Goal: Information Seeking & Learning: Learn about a topic

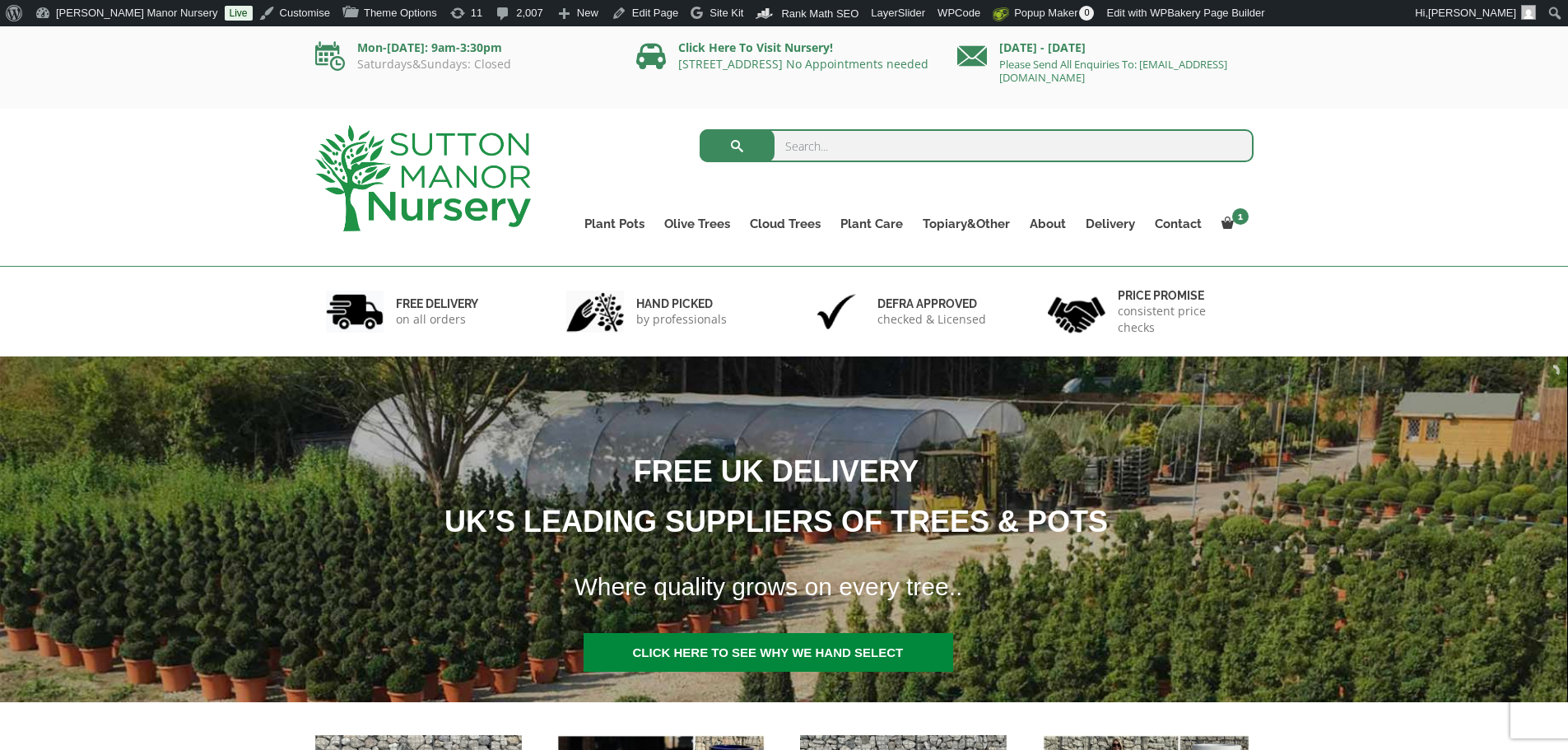
click at [900, 155] on input "search" at bounding box center [977, 146] width 554 height 33
type input "g412"
click at [700, 129] on button "submit" at bounding box center [737, 146] width 75 height 33
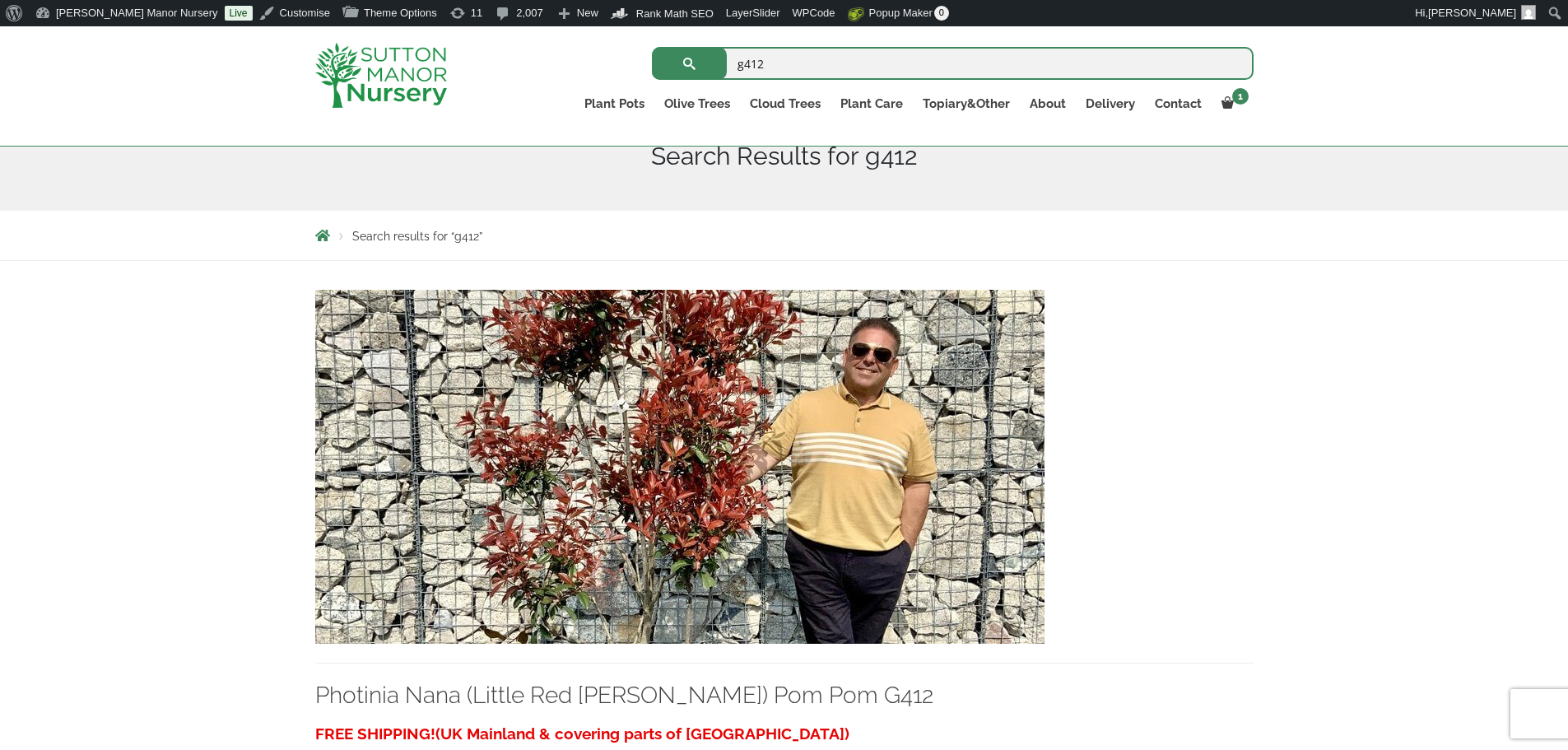
scroll to position [412, 0]
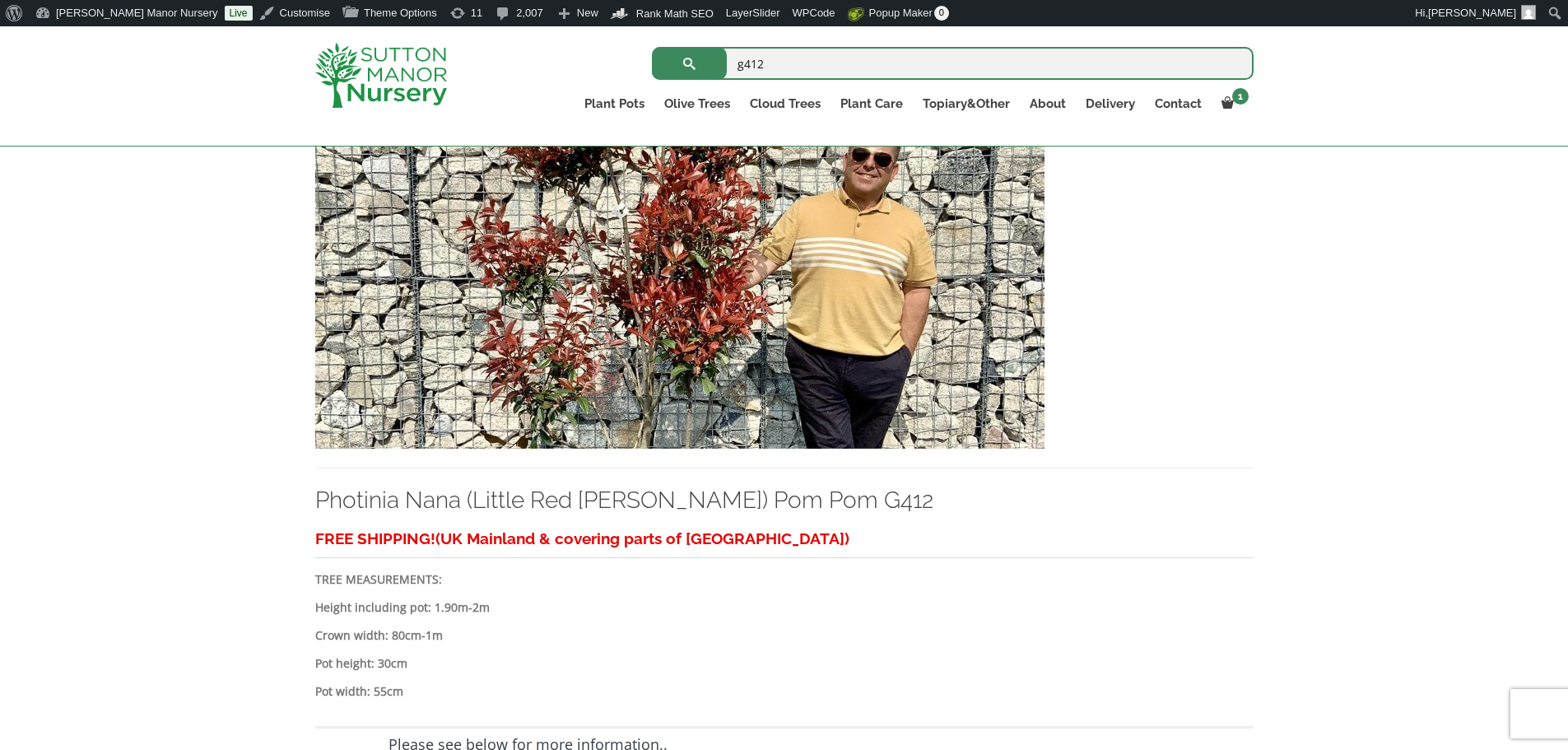
click at [761, 317] on img at bounding box center [679, 271] width 729 height 354
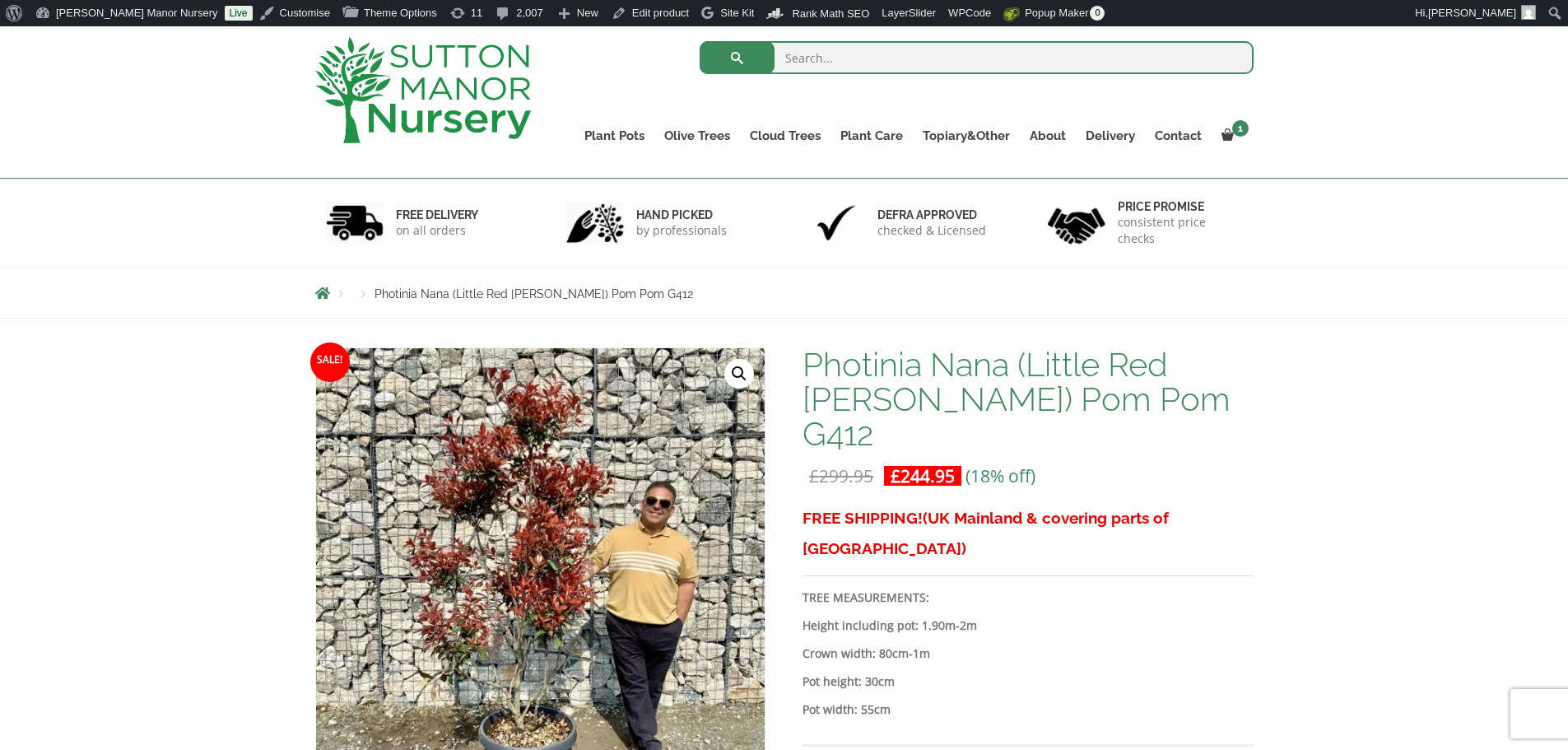
scroll to position [83, 0]
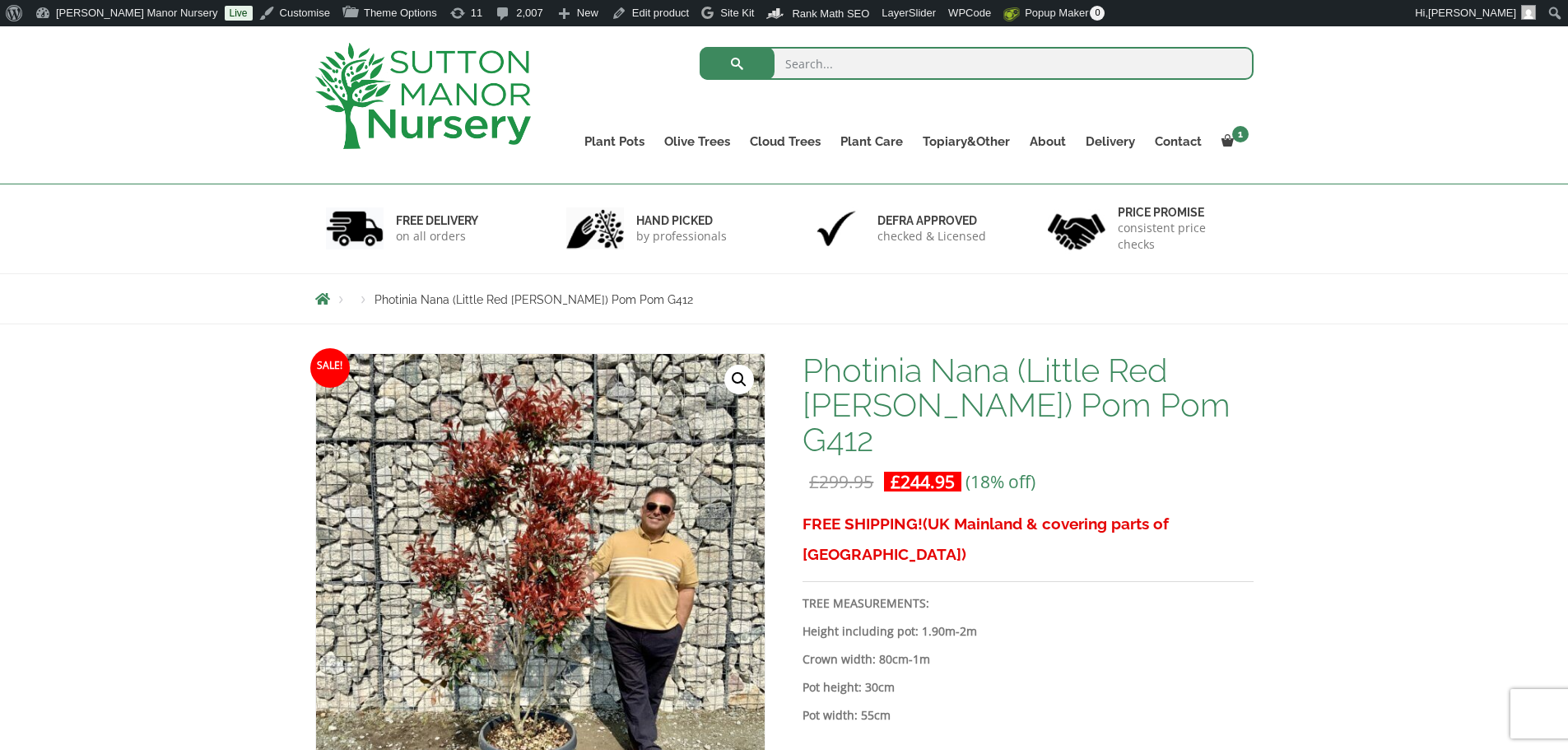
click at [482, 94] on img at bounding box center [423, 96] width 215 height 106
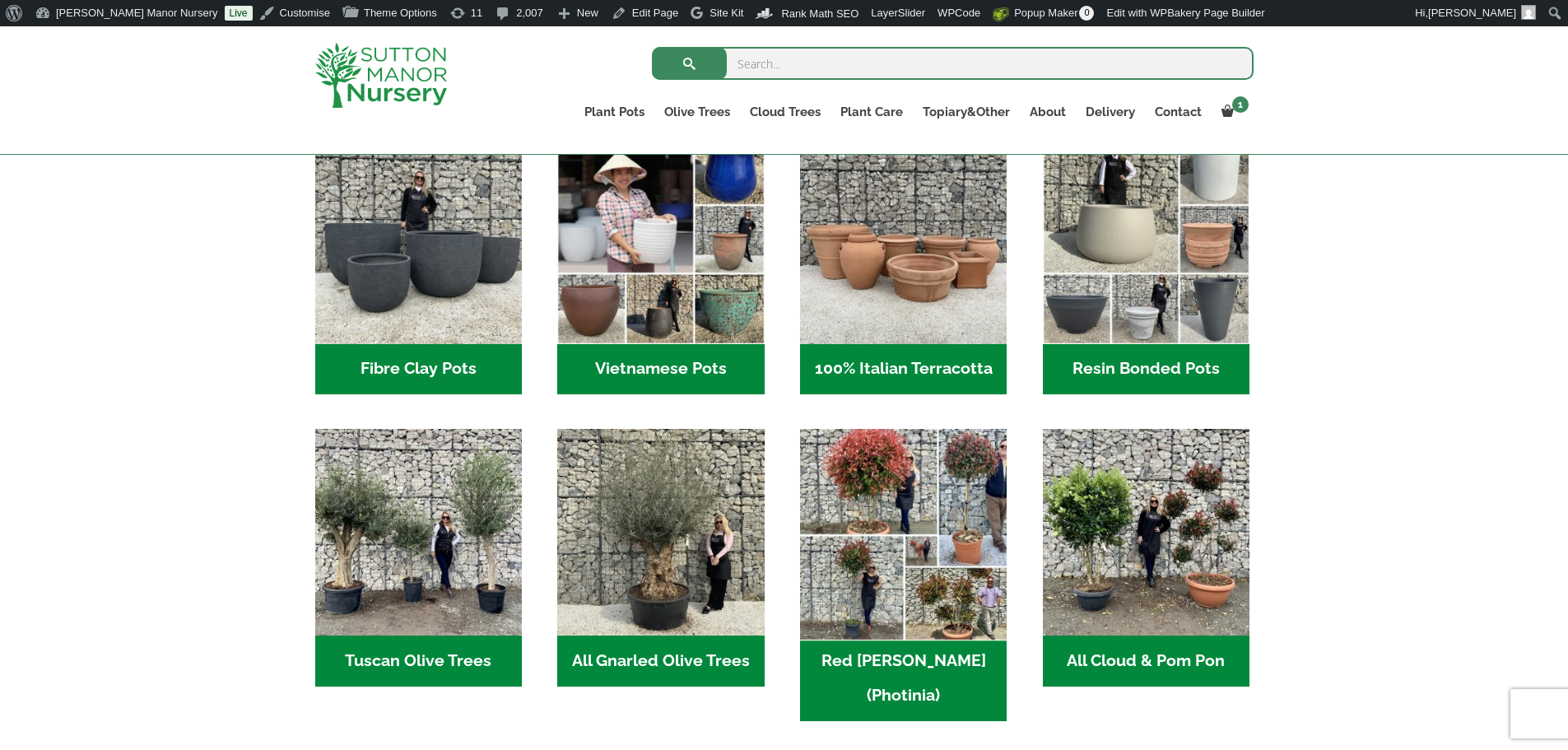
scroll to position [576, 0]
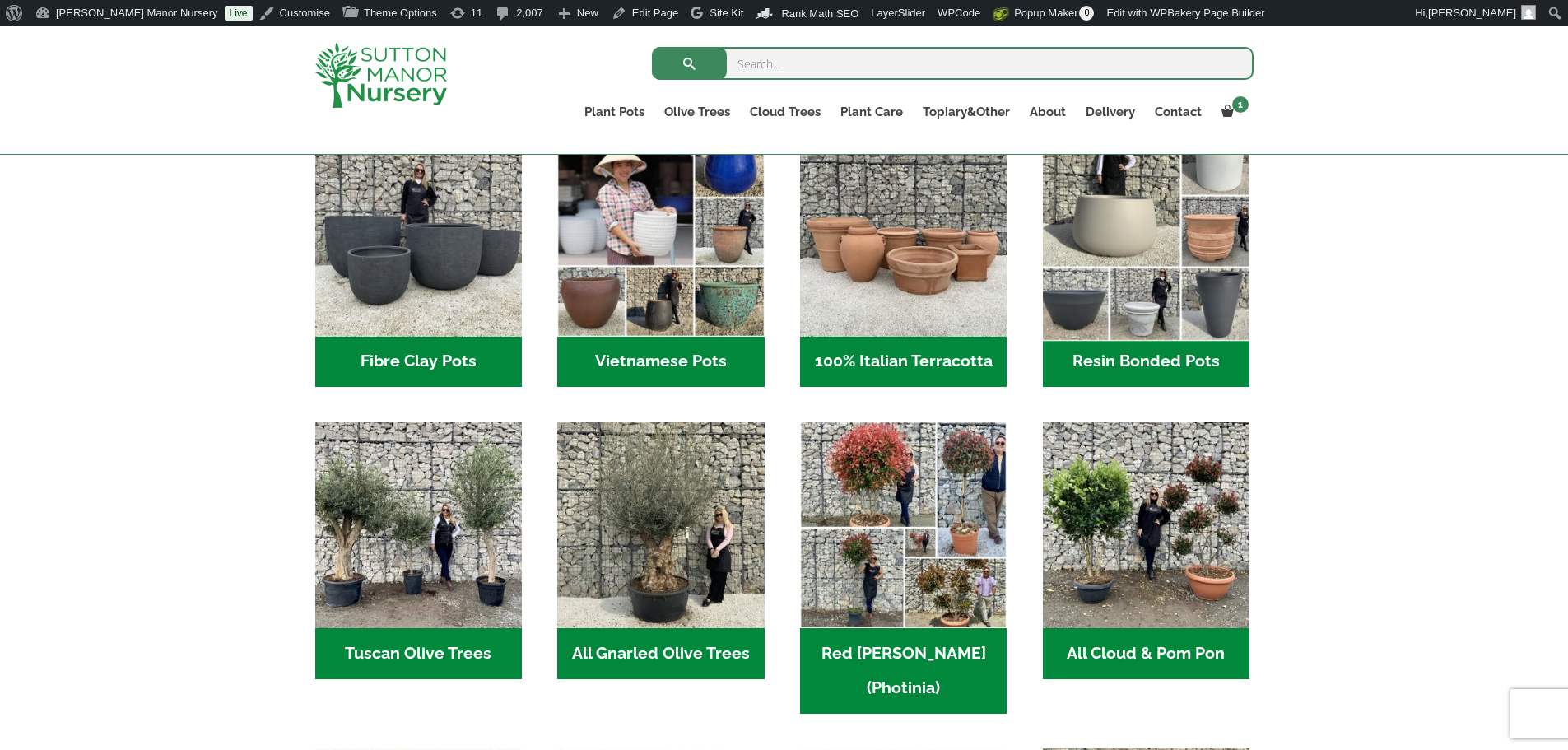
click at [1148, 209] on img "Visit product category Resin Bonded Pots" at bounding box center [1145, 233] width 217 height 217
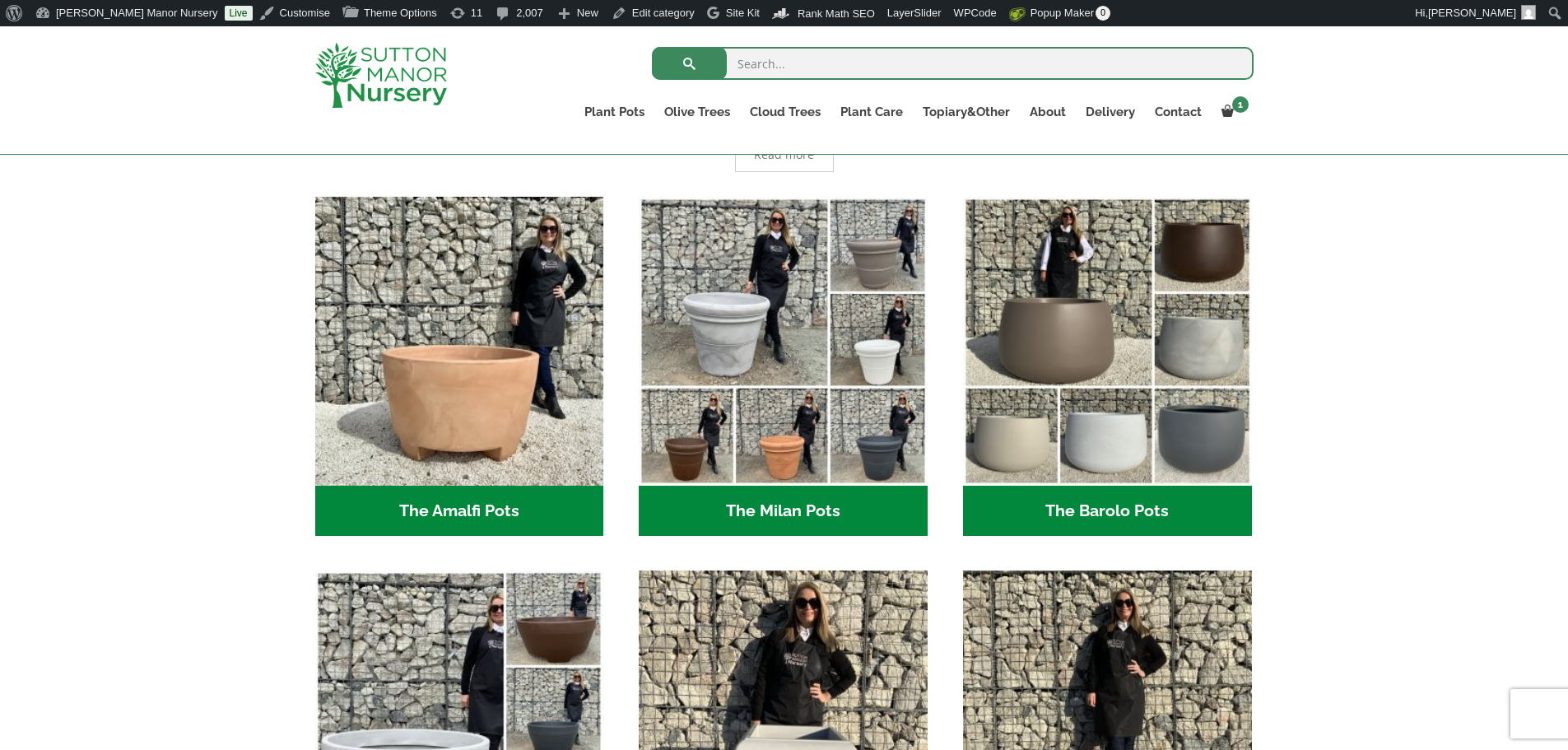
scroll to position [412, 0]
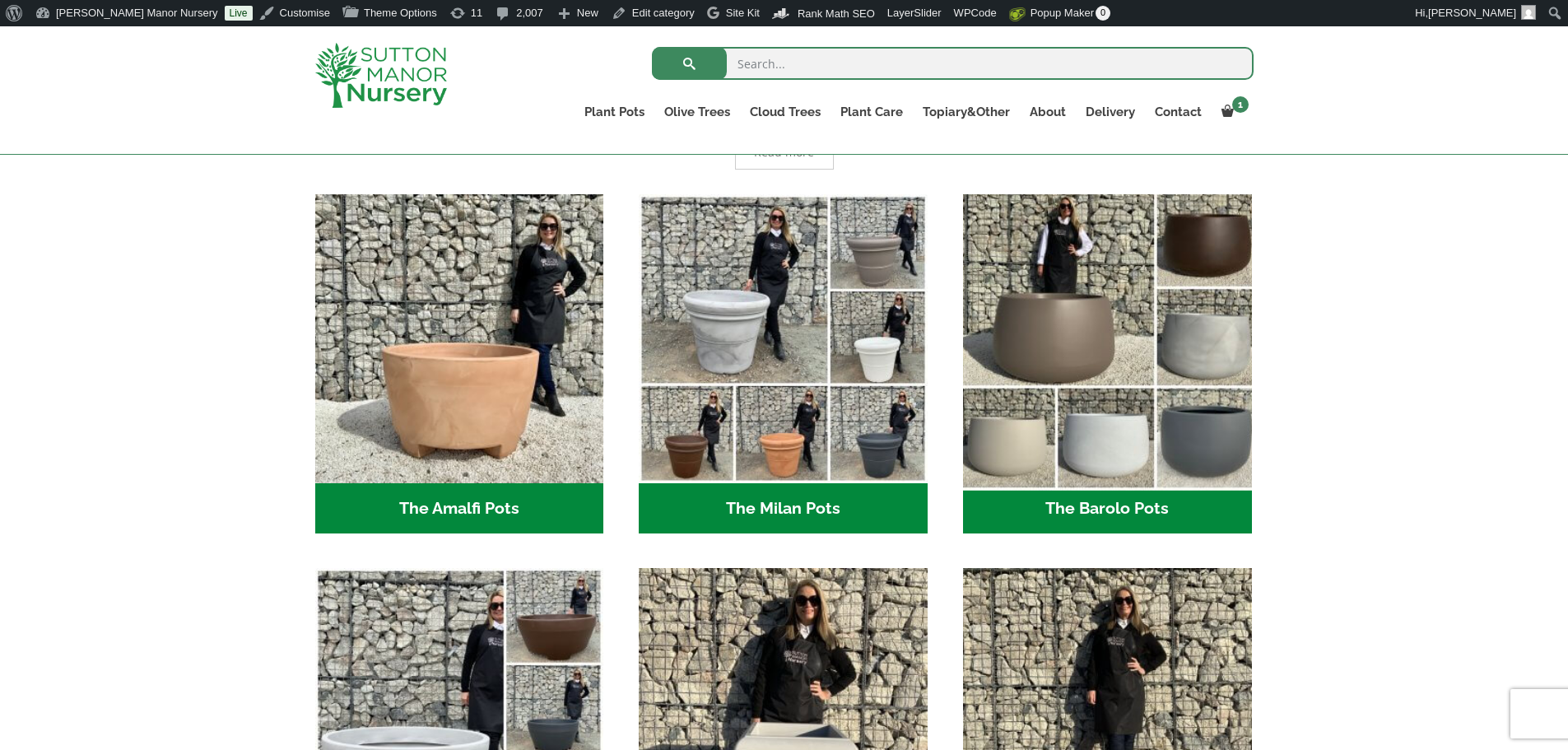
click at [1132, 326] on img "Visit product category The Barolo Pots" at bounding box center [1107, 338] width 303 height 303
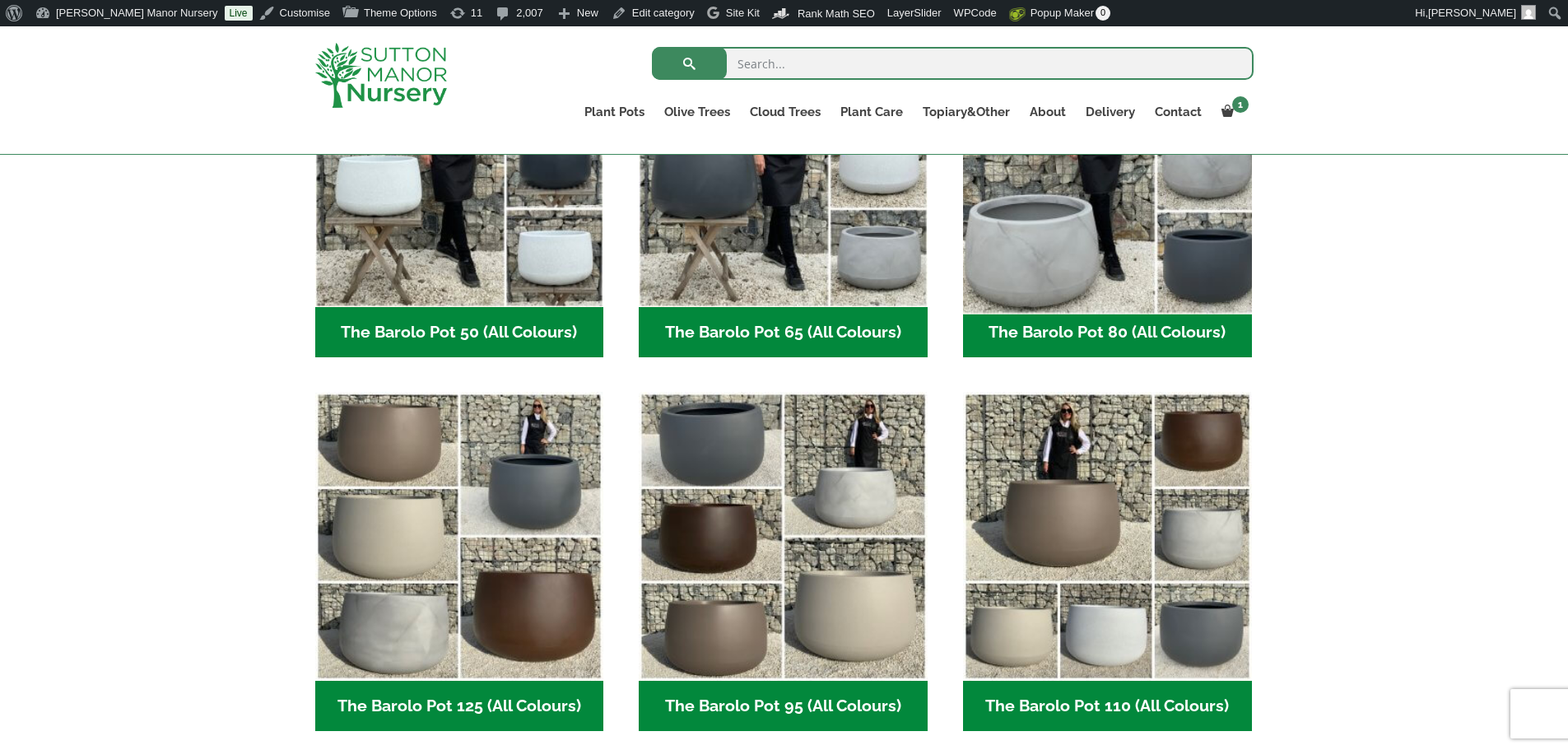
scroll to position [576, 0]
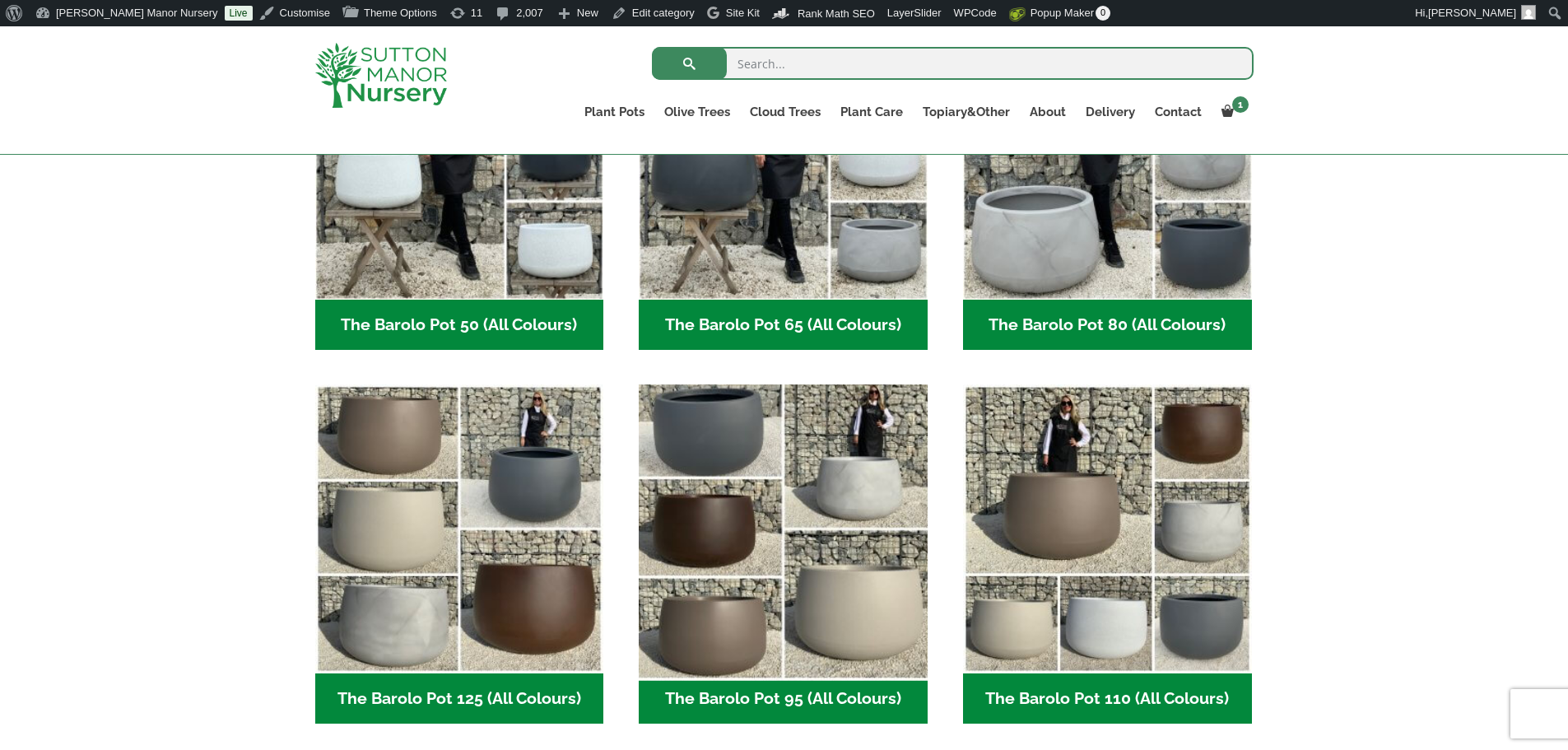
click at [857, 623] on img "Visit product category The Barolo Pot 95 (All Colours)" at bounding box center [783, 529] width 303 height 303
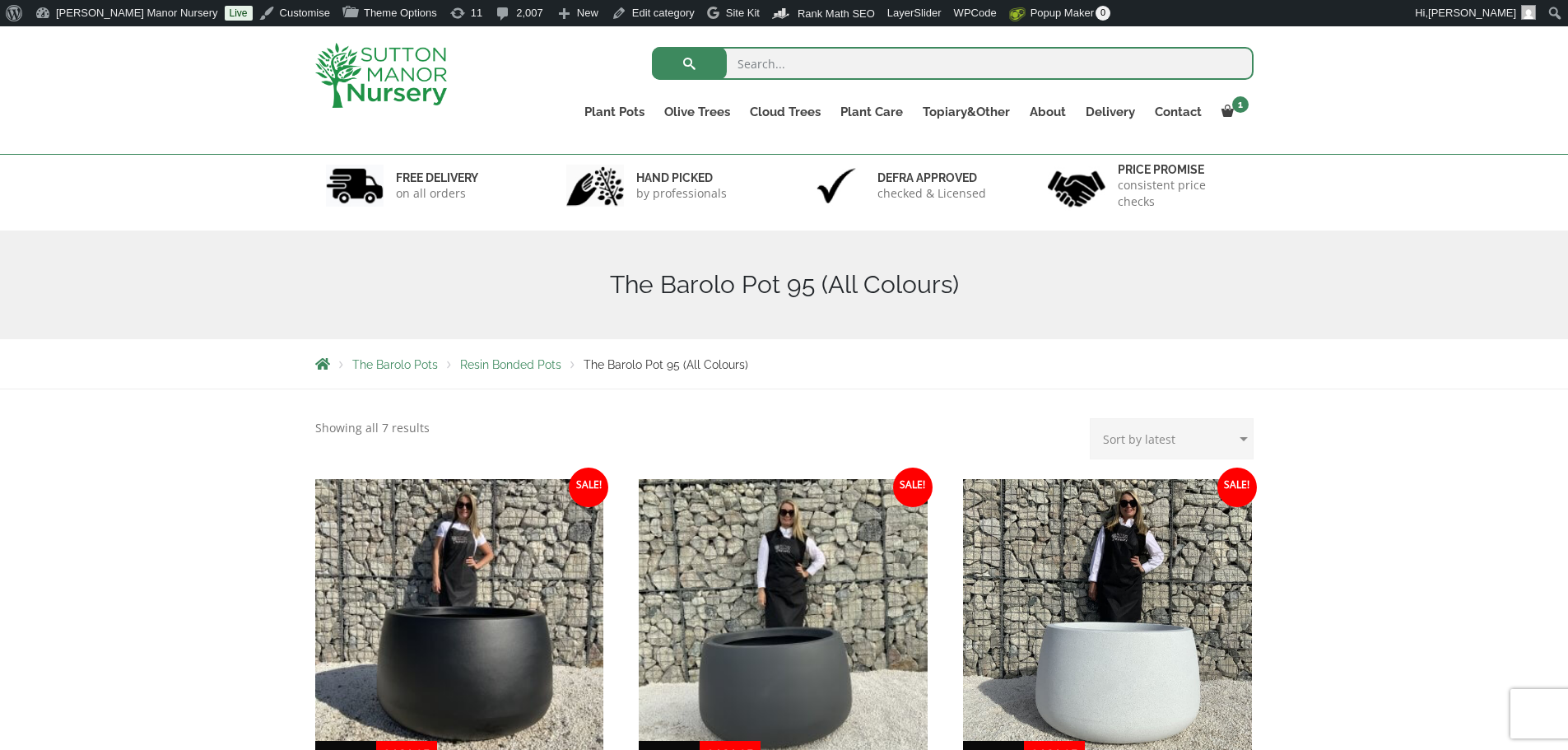
scroll to position [165, 0]
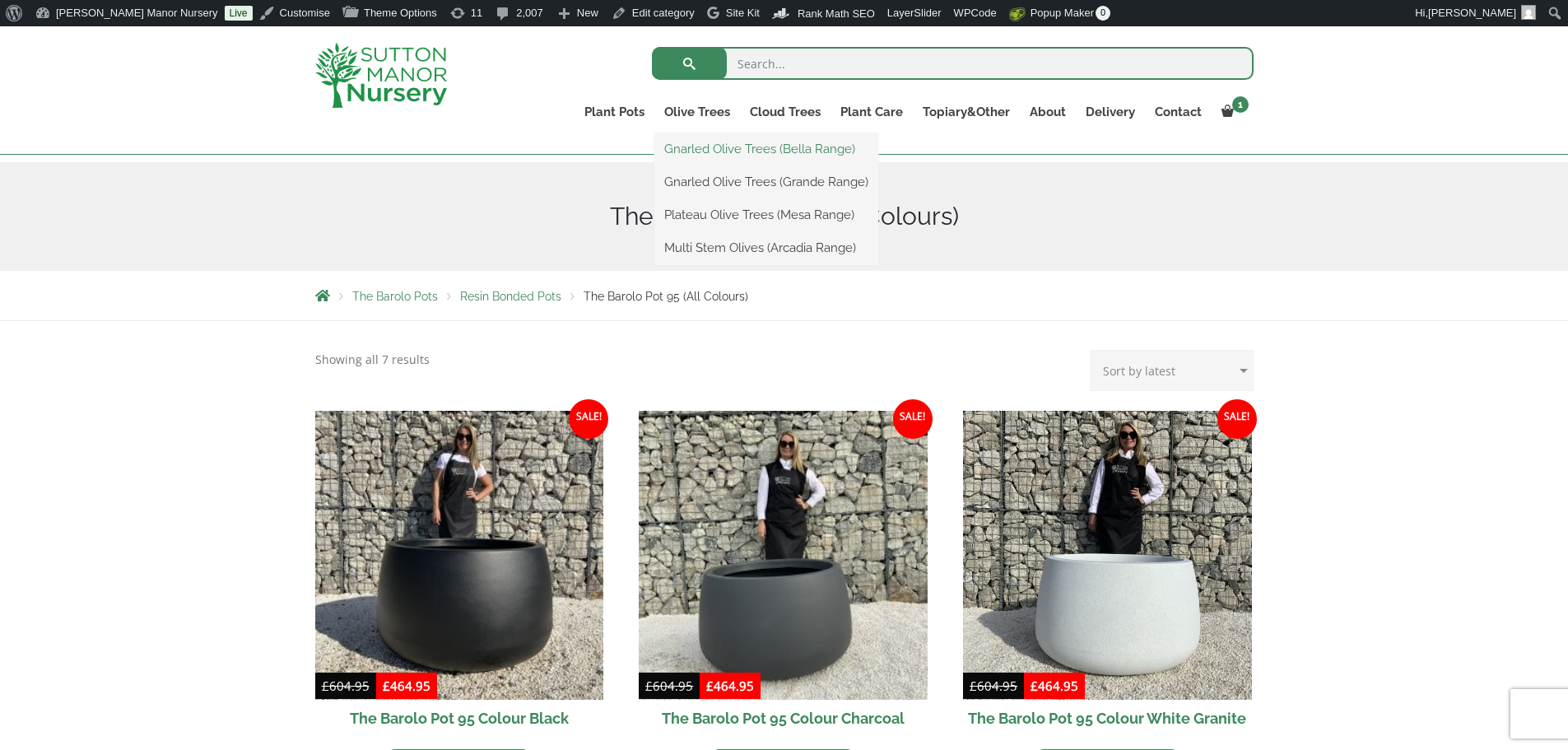
click at [692, 149] on link "Gnarled Olive Trees (Bella Range)" at bounding box center [767, 149] width 224 height 25
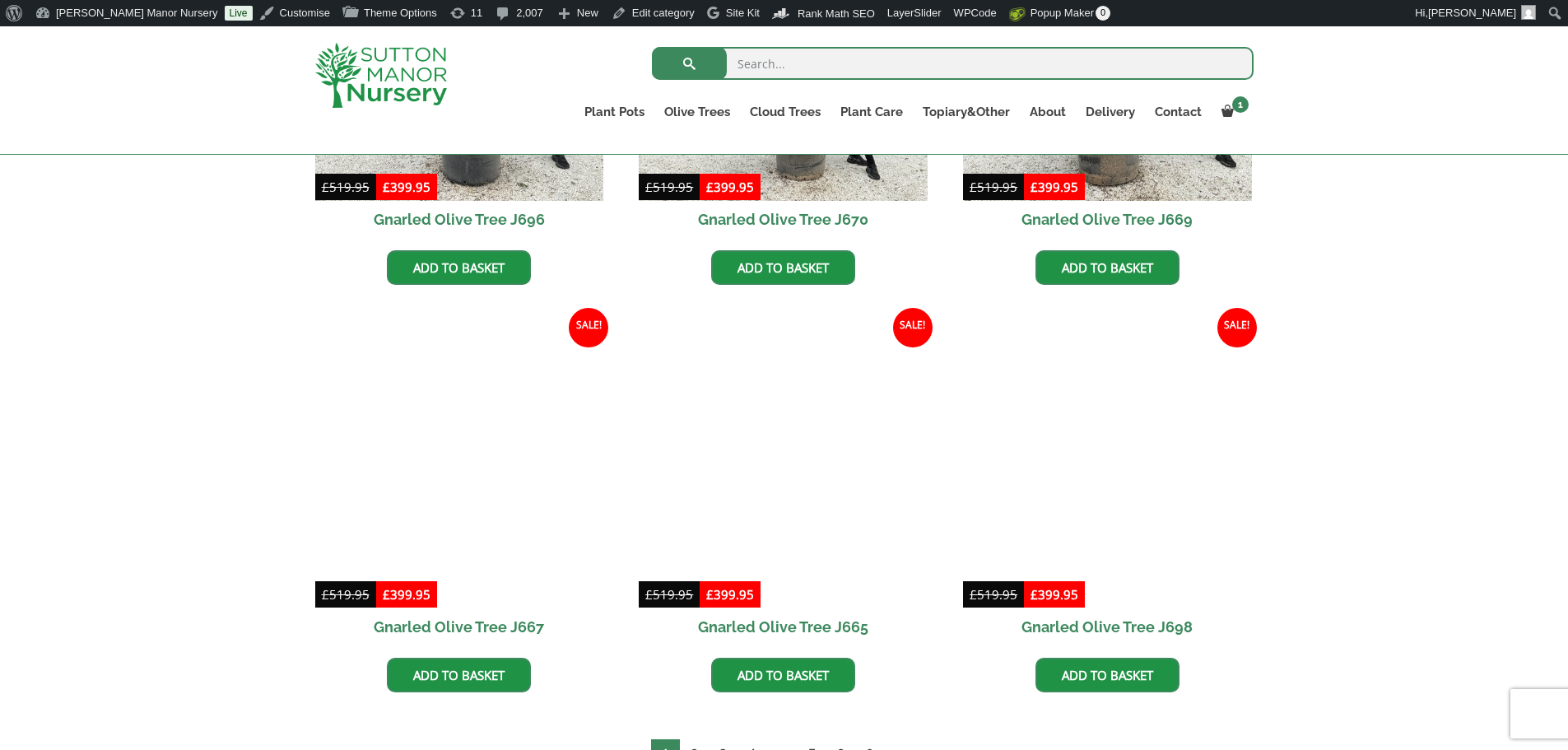
scroll to position [1153, 0]
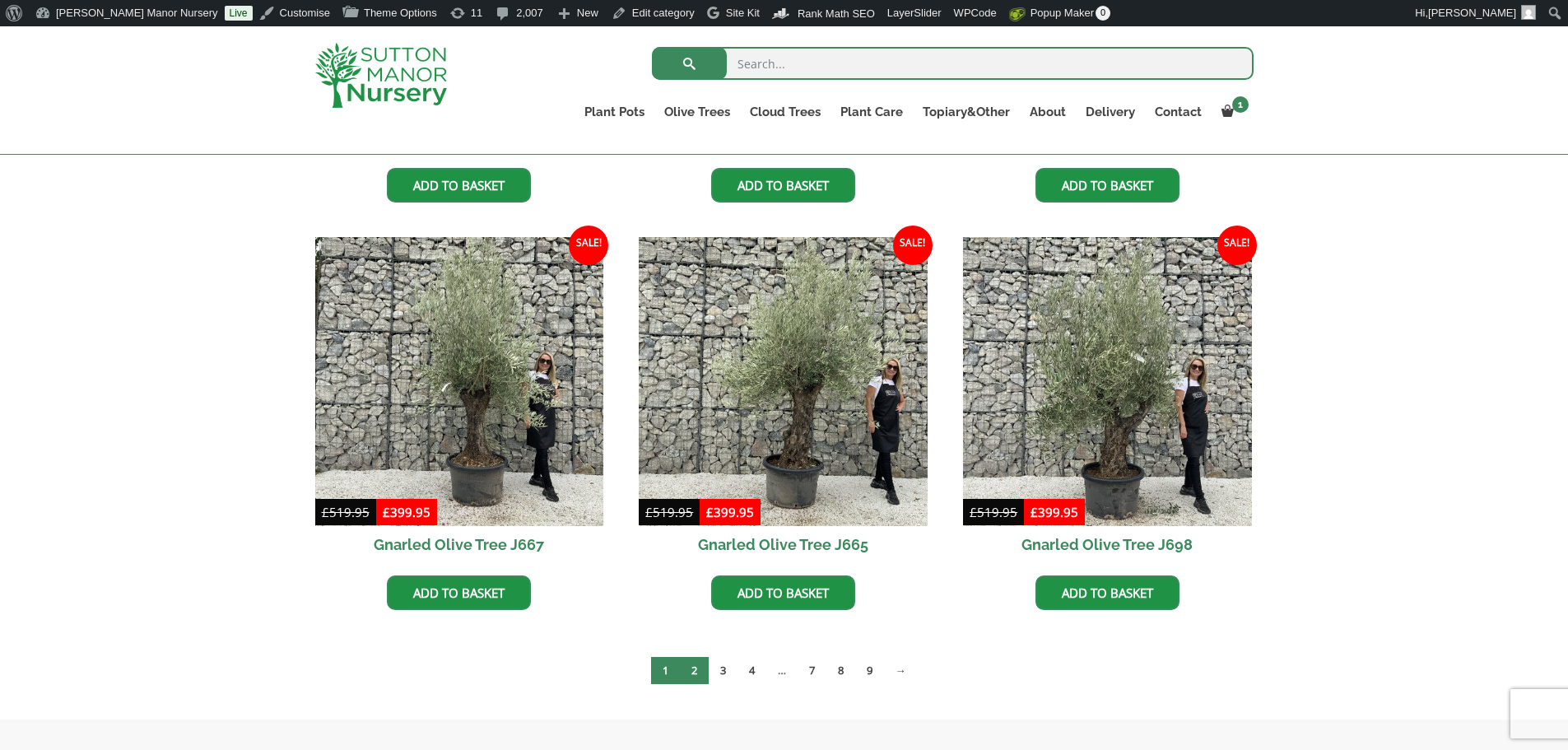
click at [700, 673] on link "2" at bounding box center [693, 670] width 28 height 28
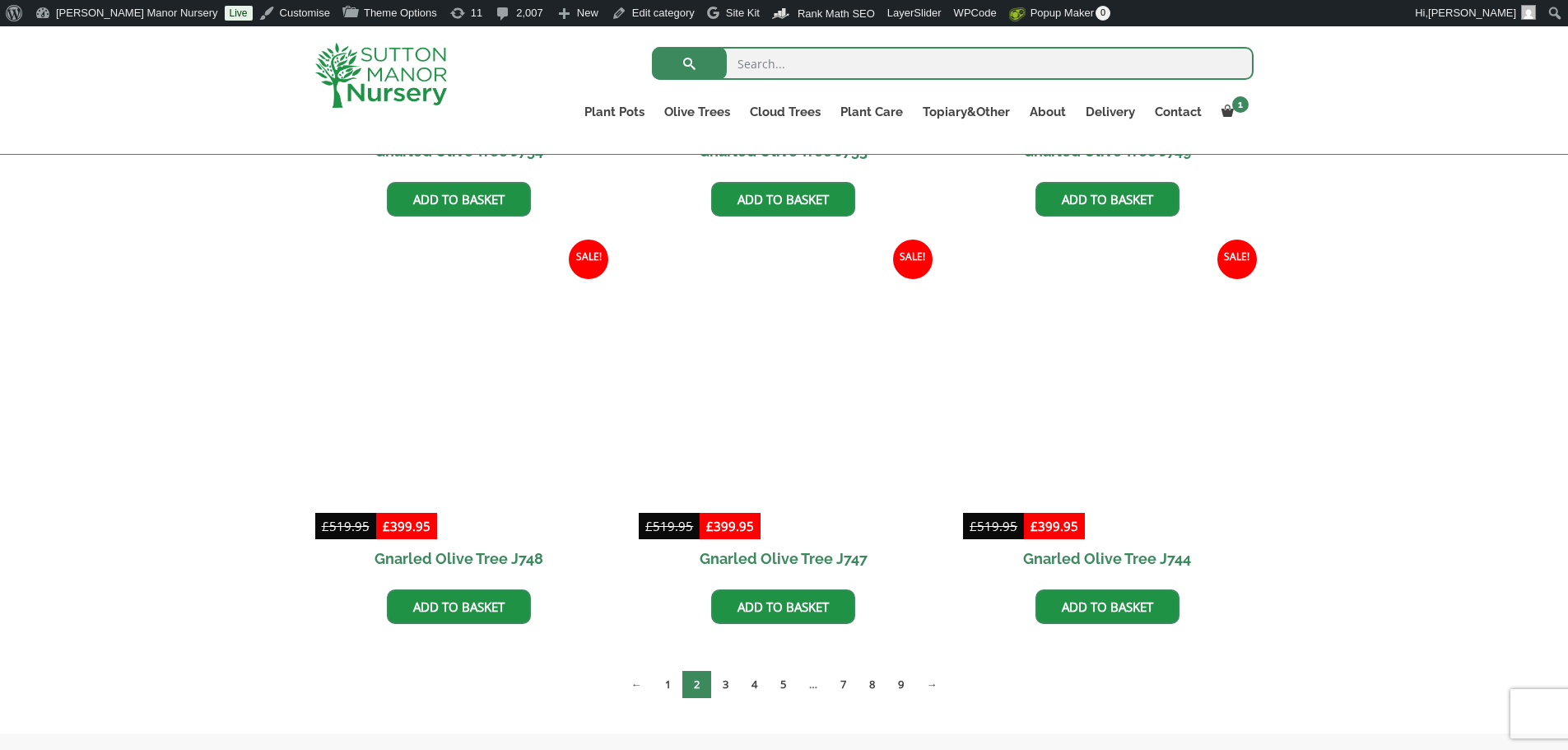
scroll to position [1235, 0]
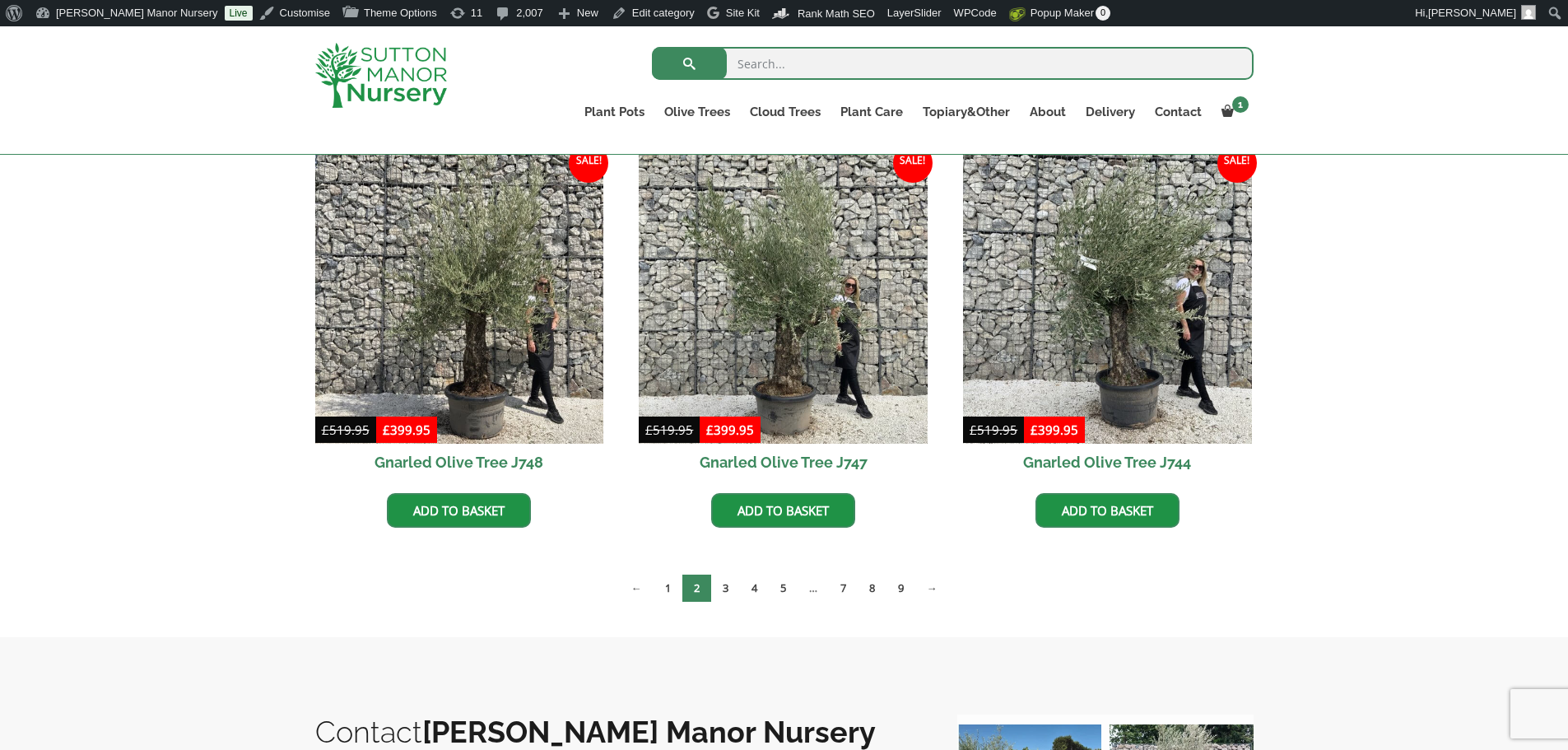
click at [437, 86] on img at bounding box center [381, 75] width 132 height 65
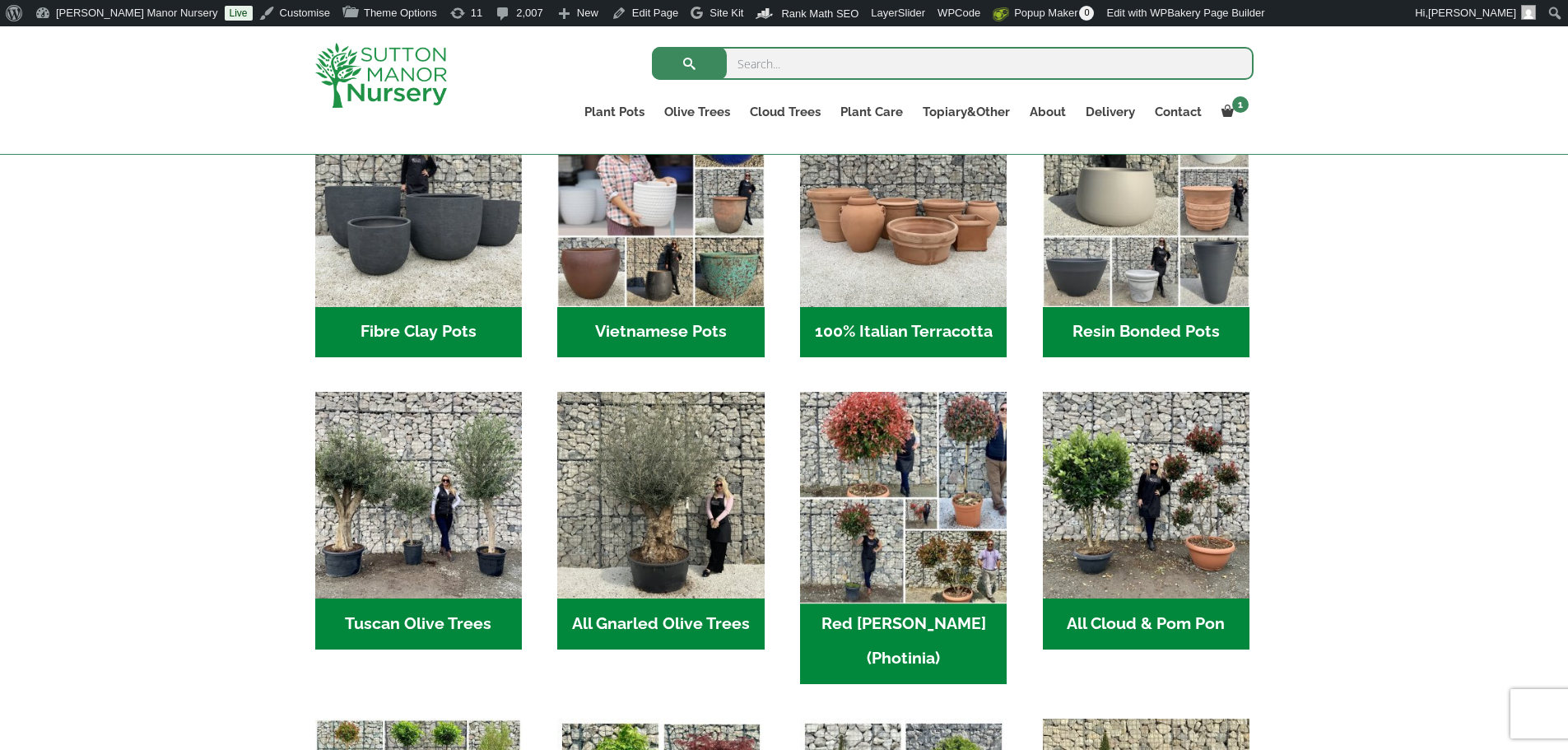
scroll to position [658, 0]
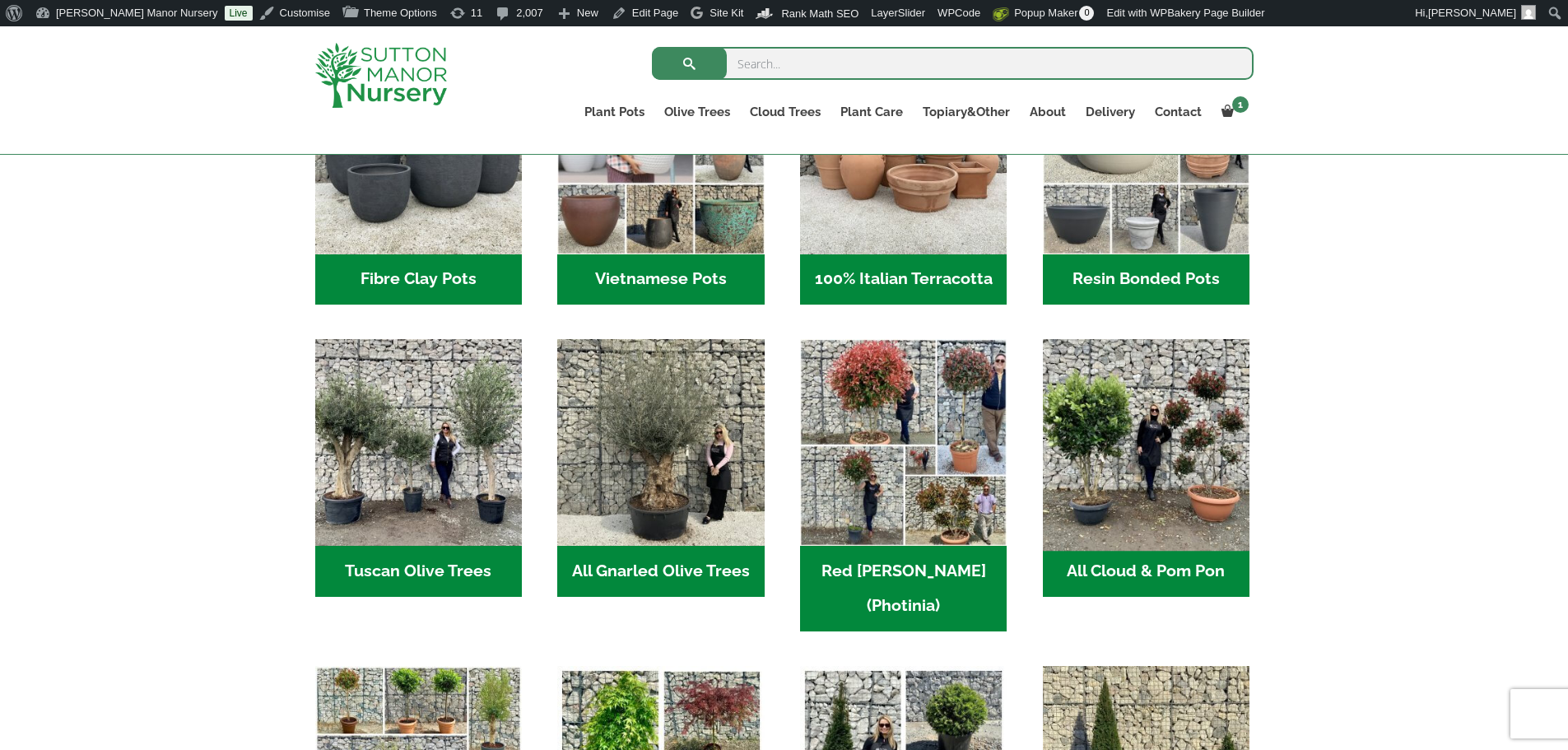
click at [1147, 423] on img "Visit product category All Cloud & Pom Pon" at bounding box center [1145, 442] width 217 height 217
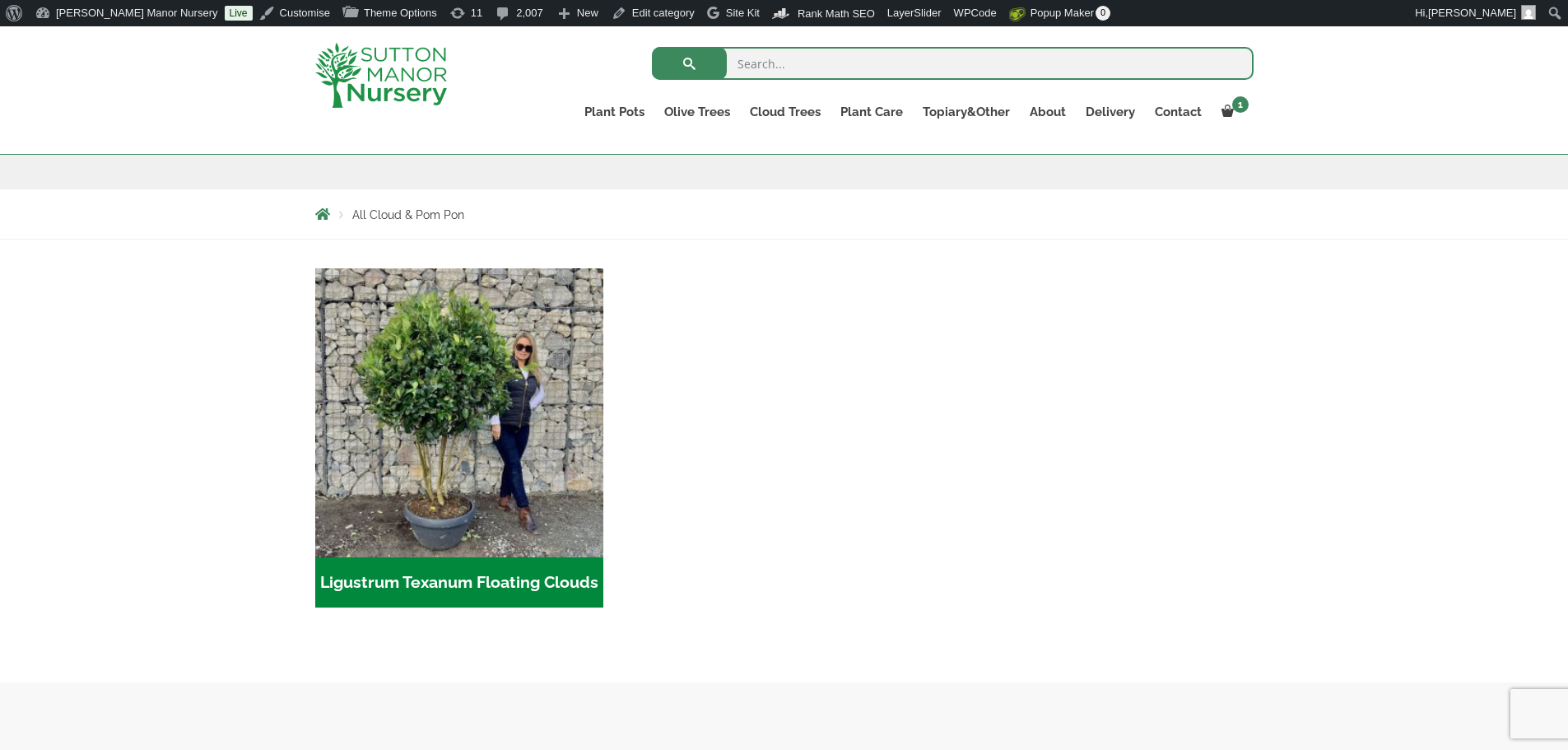
scroll to position [329, 0]
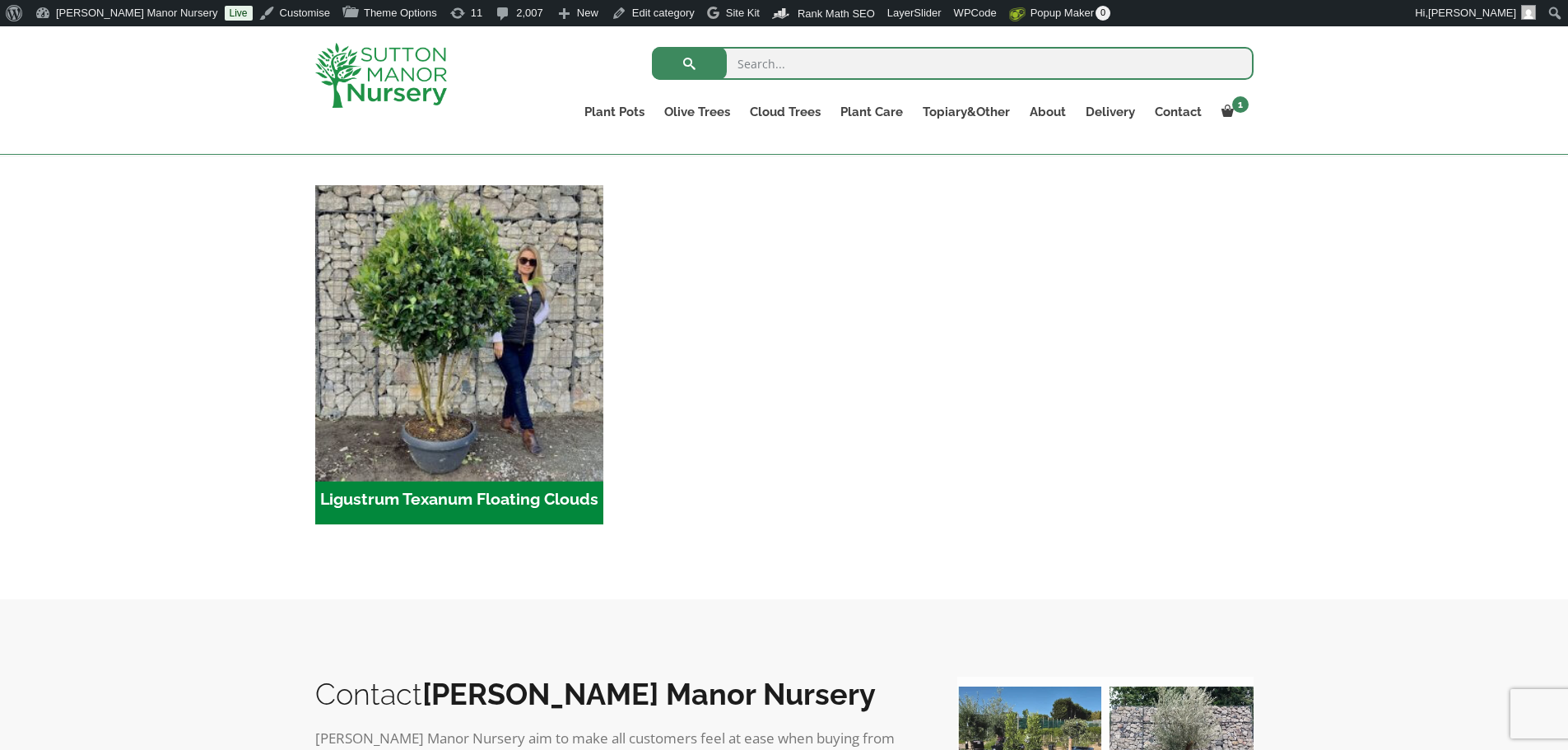
click at [516, 403] on img "Visit product category Ligustrum Texanum Floating Clouds" at bounding box center [459, 329] width 303 height 303
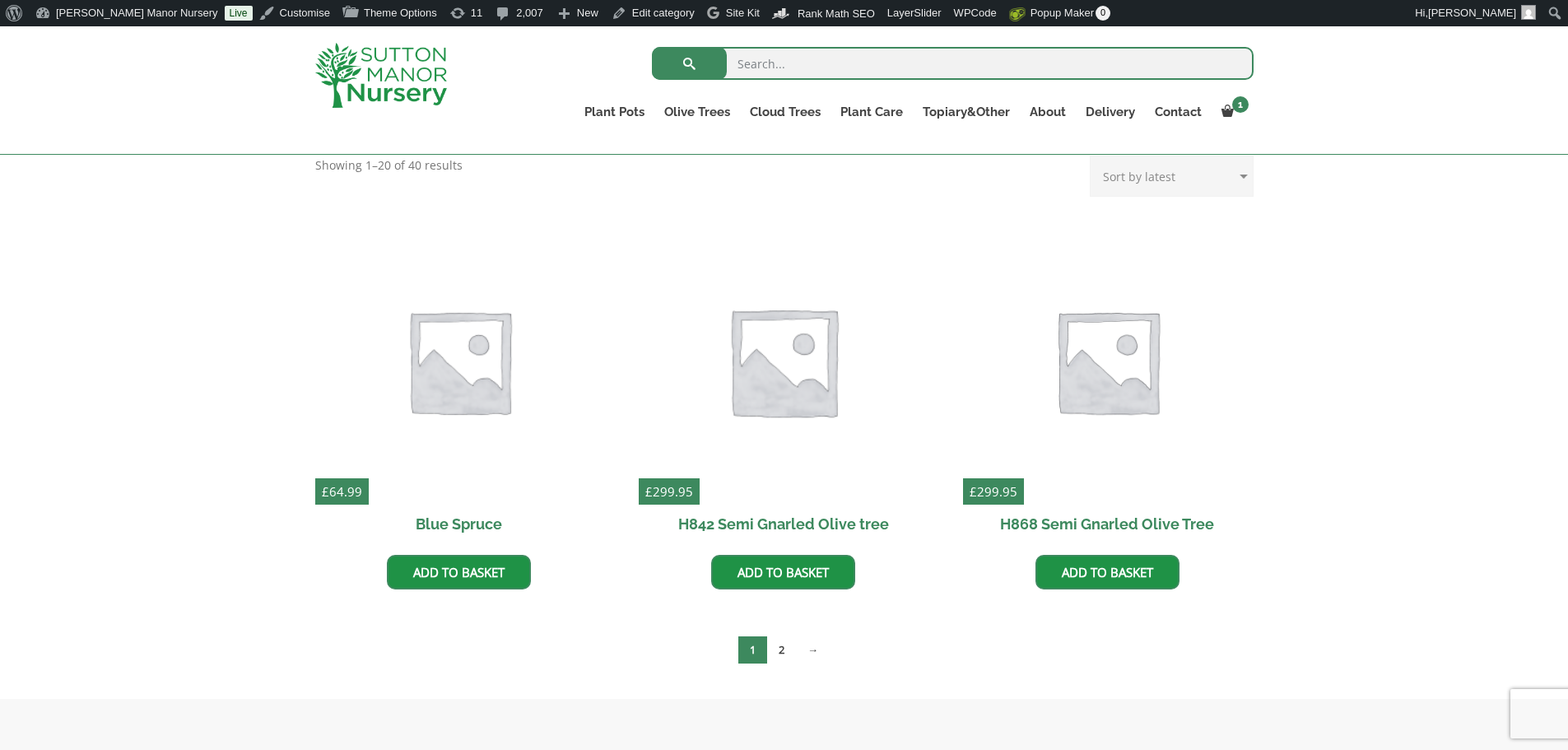
scroll to position [329, 0]
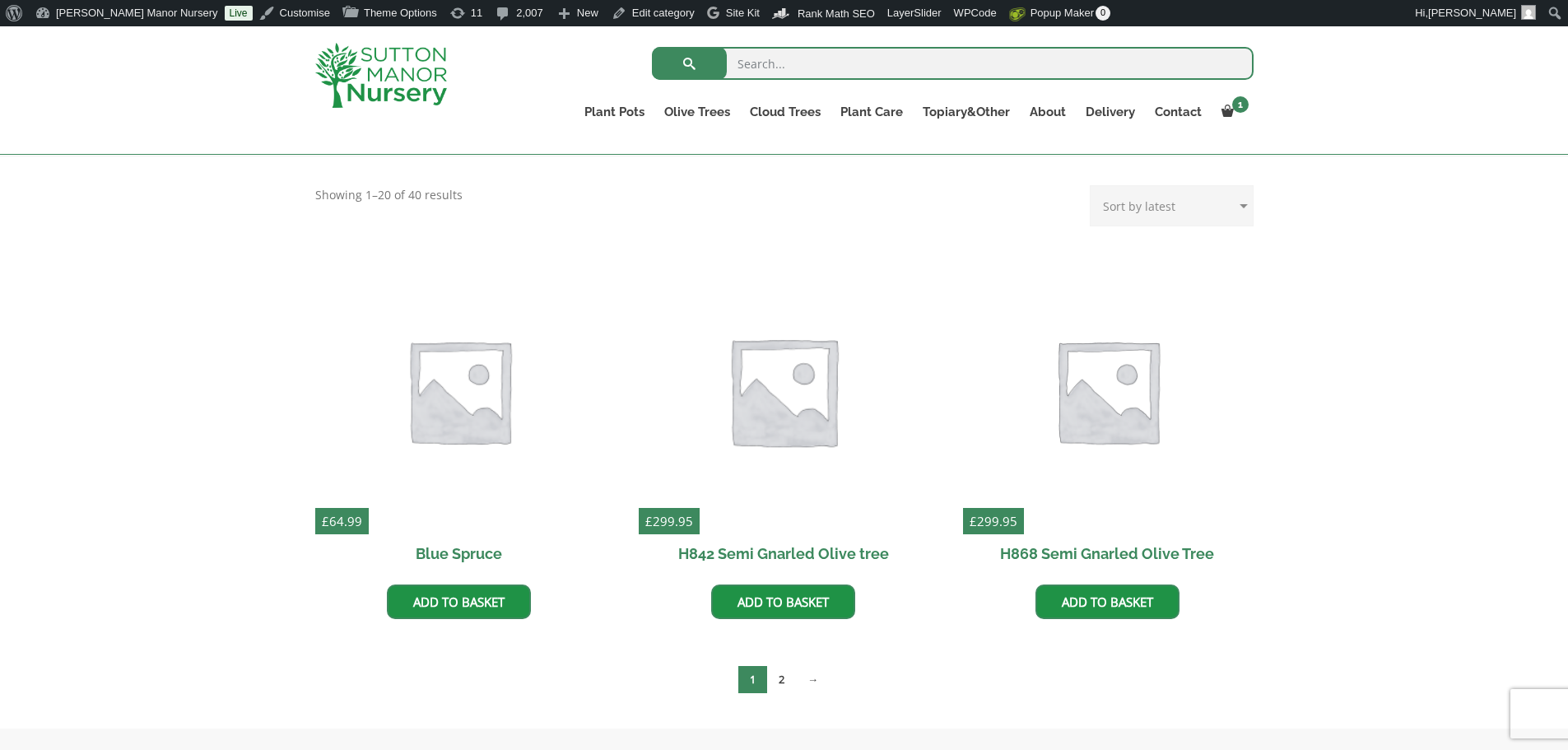
click at [801, 382] on img at bounding box center [783, 390] width 303 height 303
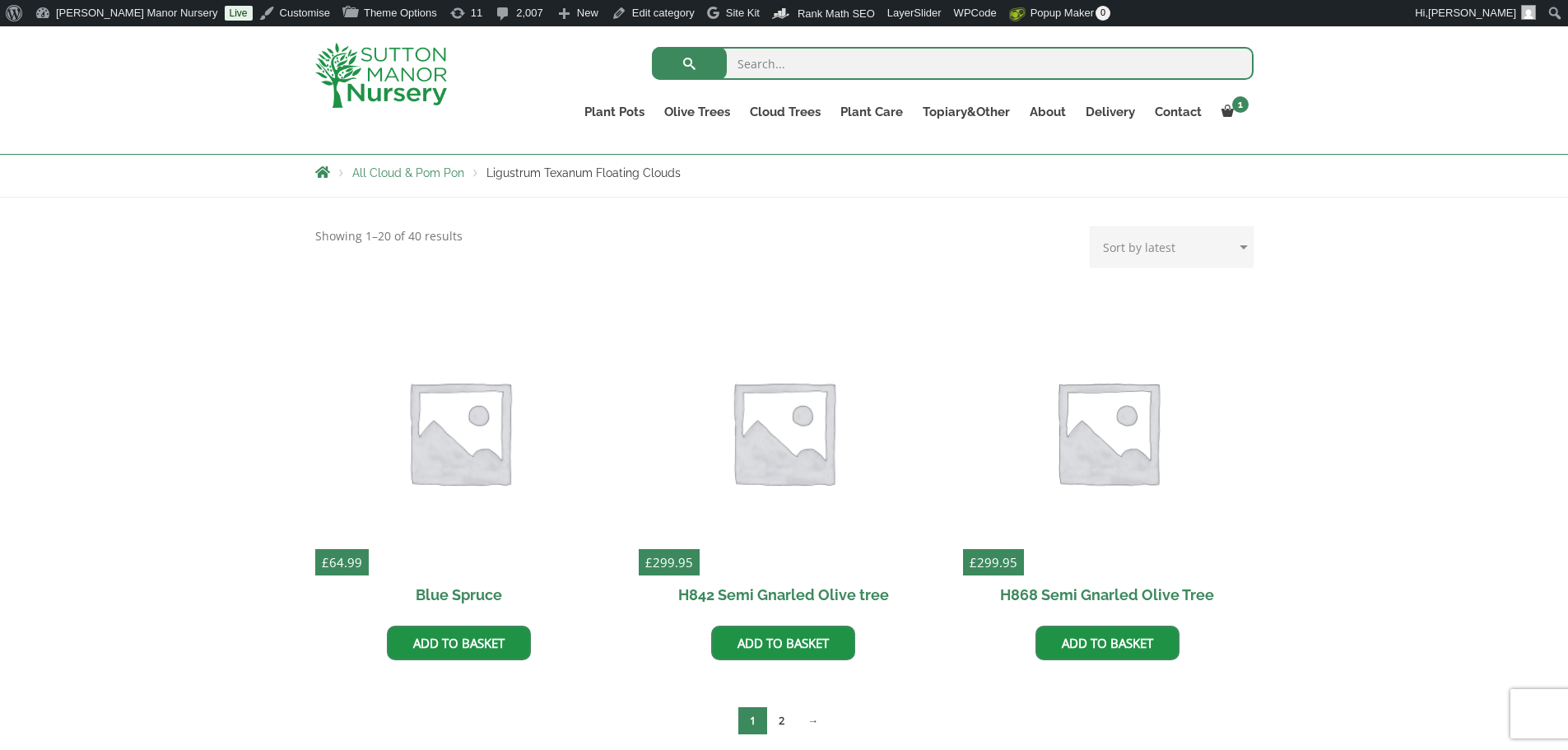
scroll to position [247, 0]
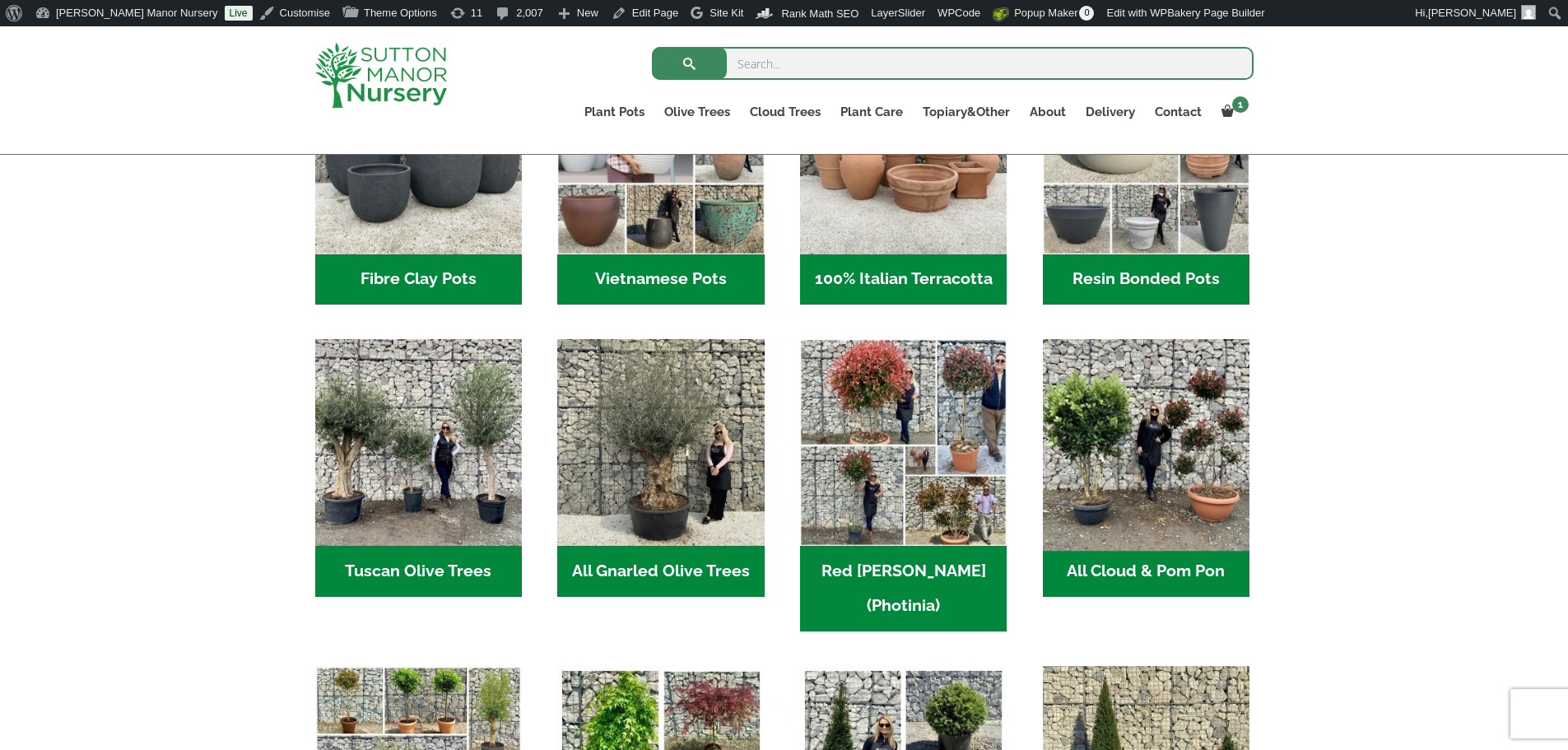
click at [1110, 490] on img "Visit product category All Cloud & Pom Pon" at bounding box center [1145, 442] width 217 height 217
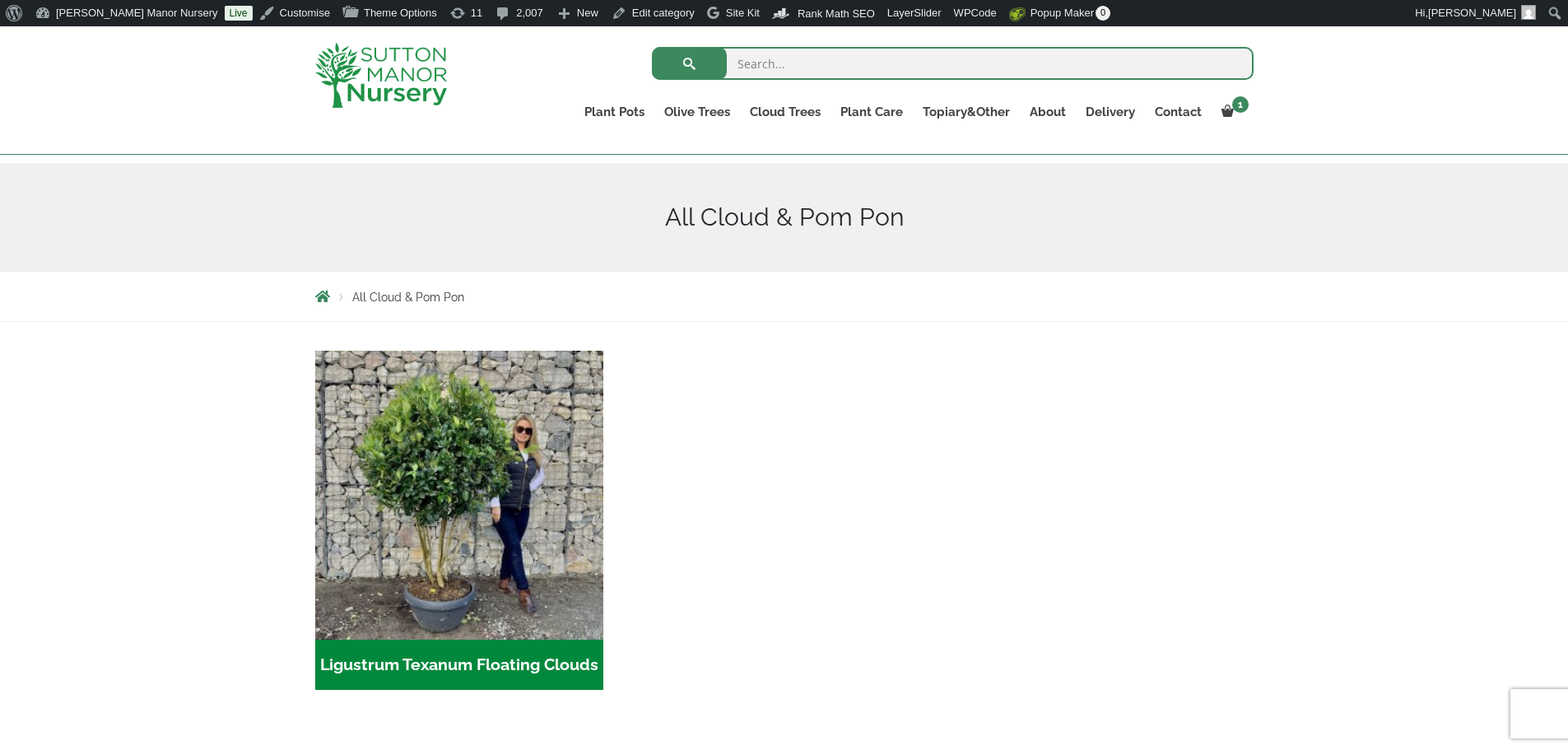
scroll to position [329, 0]
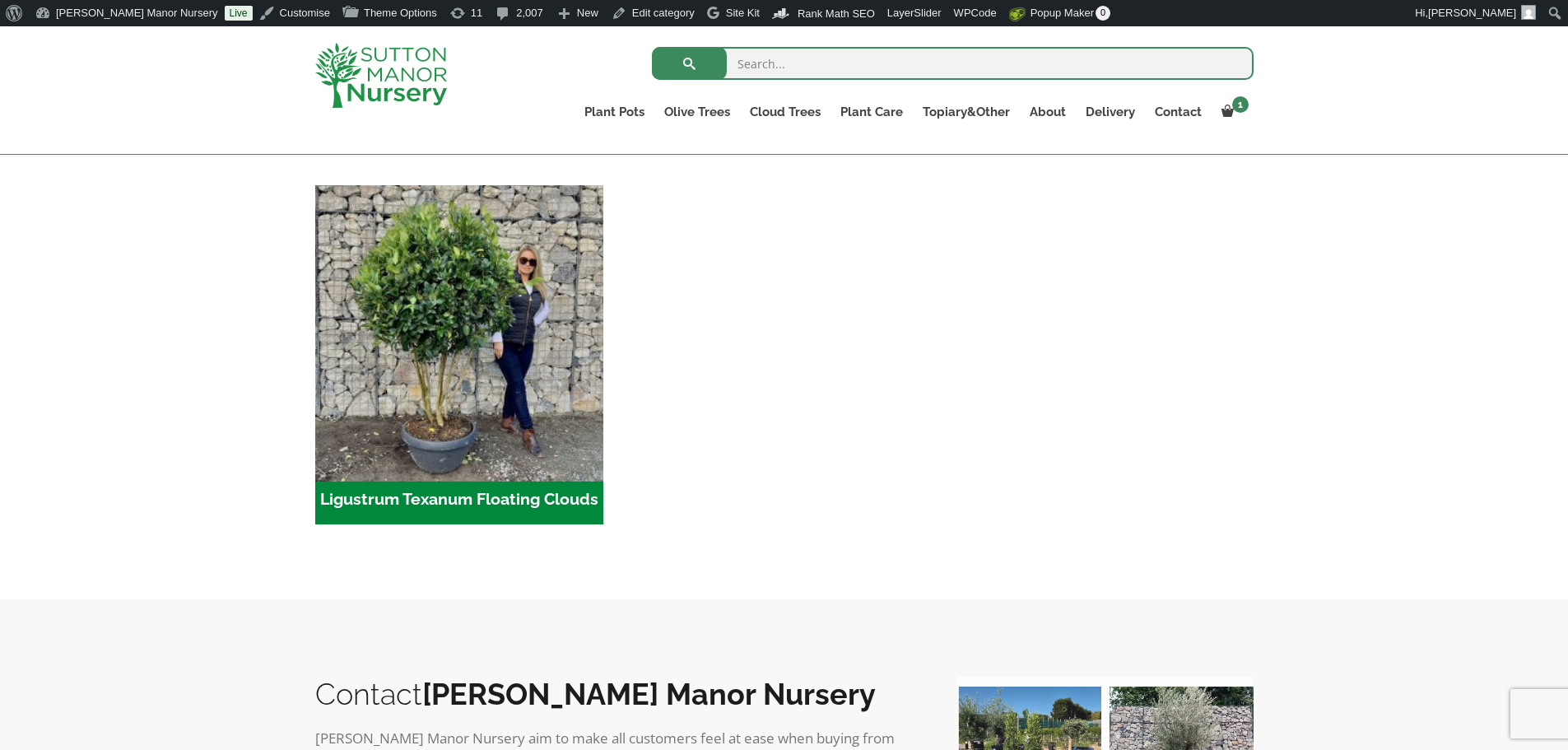
click at [469, 356] on img "Visit product category Ligustrum Texanum Floating Clouds" at bounding box center [459, 329] width 303 height 303
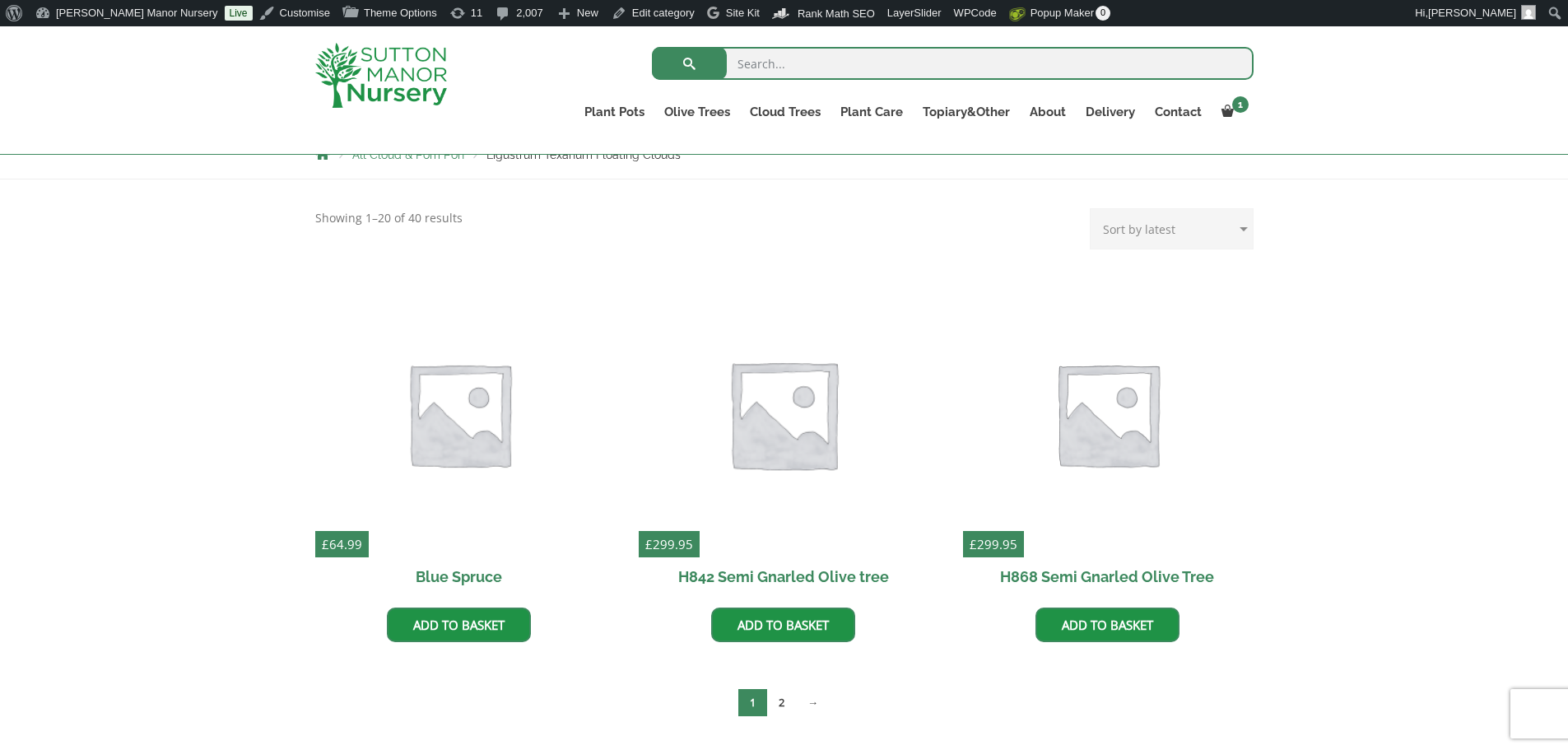
scroll to position [329, 0]
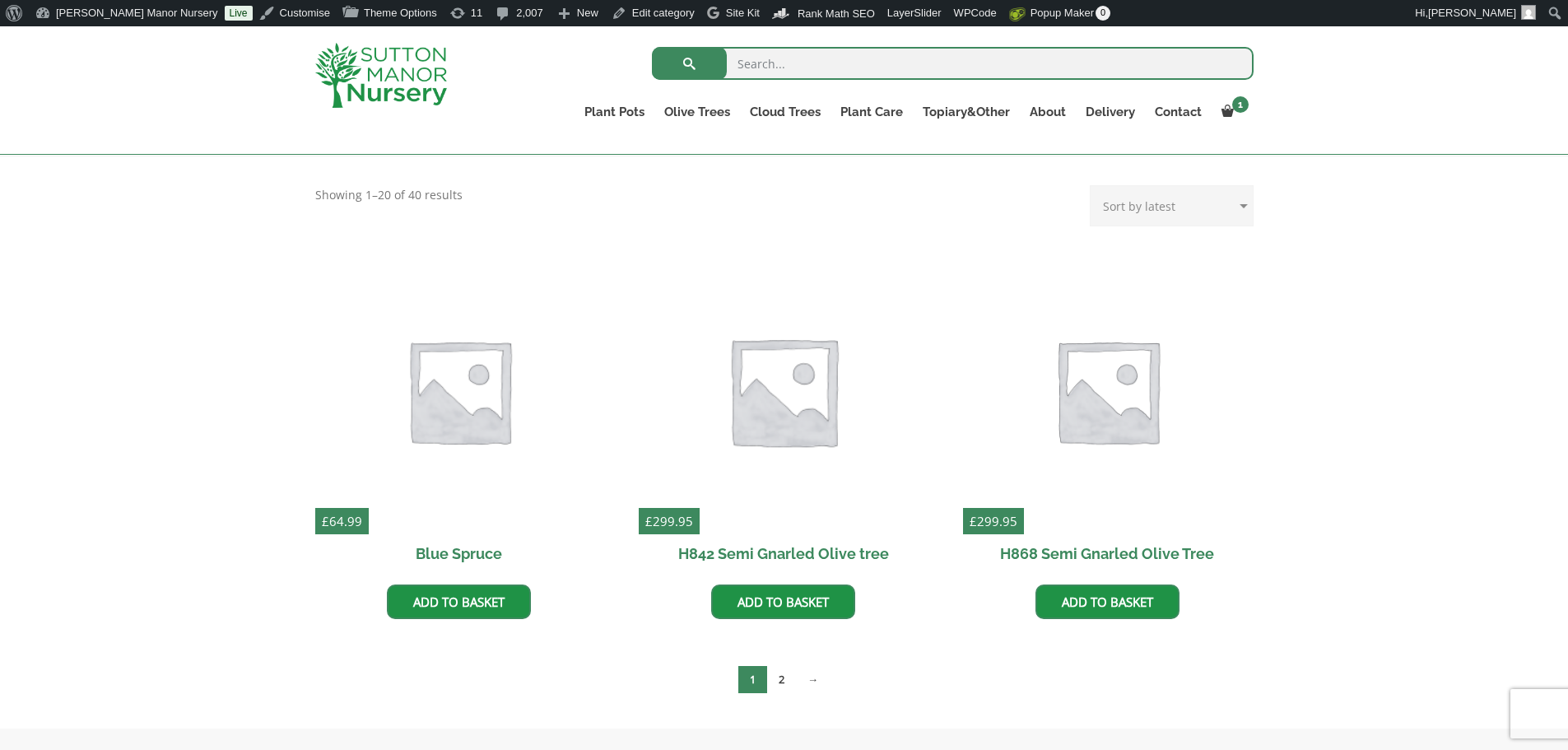
click at [780, 422] on img at bounding box center [783, 390] width 303 height 303
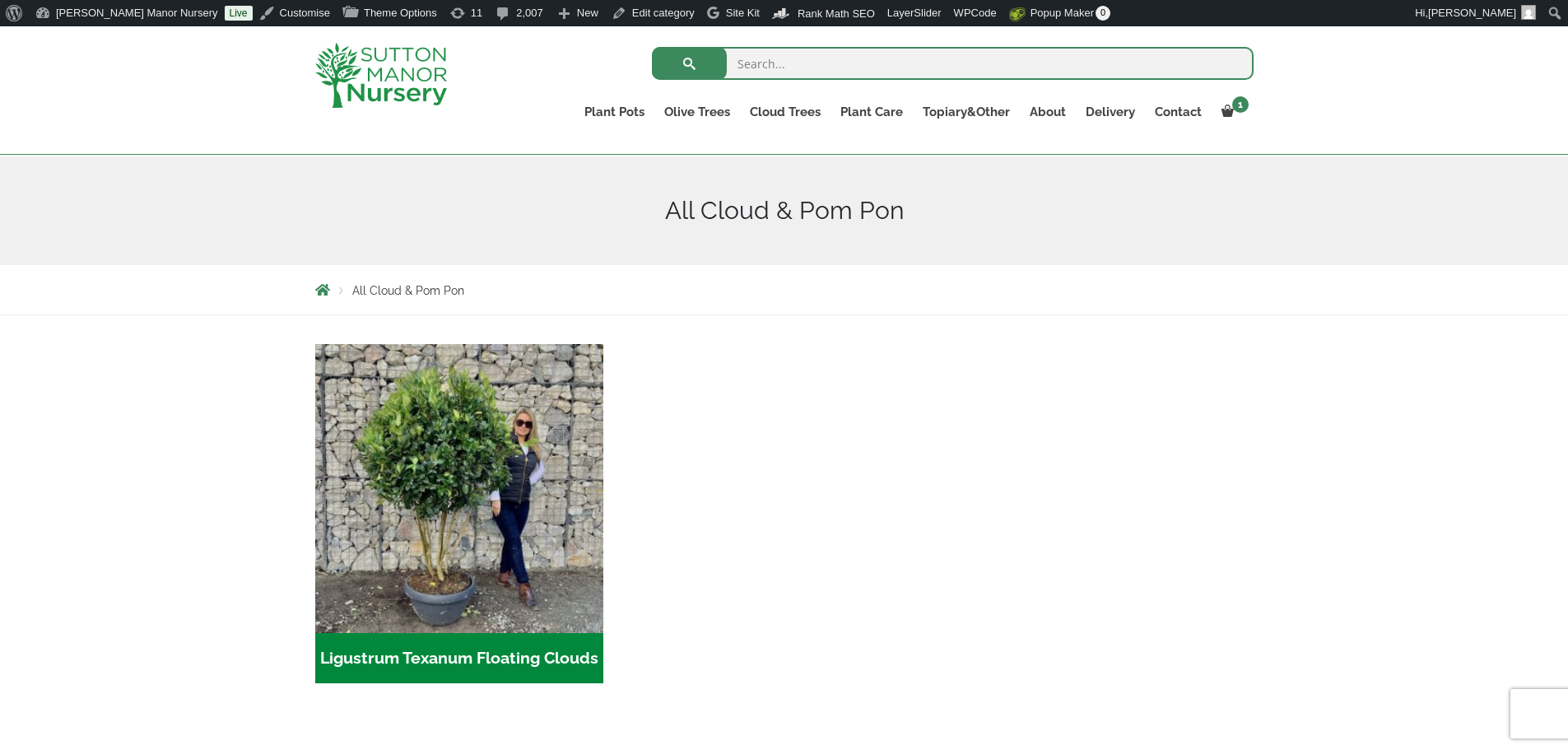
scroll to position [165, 0]
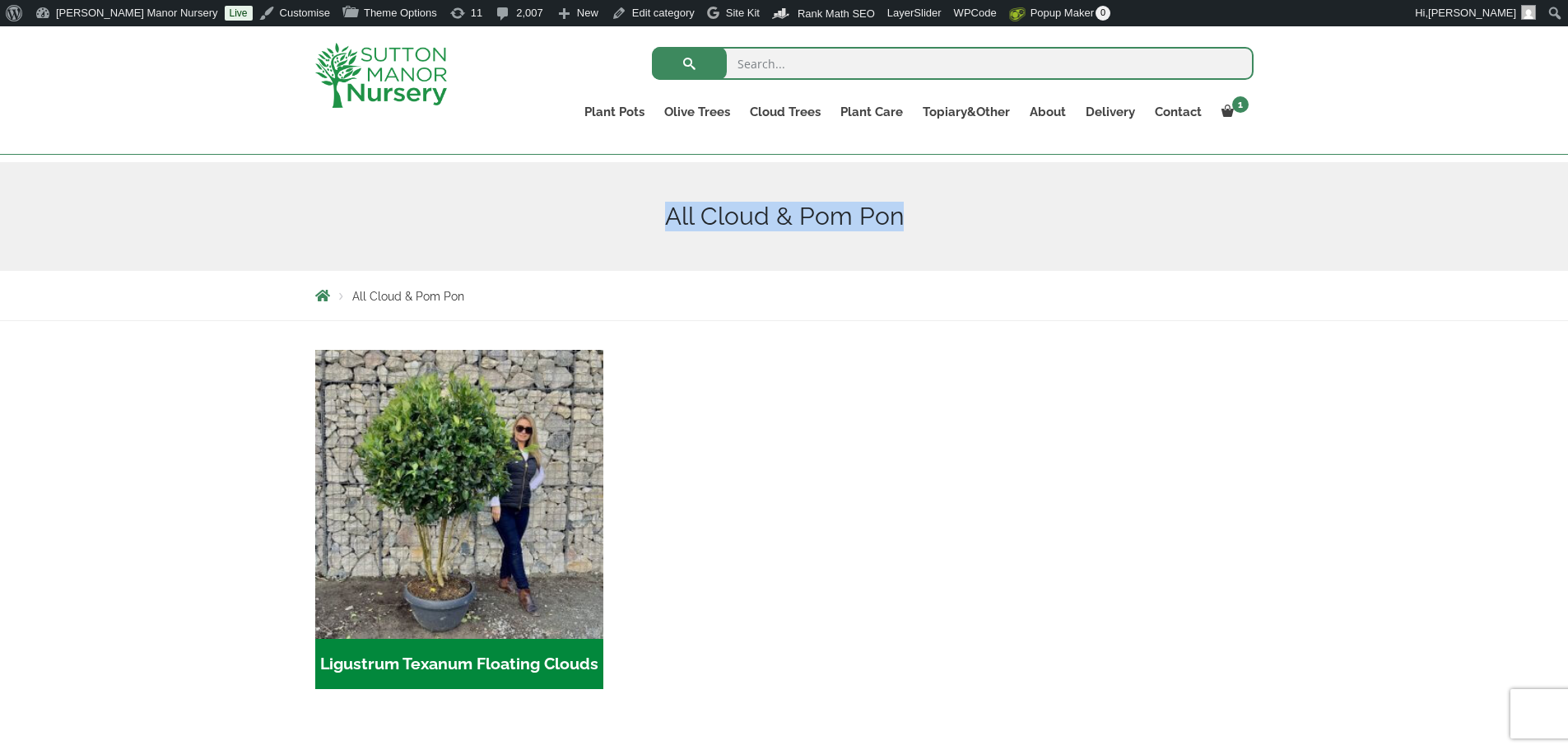
drag, startPoint x: 900, startPoint y: 215, endPoint x: 671, endPoint y: 213, distance: 229.0
click at [671, 213] on h1 "All Cloud & Pom Pon" at bounding box center [784, 216] width 938 height 29
copy h1 "All Cloud & Pom Pon"
click at [423, 80] on img at bounding box center [381, 75] width 132 height 65
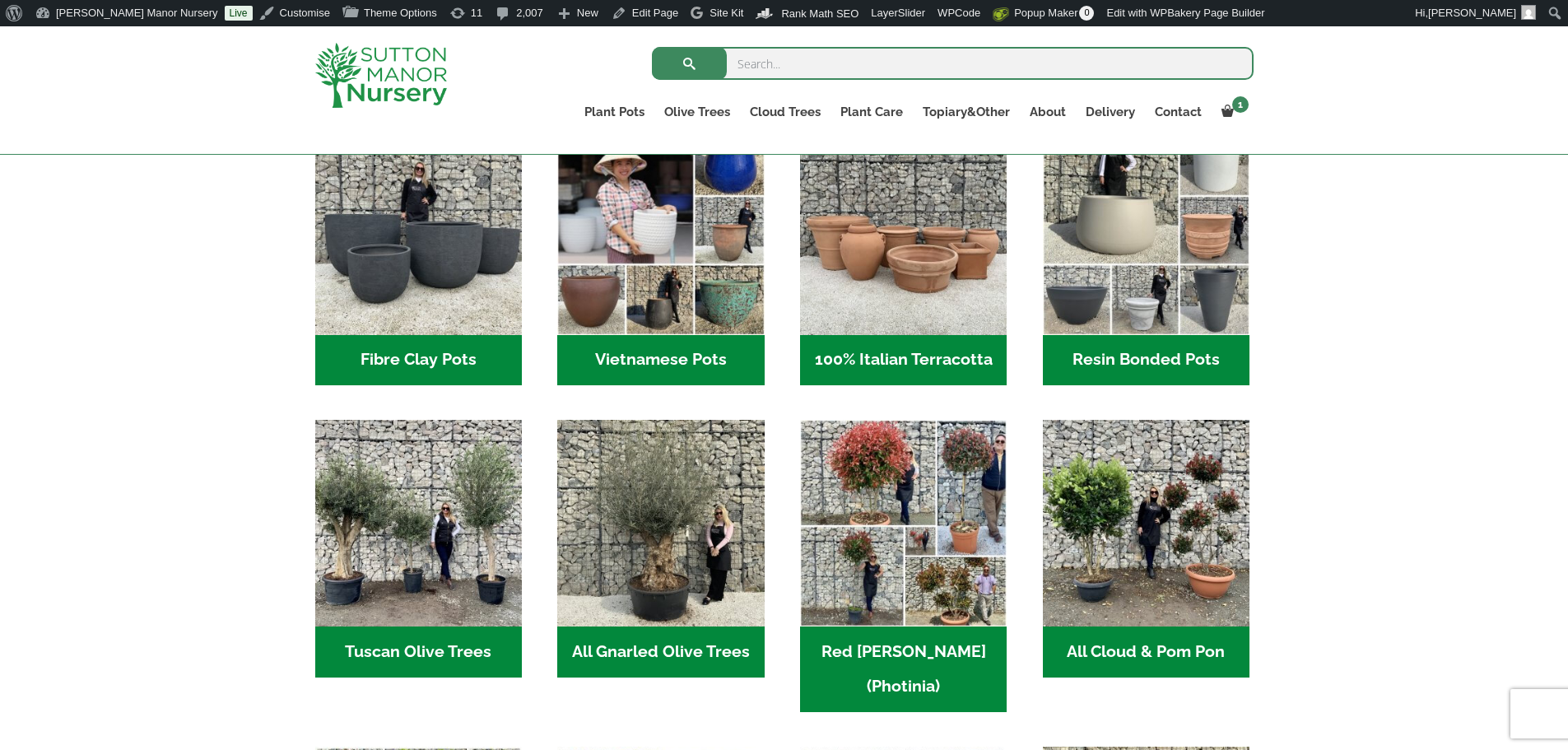
scroll to position [576, 0]
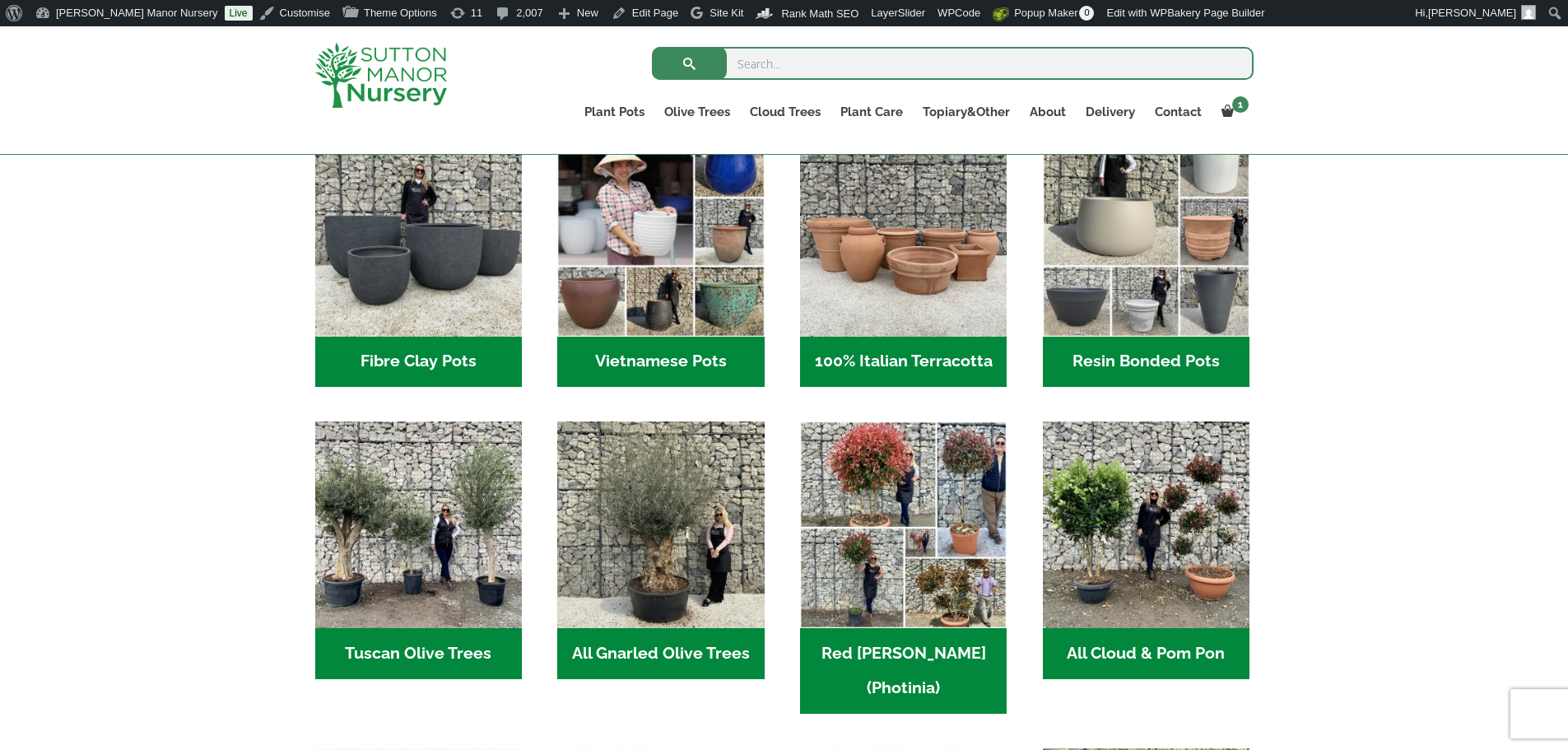
click at [1195, 637] on h2 "All Cloud & Pom Pon (7)" at bounding box center [1145, 654] width 206 height 51
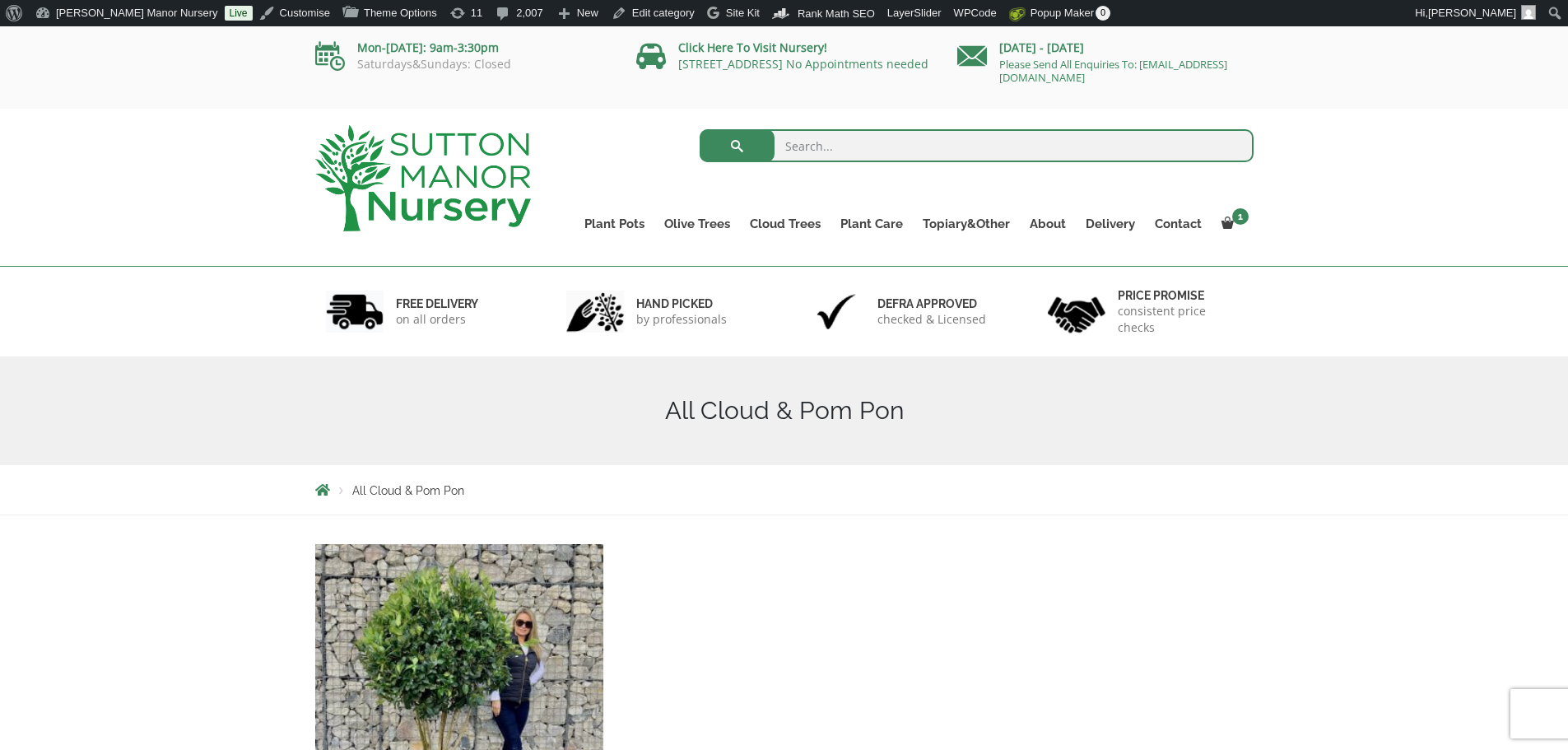
scroll to position [329, 0]
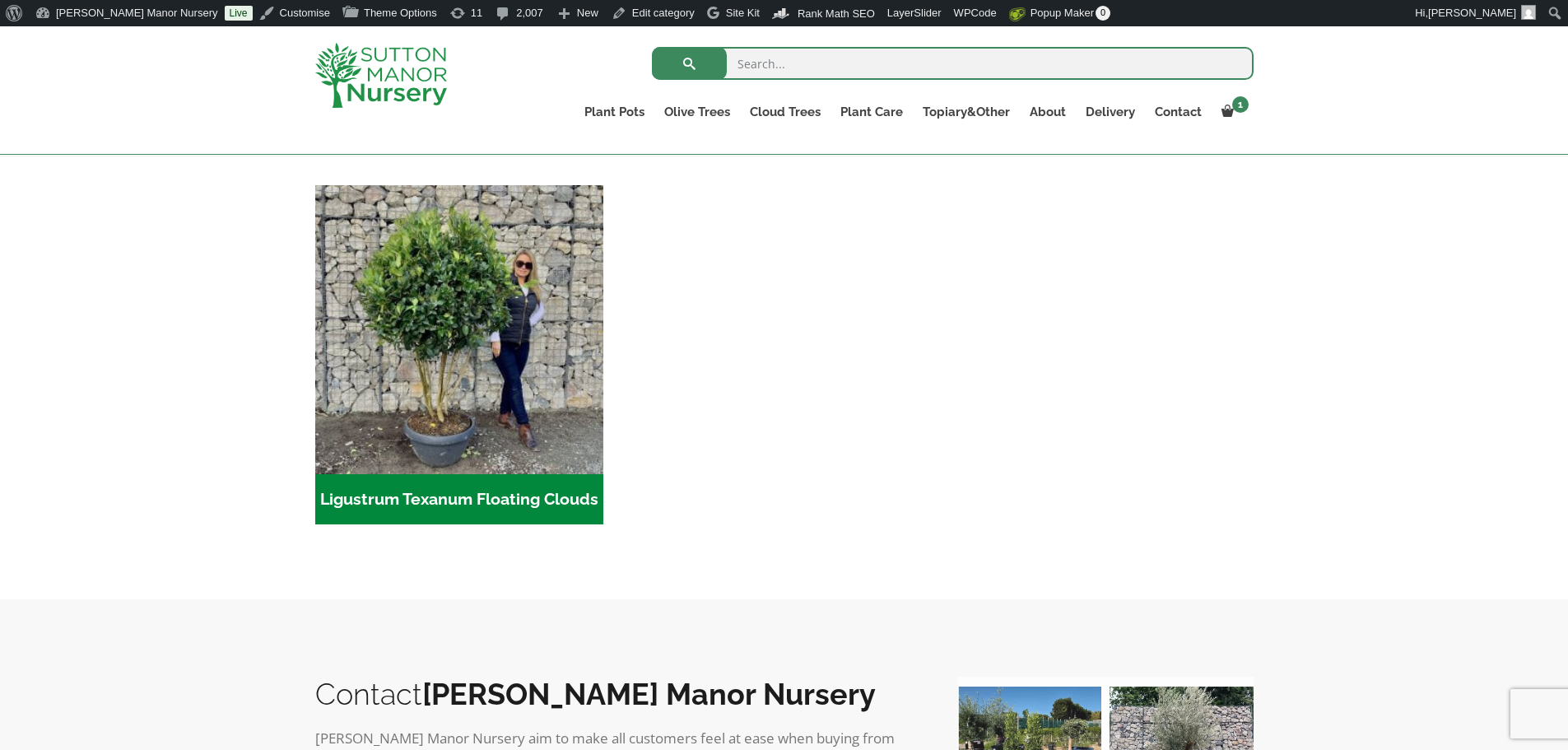
click at [407, 500] on h2 "Ligustrum Texanum Floating Clouds (7)" at bounding box center [459, 500] width 289 height 51
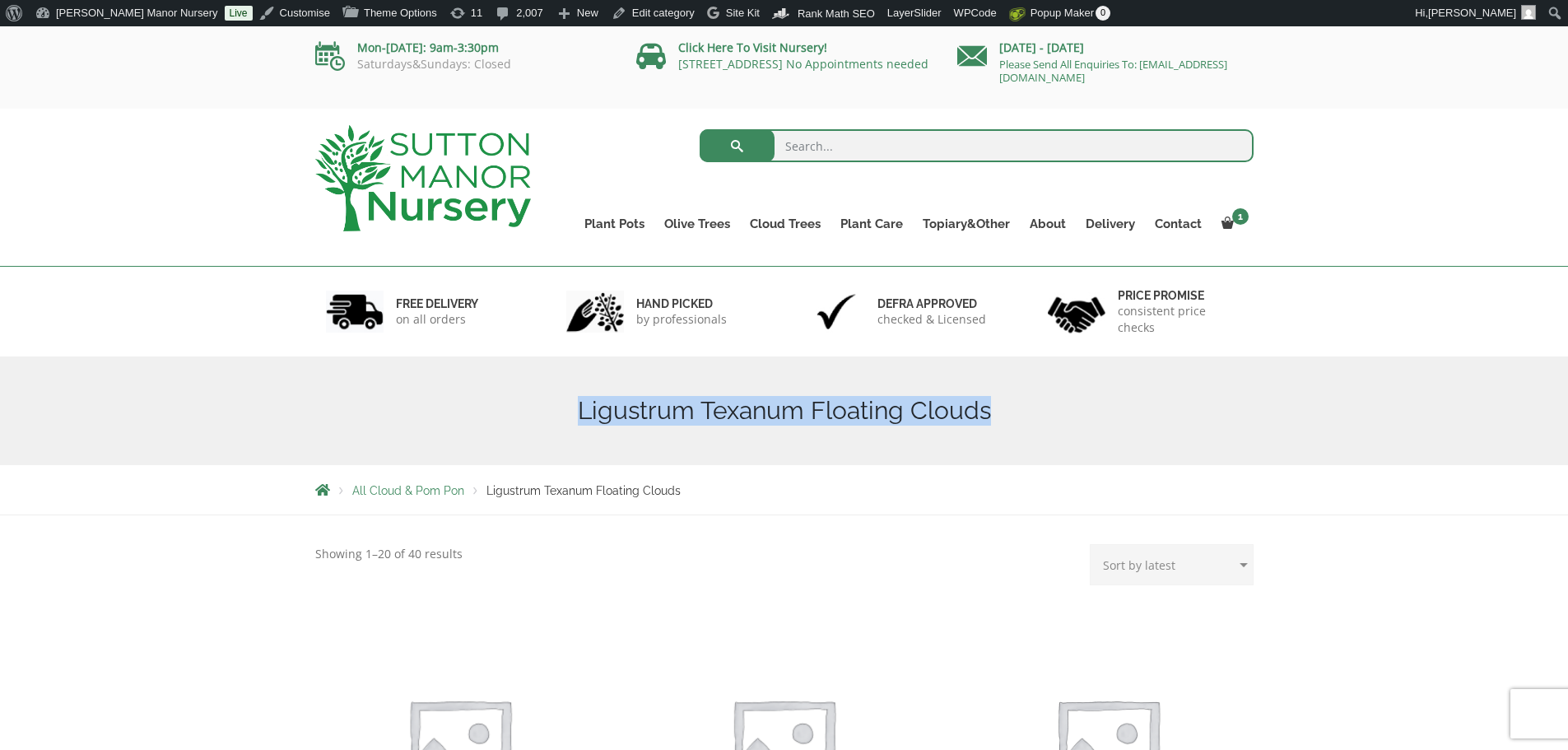
drag, startPoint x: 985, startPoint y: 414, endPoint x: 562, endPoint y: 416, distance: 423.0
click at [562, 416] on h1 "Ligustrum Texanum Floating Clouds" at bounding box center [784, 411] width 938 height 29
copy h1 "Ligustrum Texanum Floating Clouds"
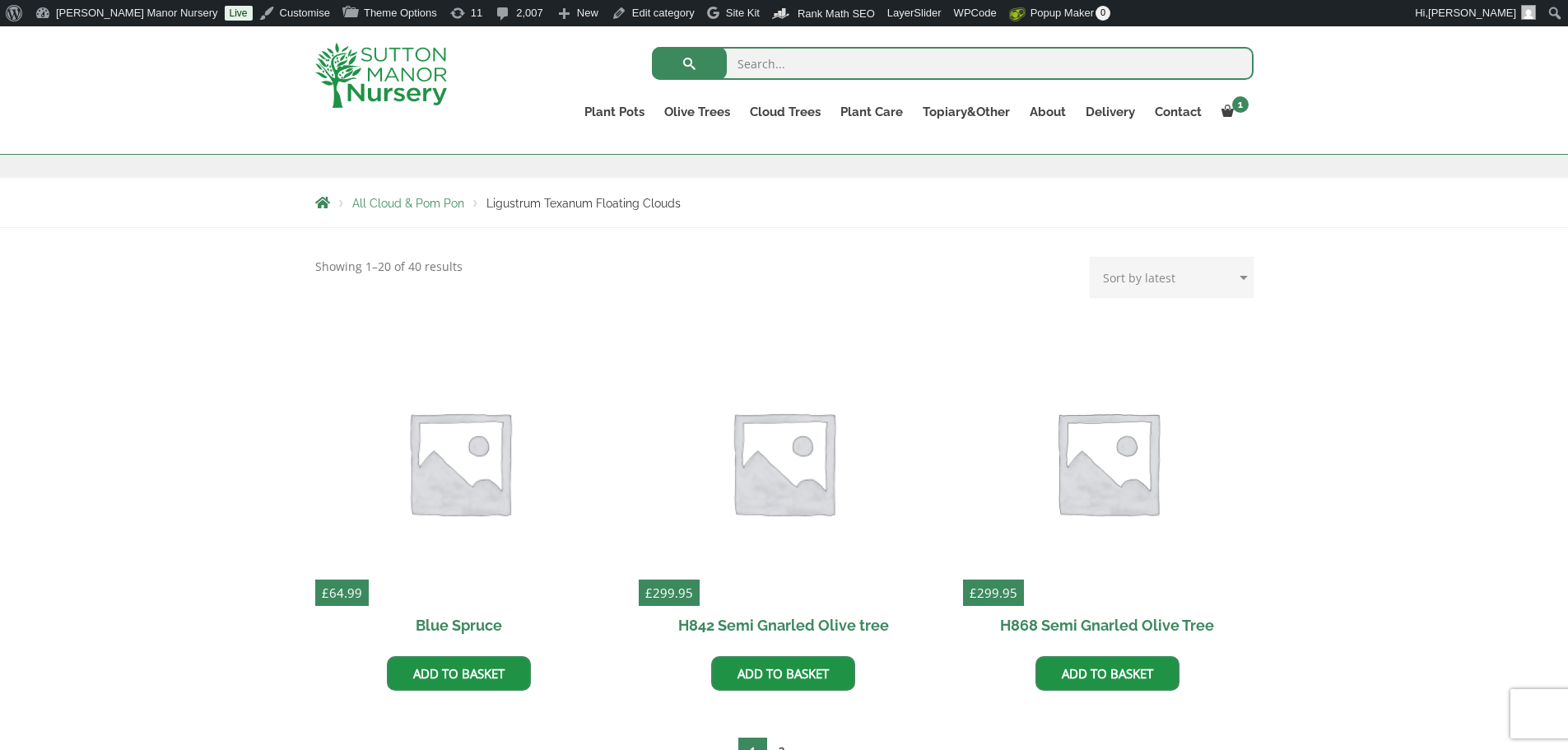
scroll to position [329, 0]
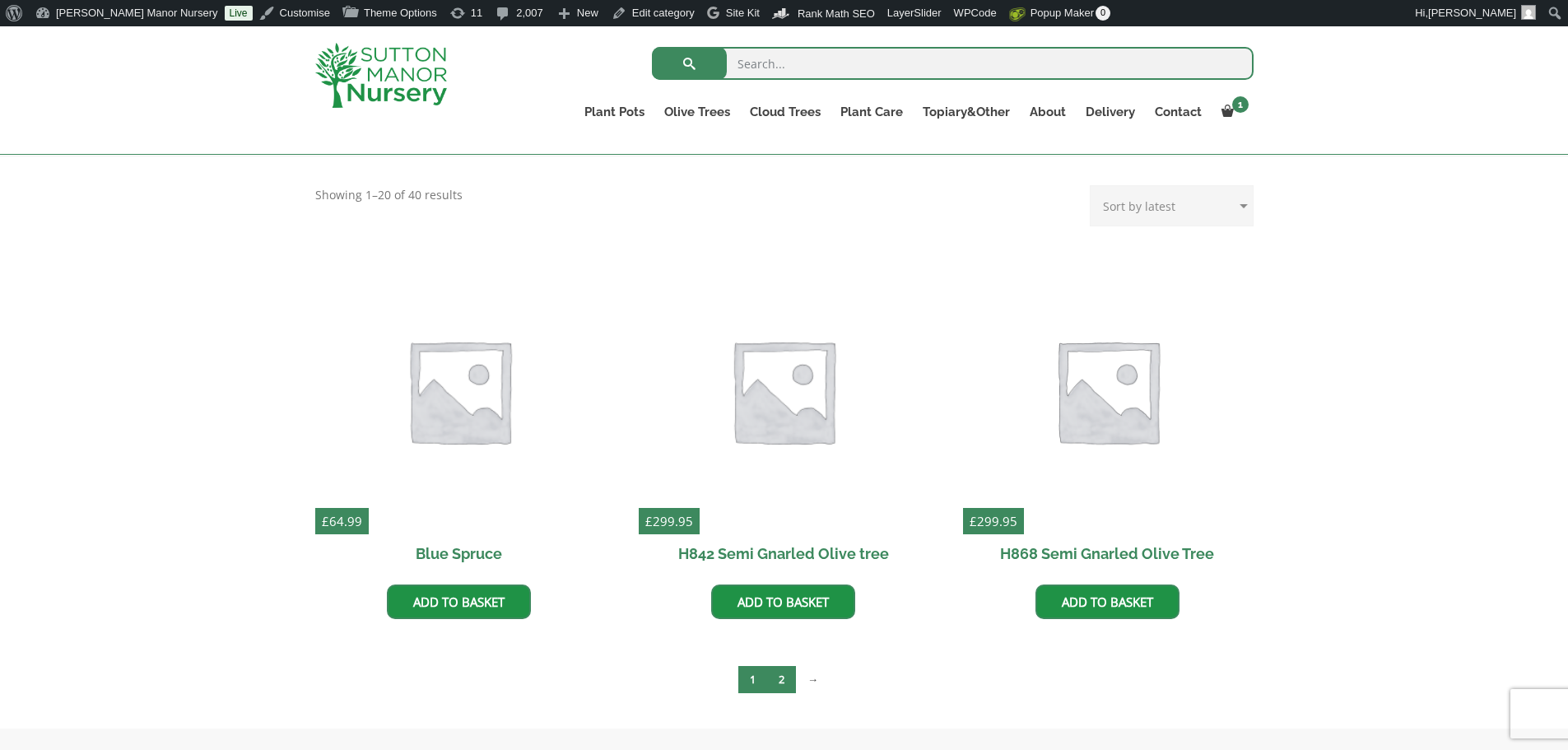
click at [789, 680] on link "2" at bounding box center [781, 679] width 28 height 28
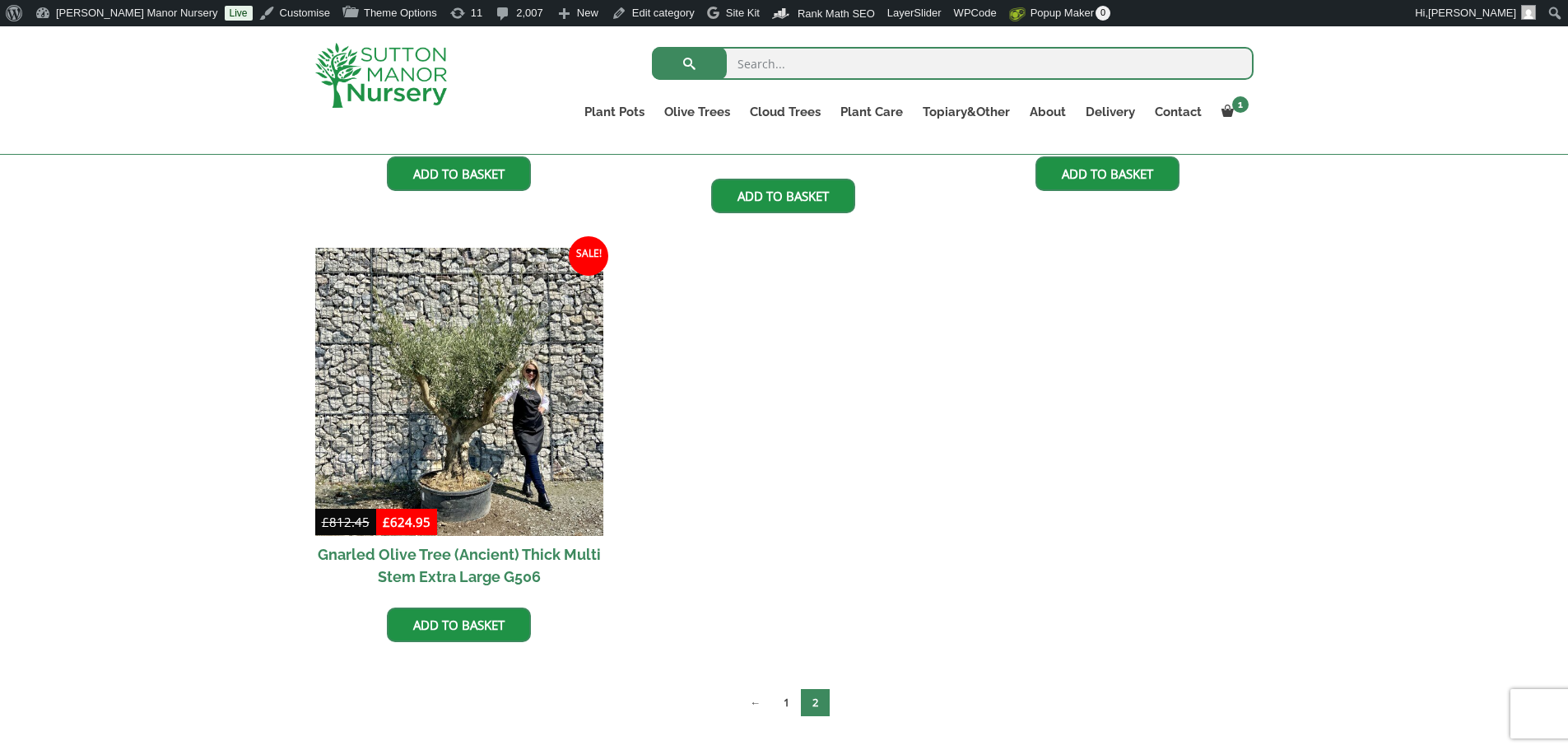
scroll to position [741, 0]
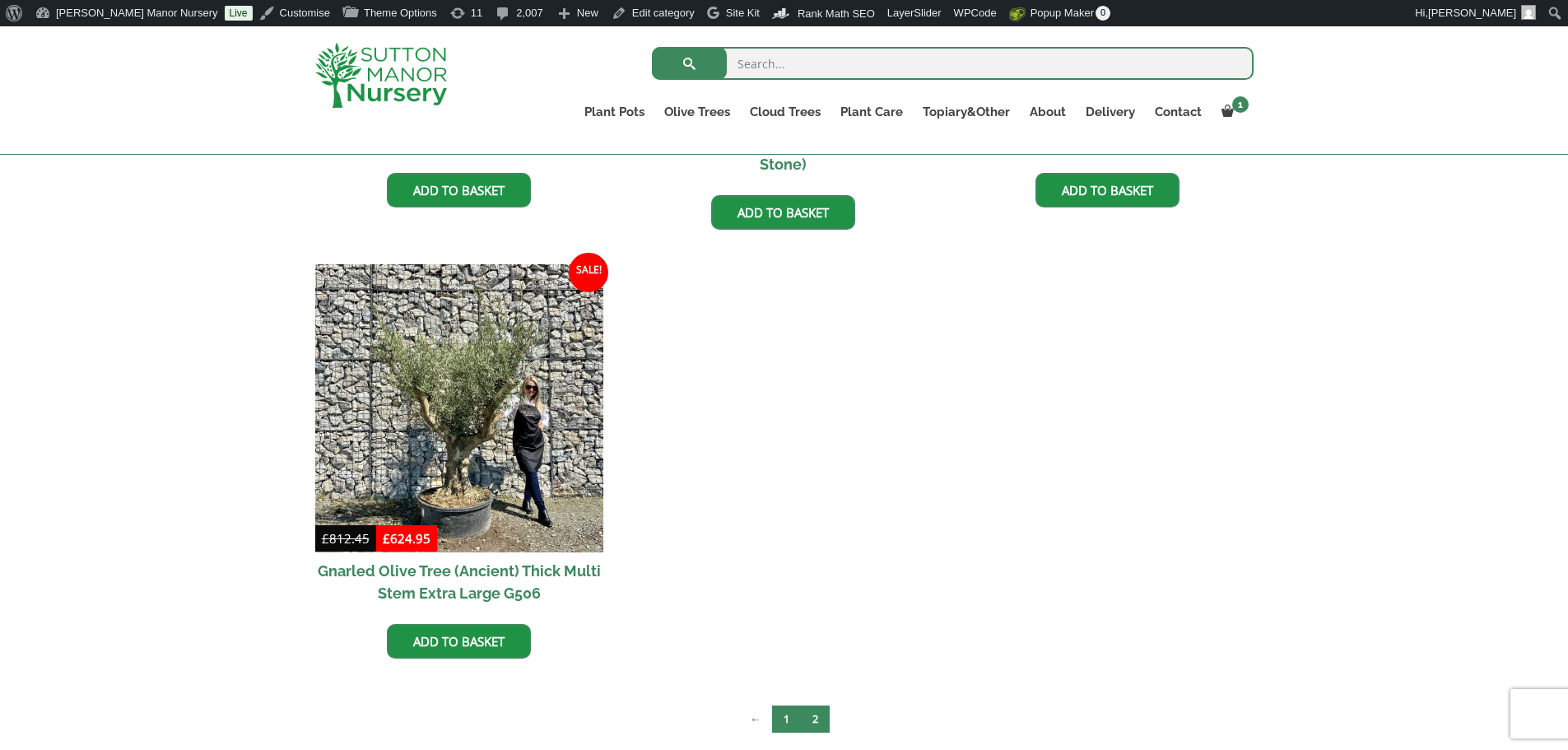
click at [789, 722] on link "1" at bounding box center [786, 719] width 28 height 28
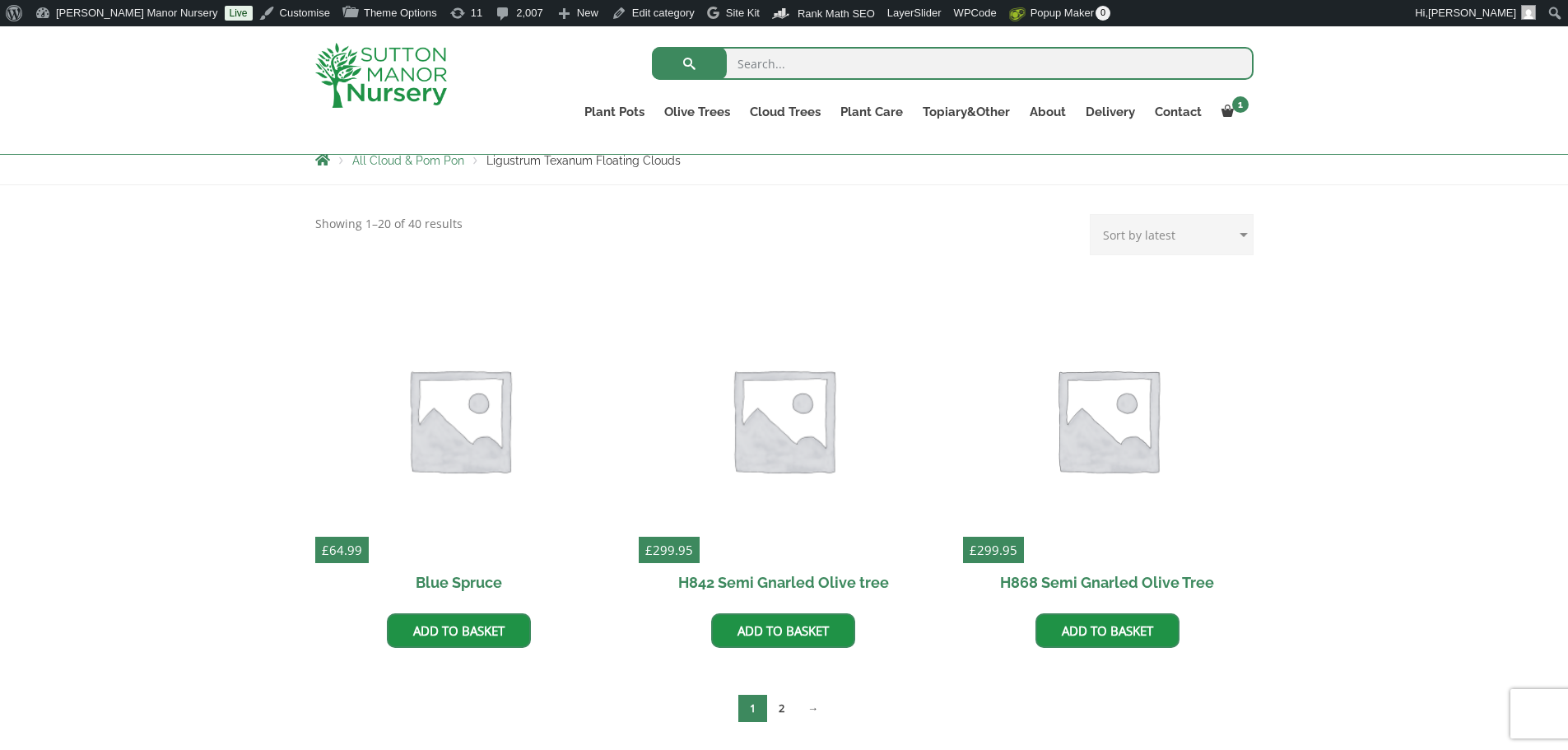
scroll to position [329, 0]
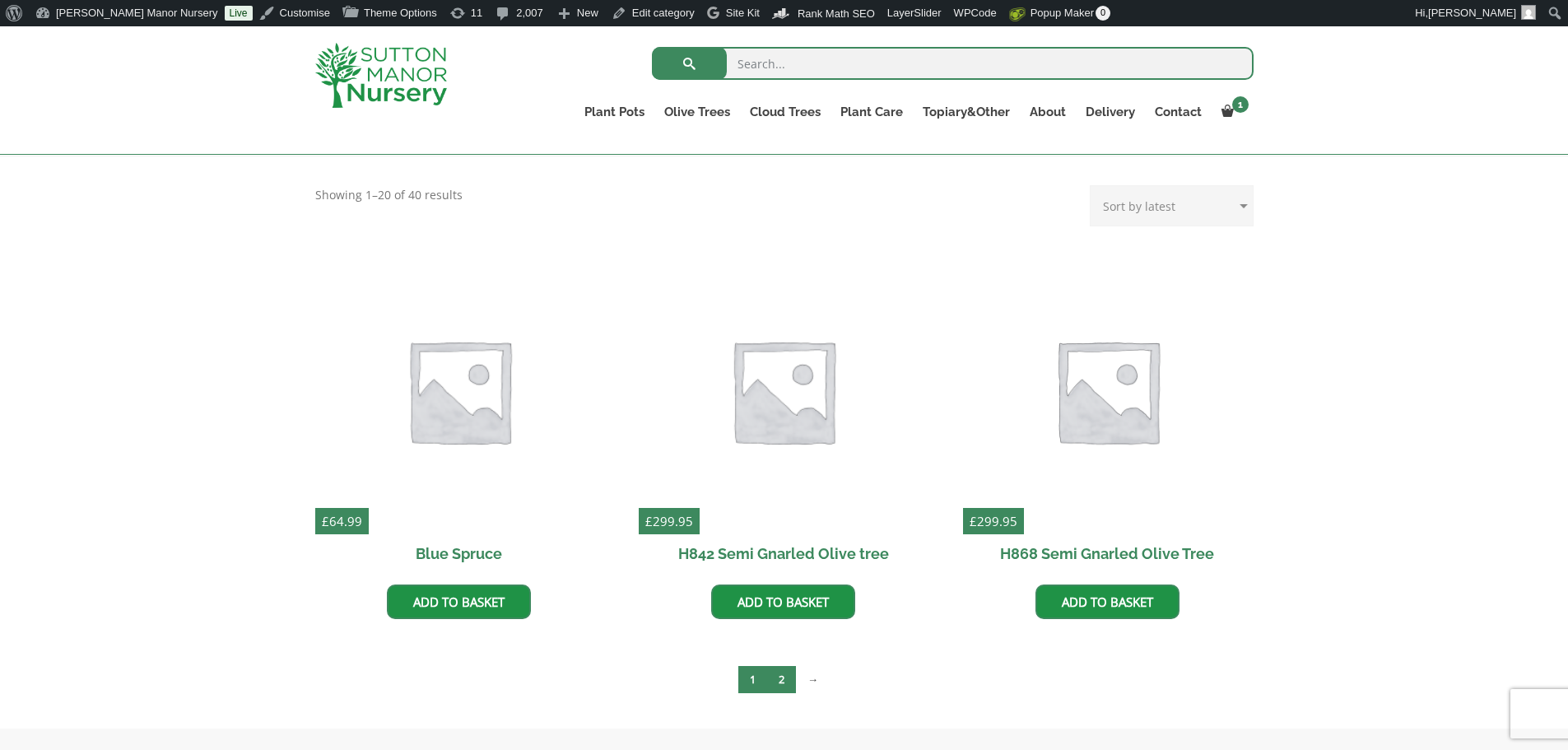
click at [787, 688] on link "2" at bounding box center [781, 679] width 28 height 28
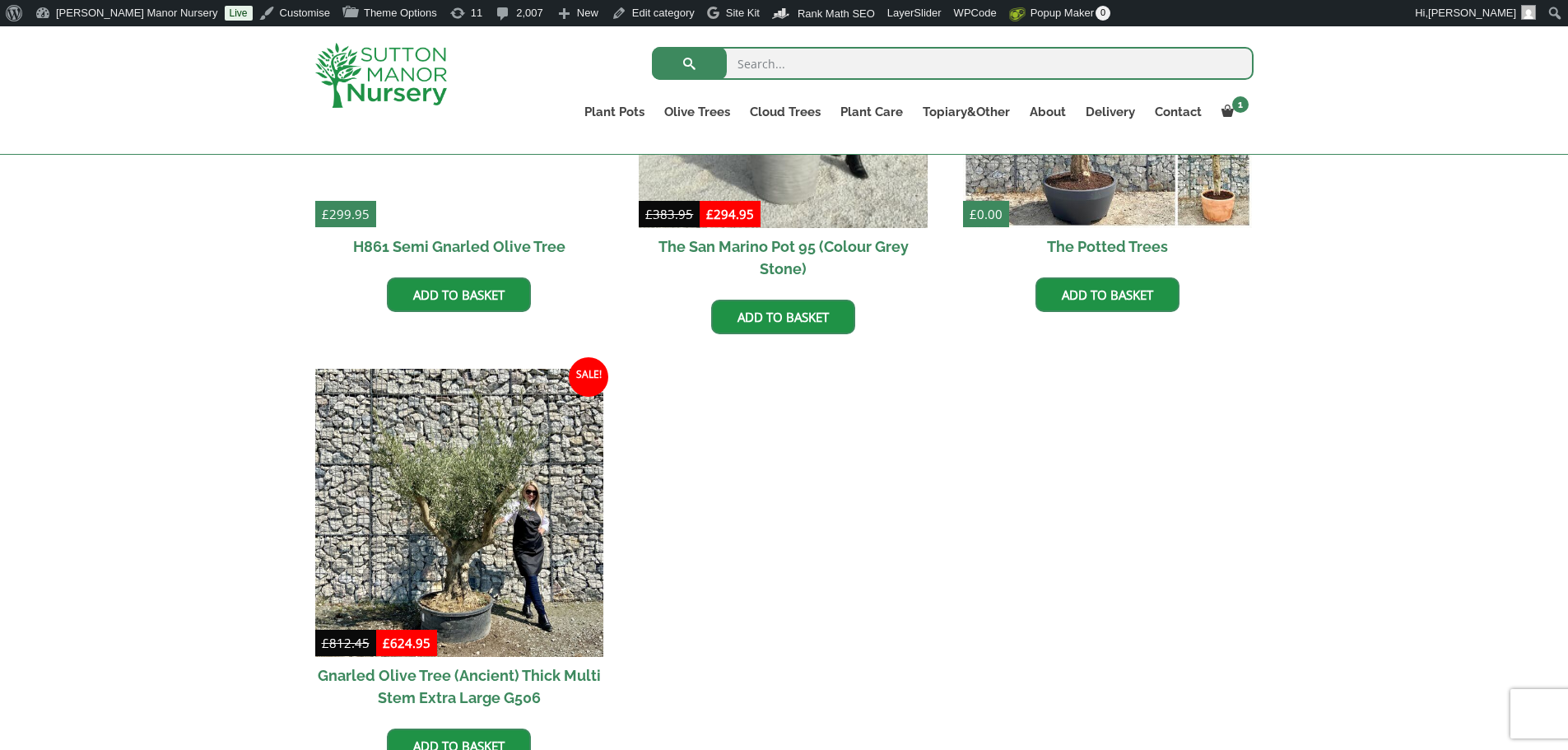
scroll to position [741, 0]
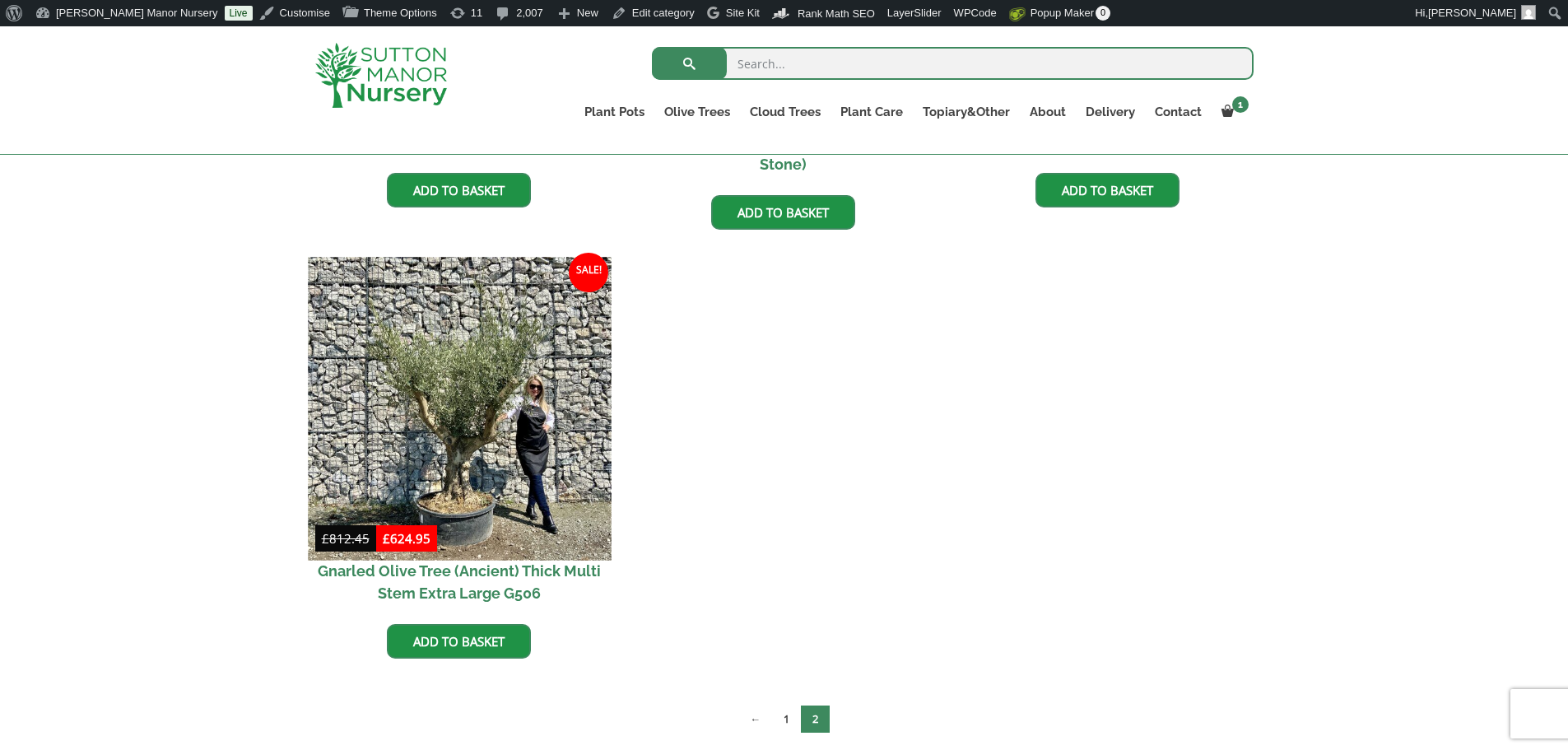
click at [515, 459] on img at bounding box center [459, 408] width 303 height 303
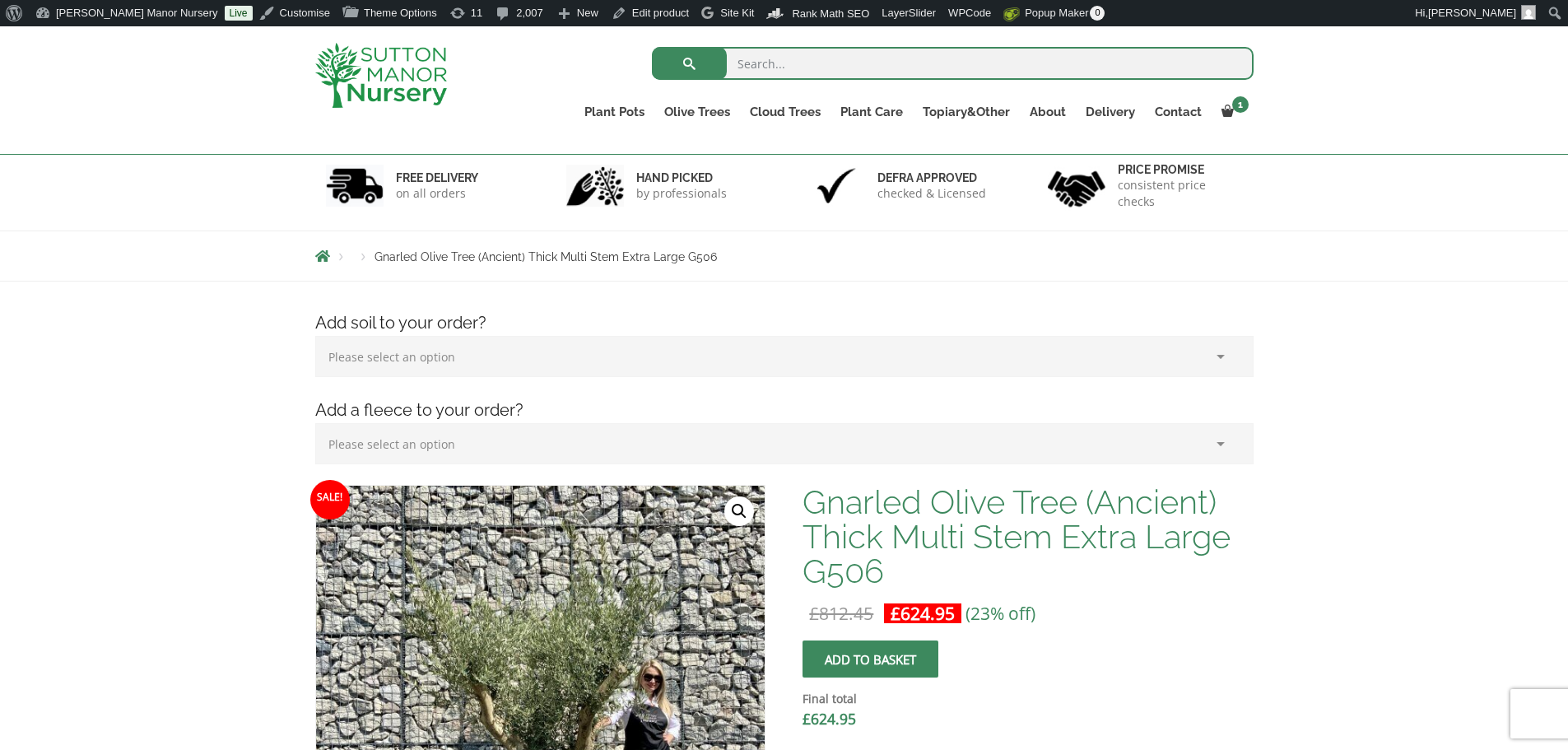
scroll to position [83, 0]
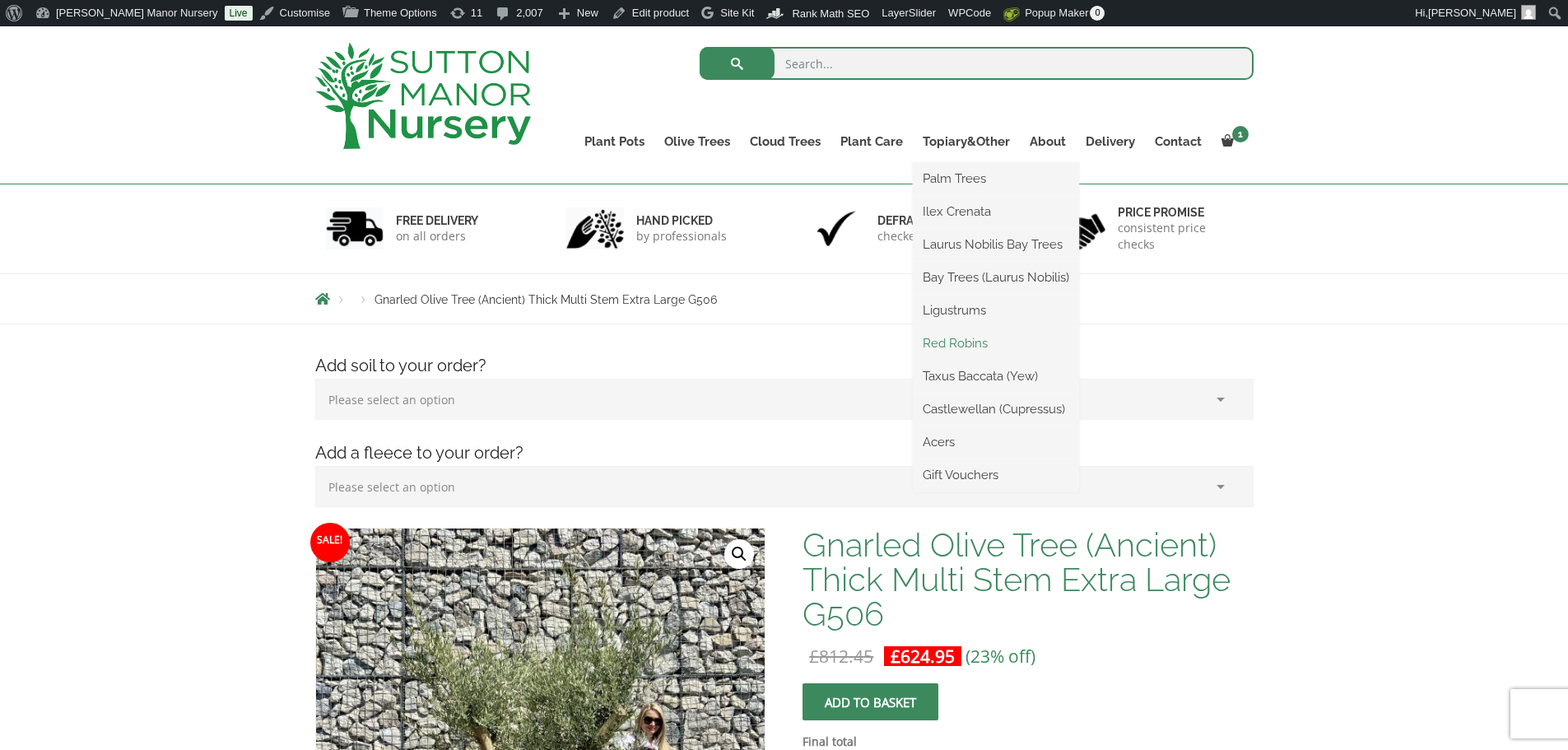
click at [956, 337] on link "Red Robins" at bounding box center [996, 343] width 166 height 25
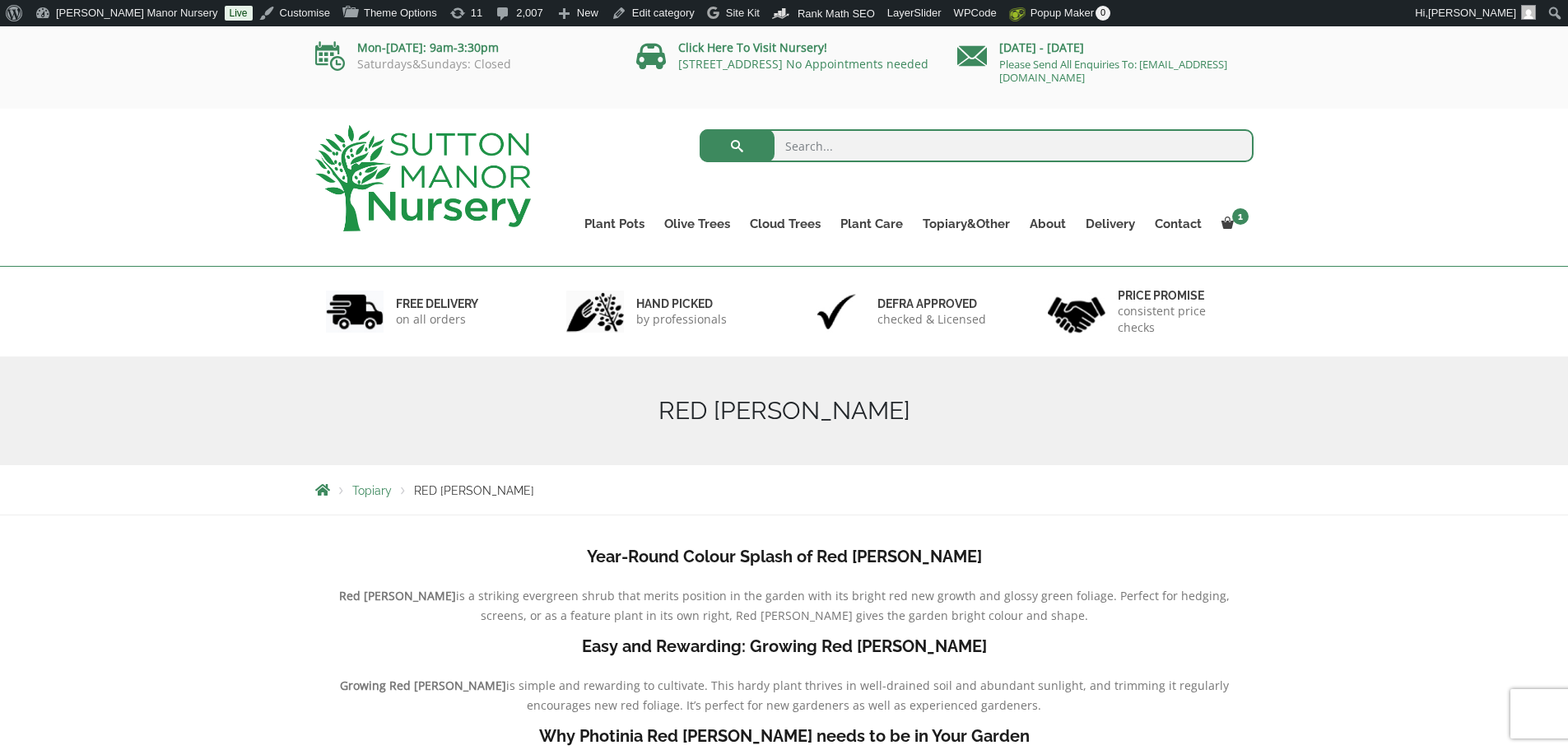
click at [915, 138] on input "search" at bounding box center [977, 146] width 554 height 33
type input "Pom Pon"
click at [700, 129] on button "submit" at bounding box center [737, 146] width 75 height 33
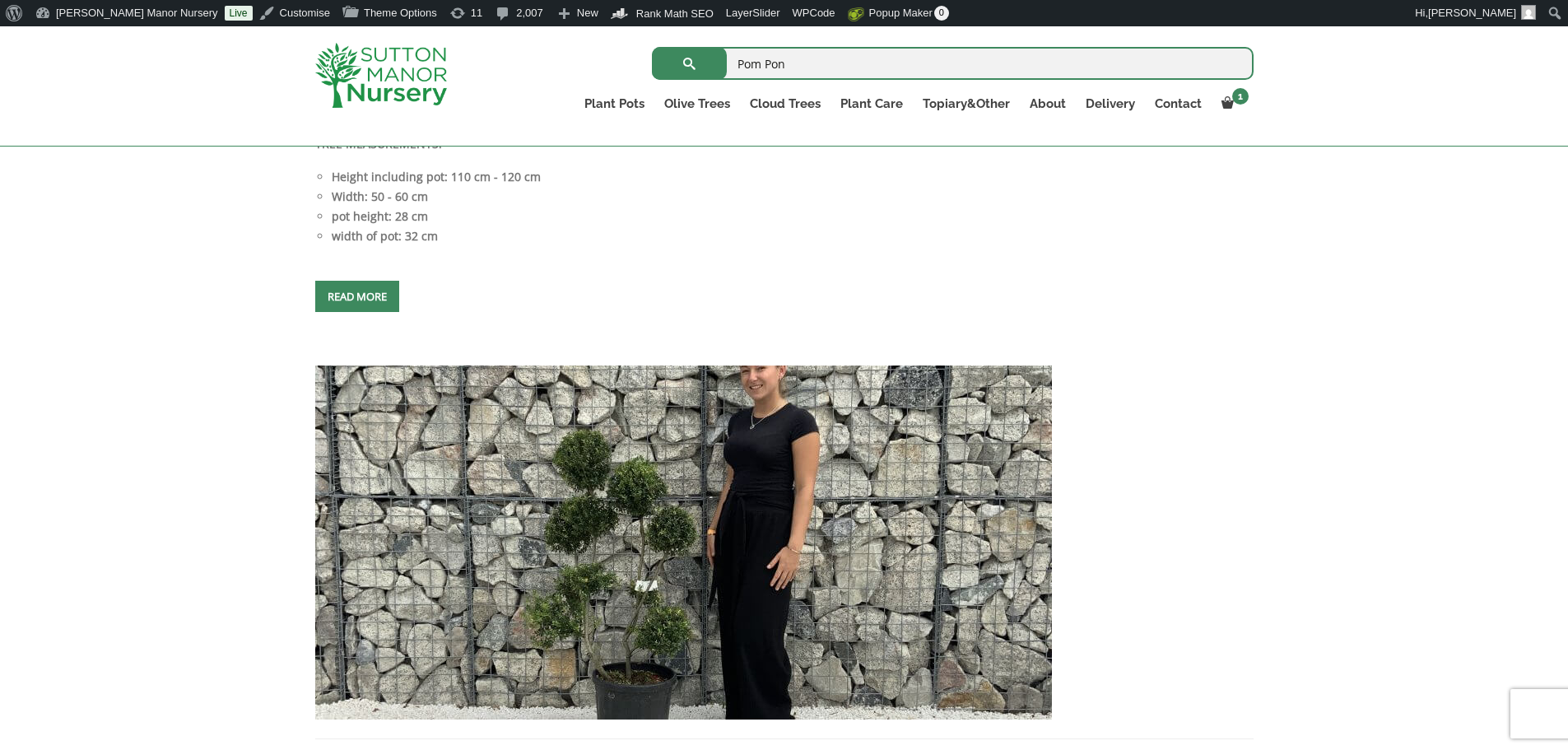
scroll to position [6749, 0]
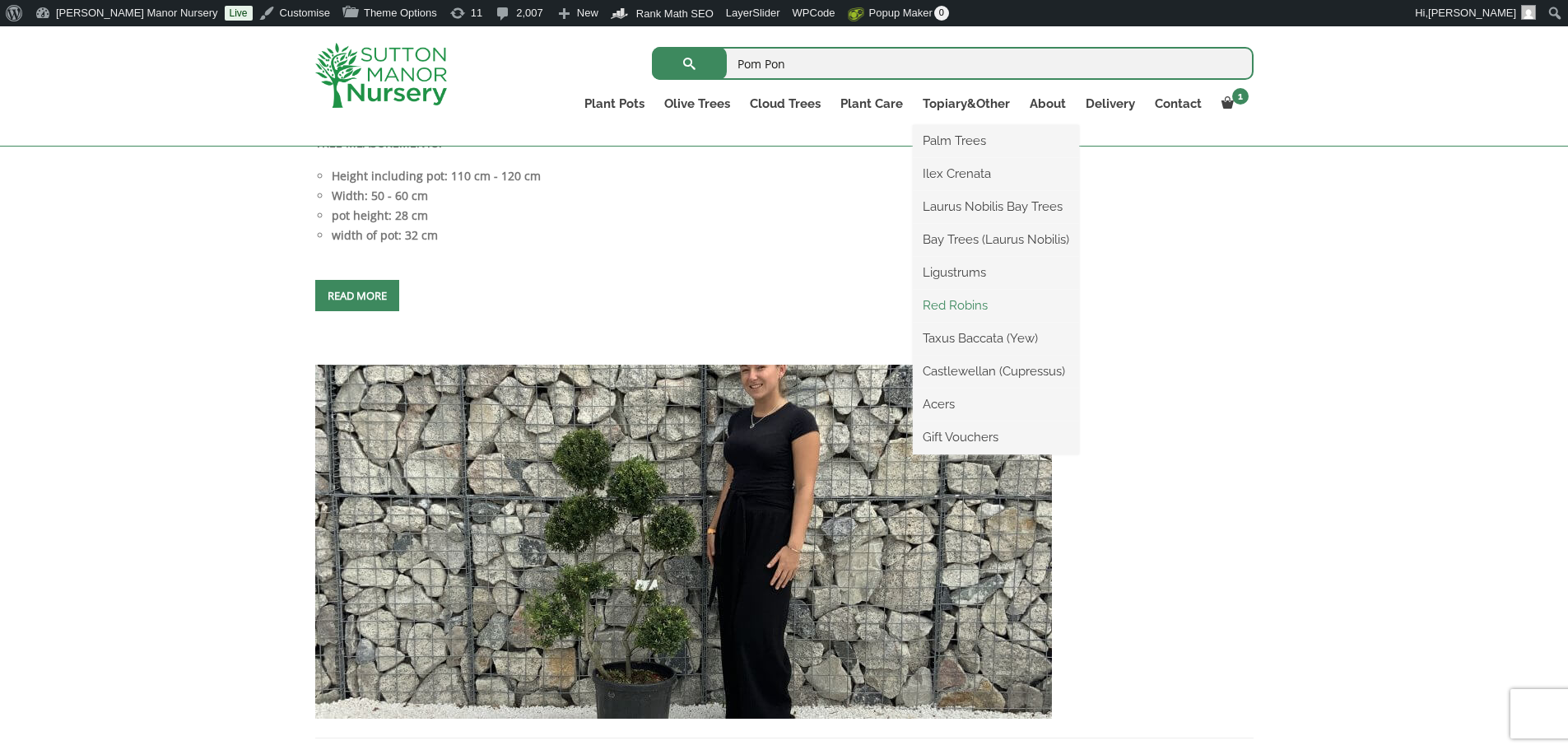
click at [959, 306] on link "Red Robins" at bounding box center [996, 305] width 166 height 25
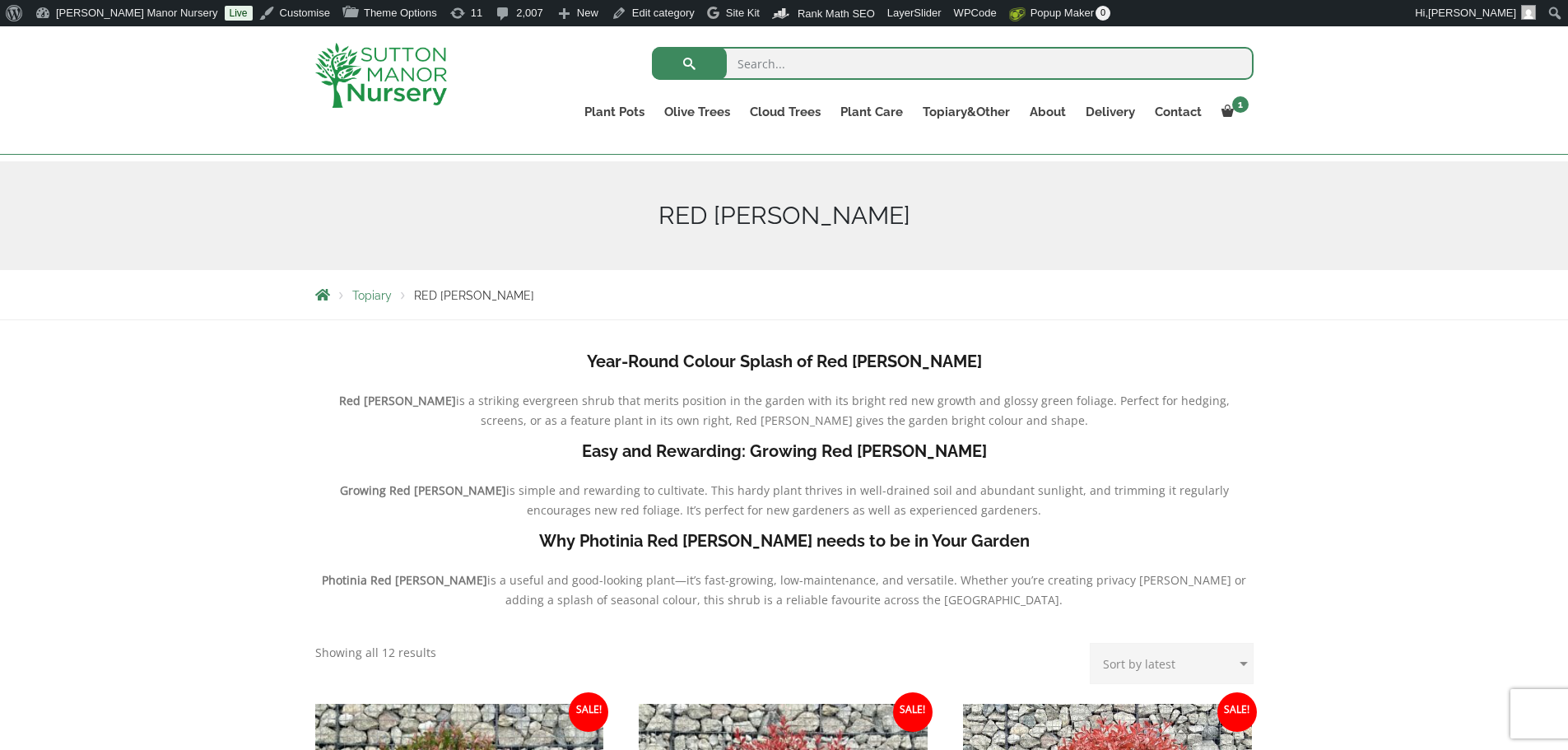
scroll to position [165, 0]
click at [765, 76] on input "search" at bounding box center [953, 63] width 602 height 33
type input "g412"
click at [652, 47] on button "submit" at bounding box center [690, 63] width 75 height 33
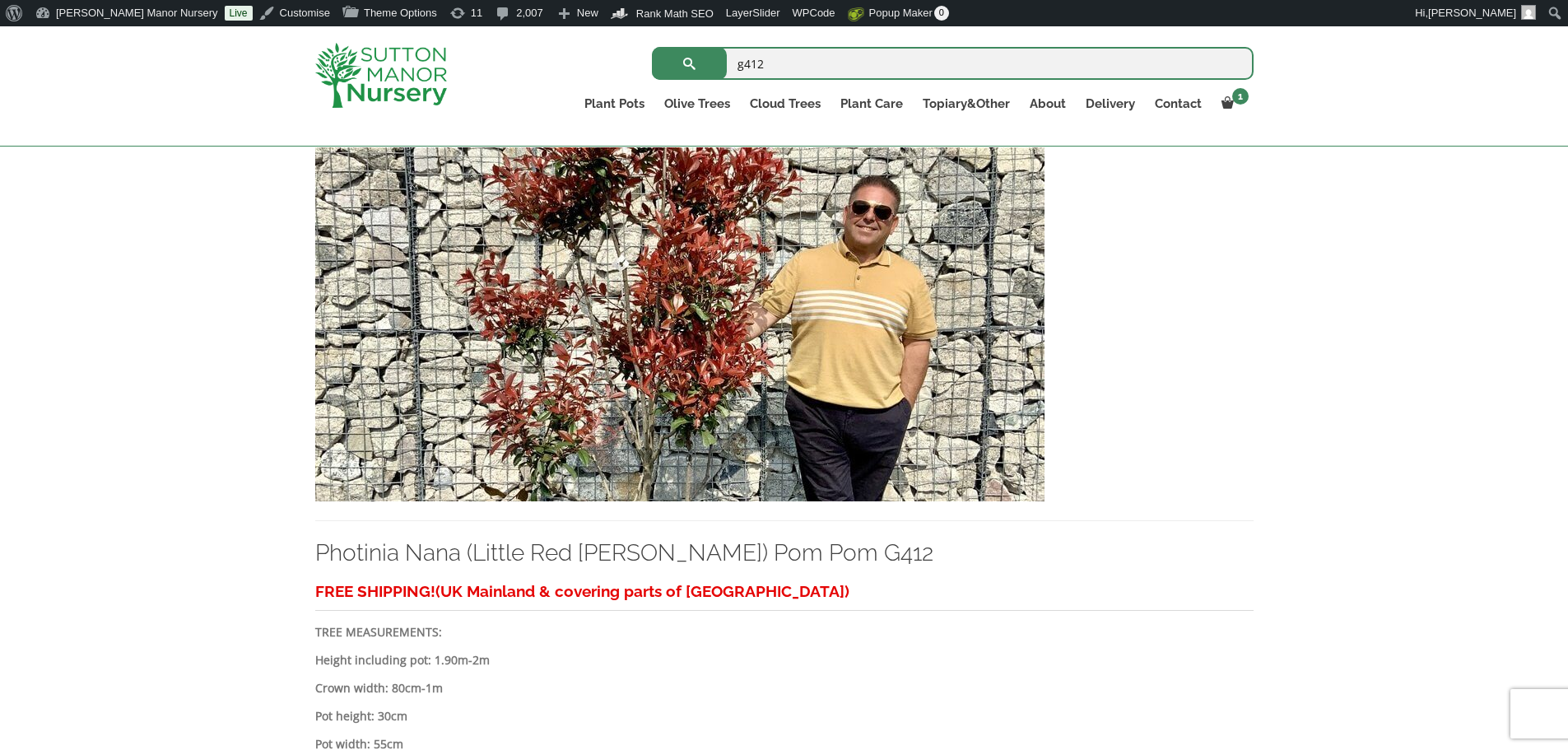
scroll to position [329, 0]
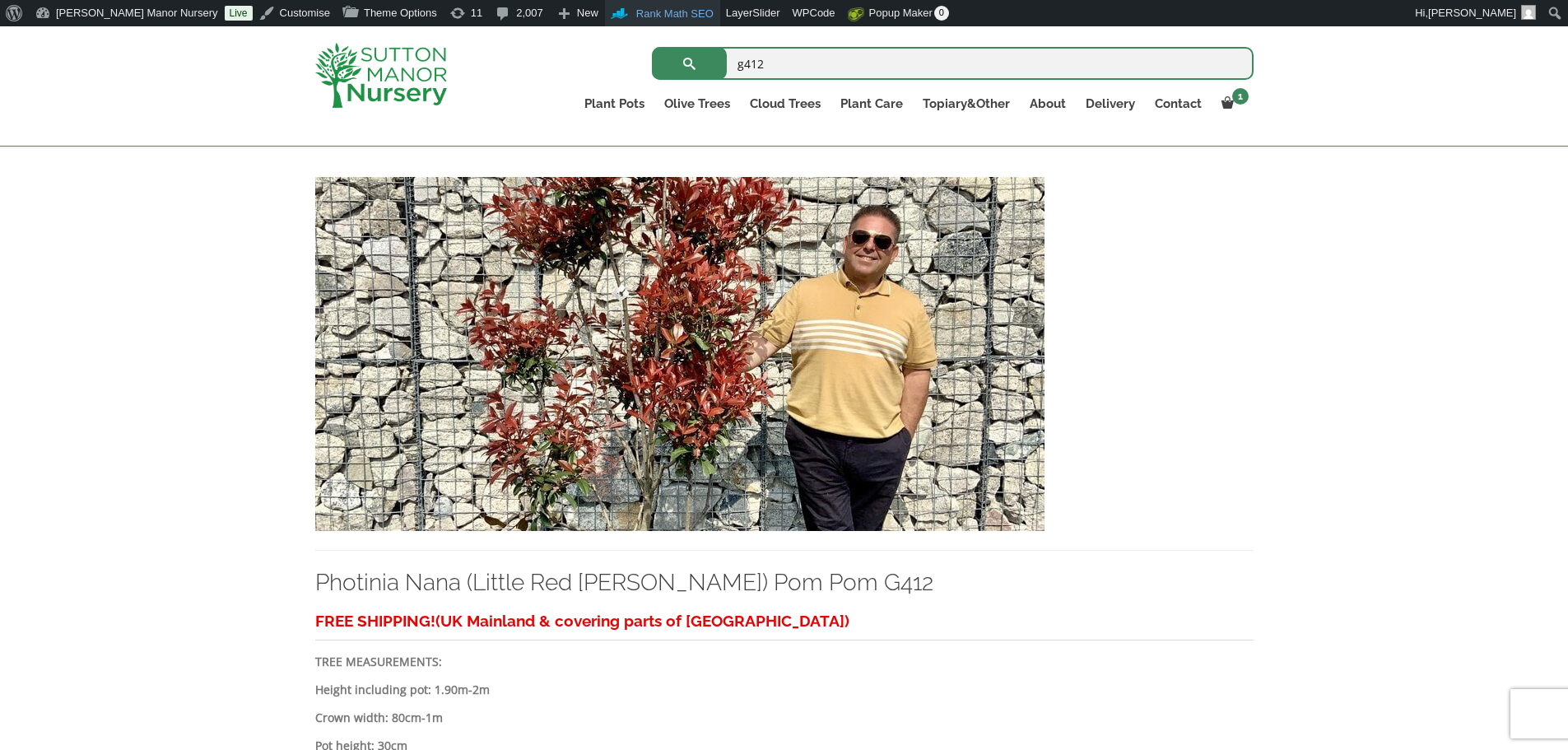
drag, startPoint x: 791, startPoint y: 52, endPoint x: 549, endPoint y: 22, distance: 243.9
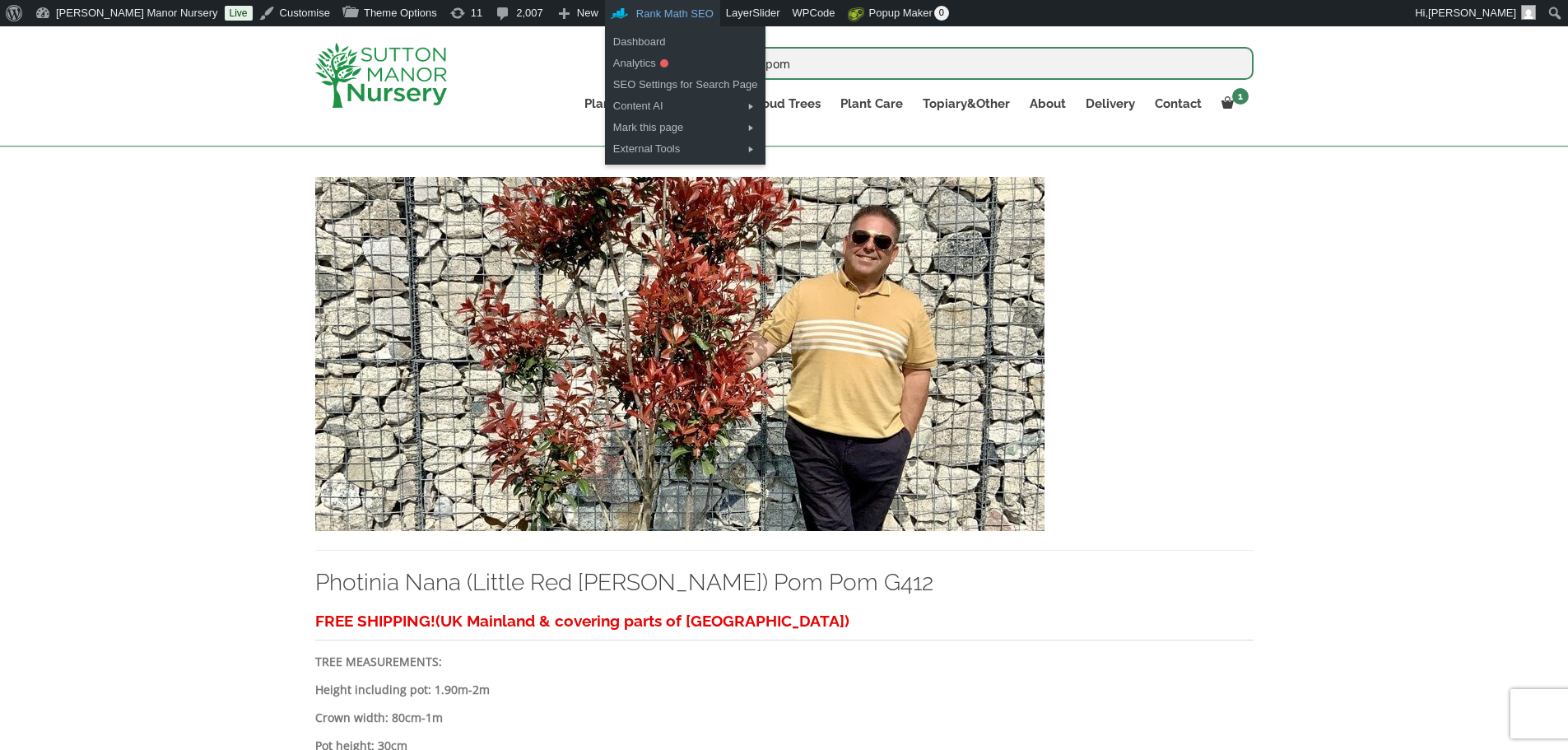
type input "pom pom"
click at [652, 47] on button "submit" at bounding box center [690, 63] width 75 height 33
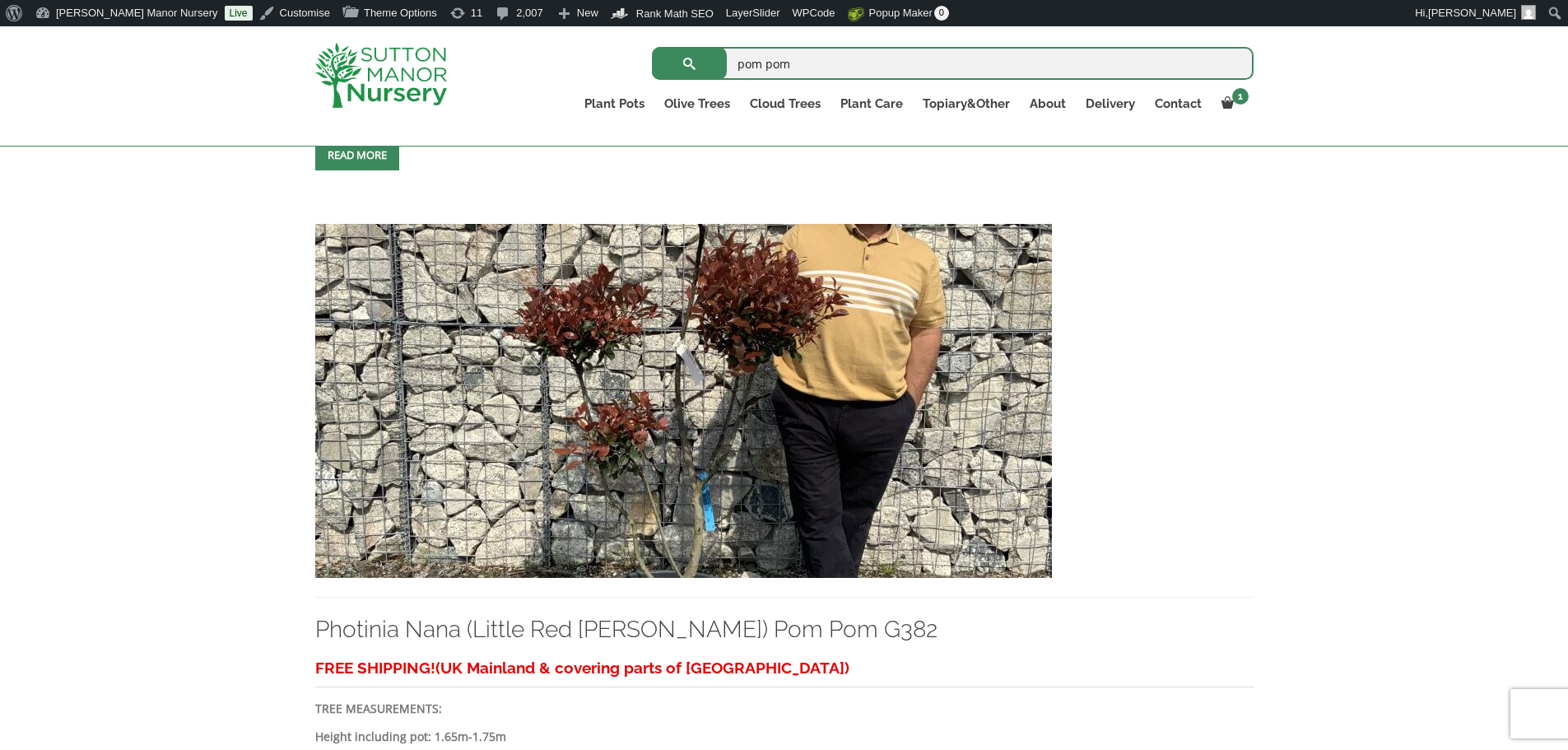
scroll to position [3786, 0]
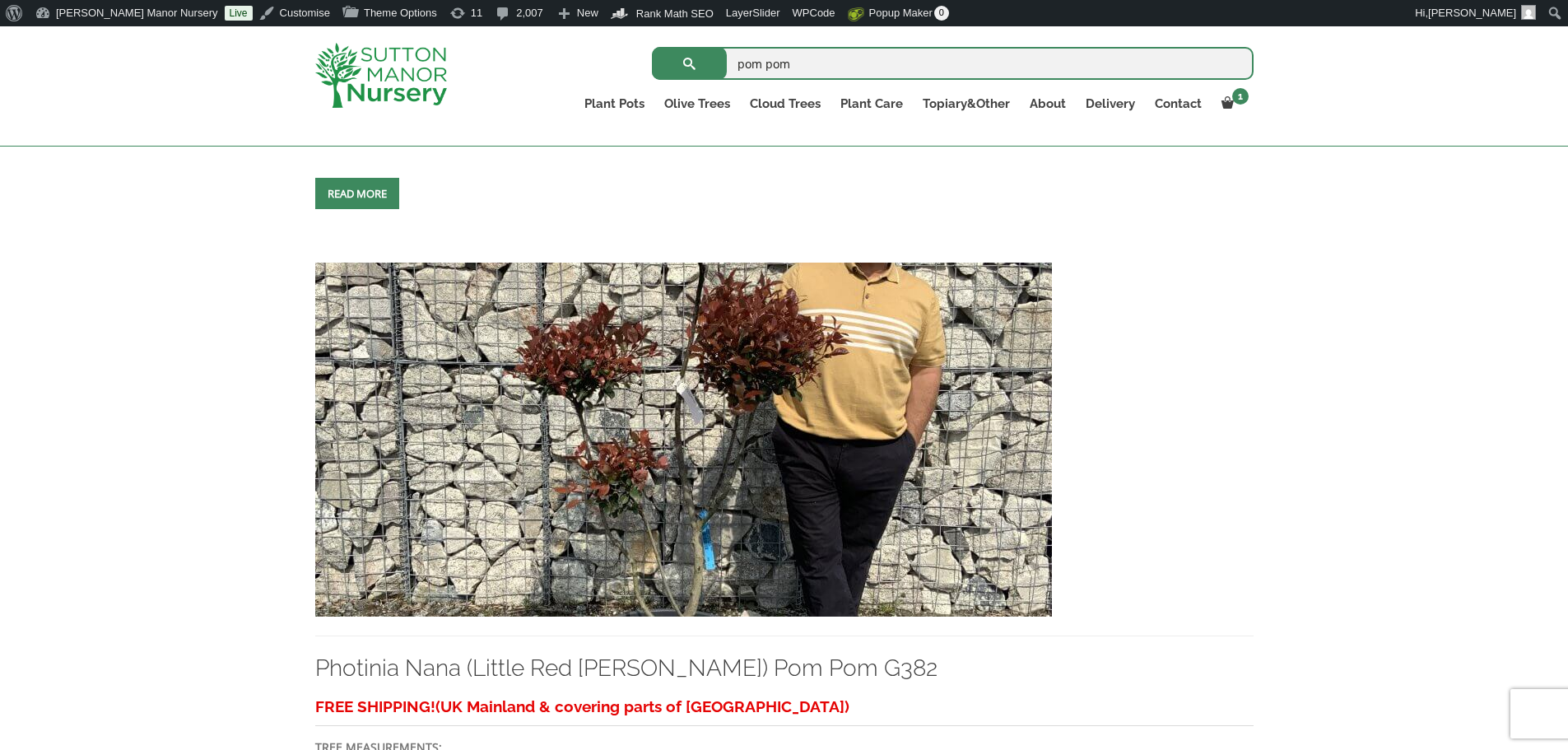
click at [813, 470] on img at bounding box center [683, 439] width 736 height 354
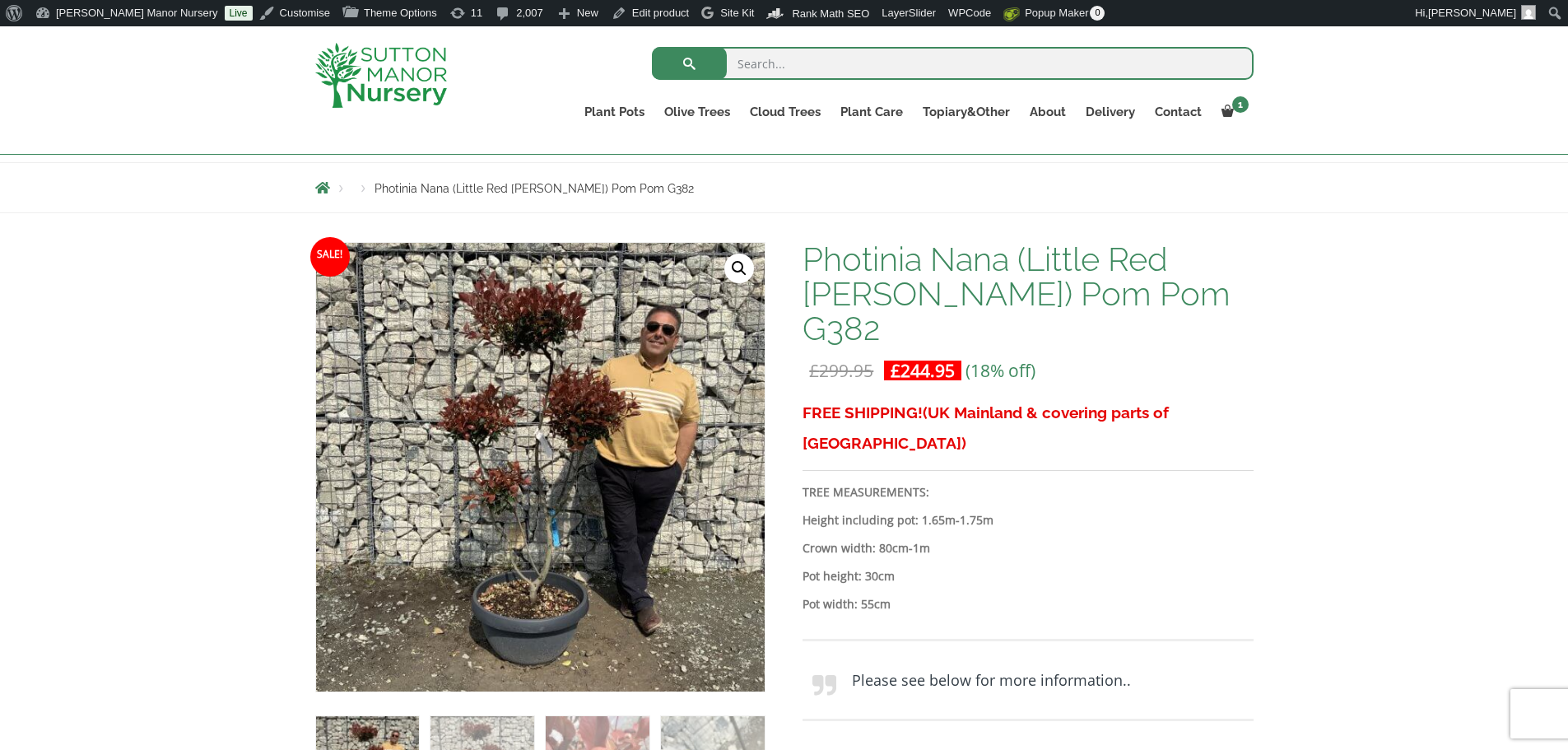
scroll to position [83, 0]
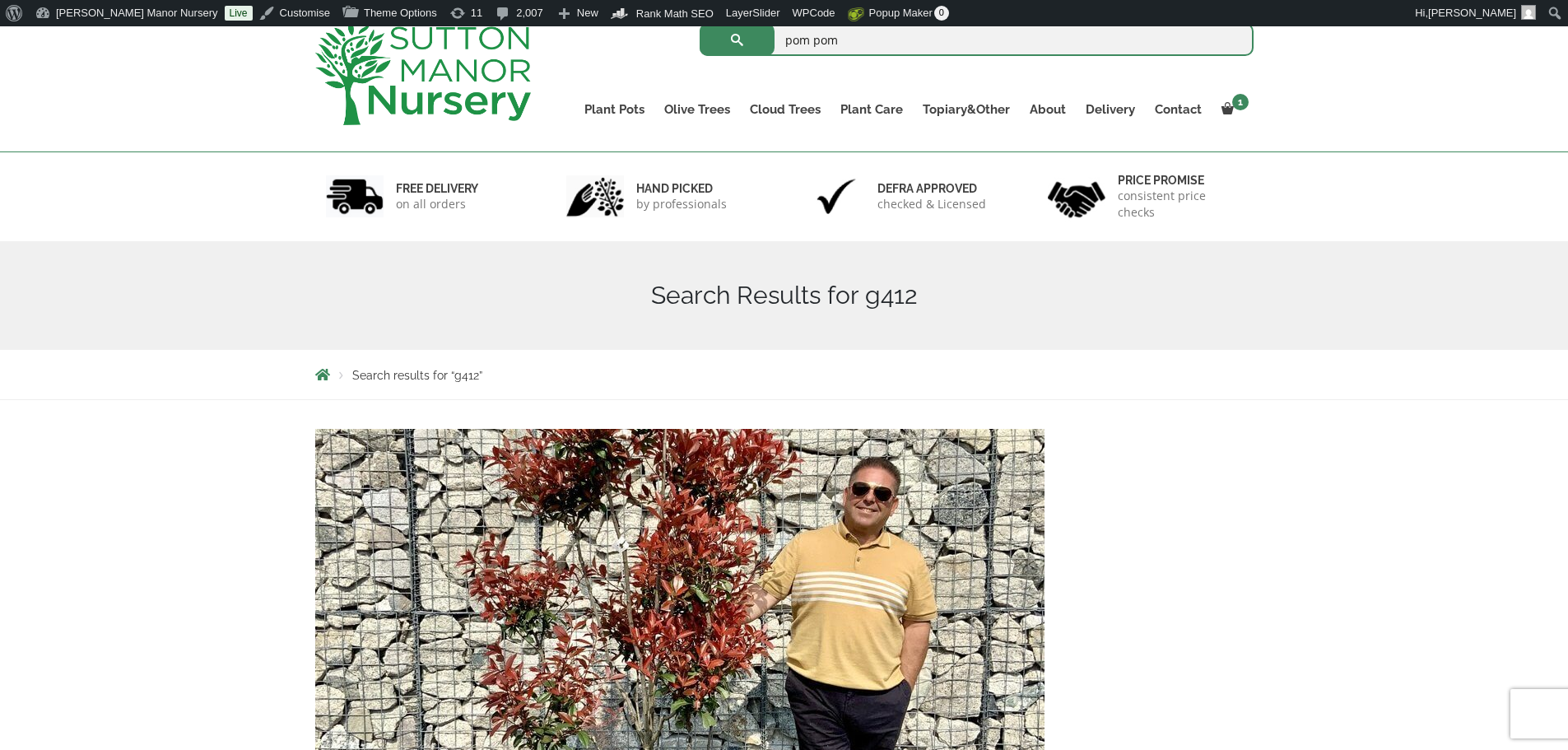
scroll to position [83, 0]
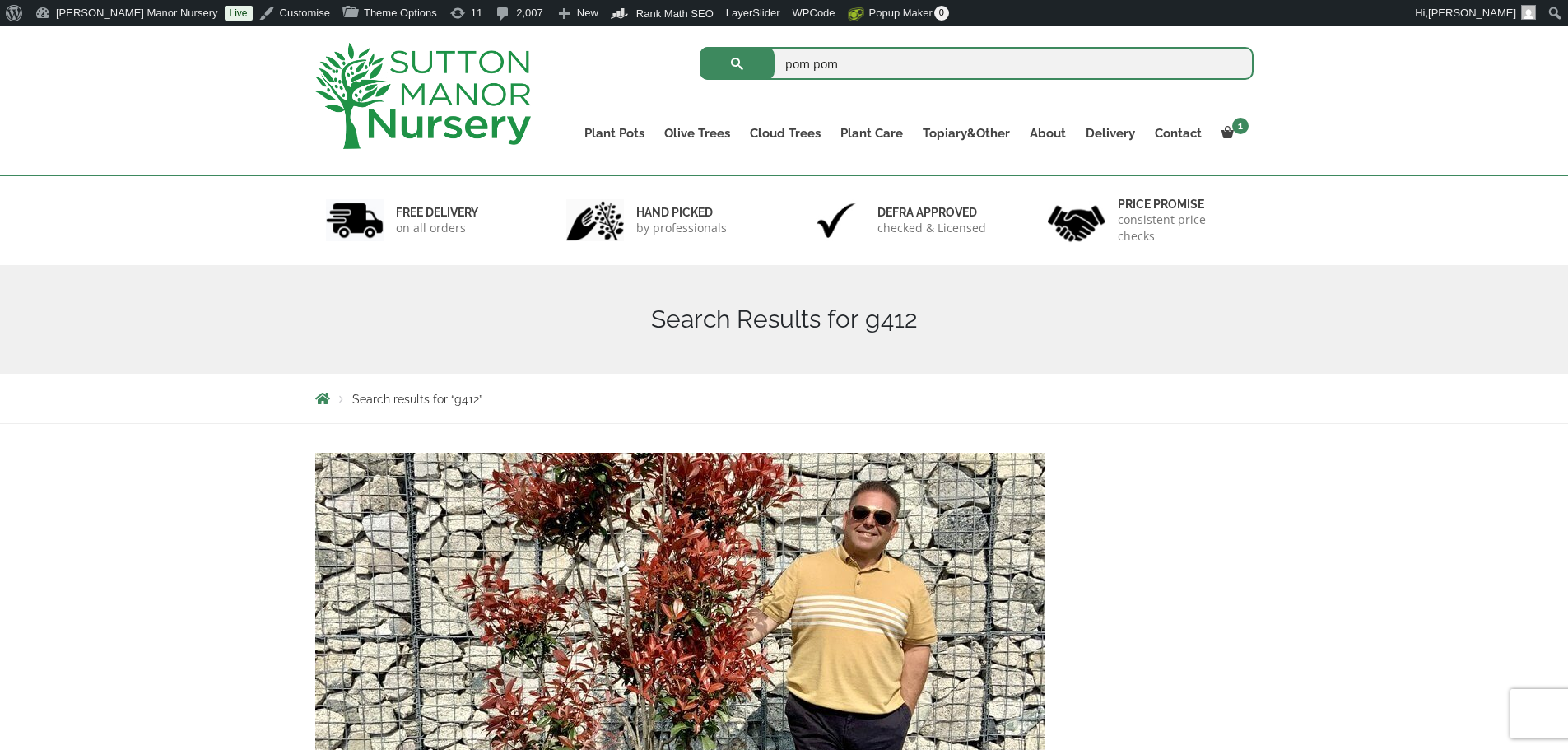
click at [857, 61] on input "pom pom" at bounding box center [977, 63] width 554 height 33
click at [700, 47] on button "submit" at bounding box center [737, 63] width 75 height 33
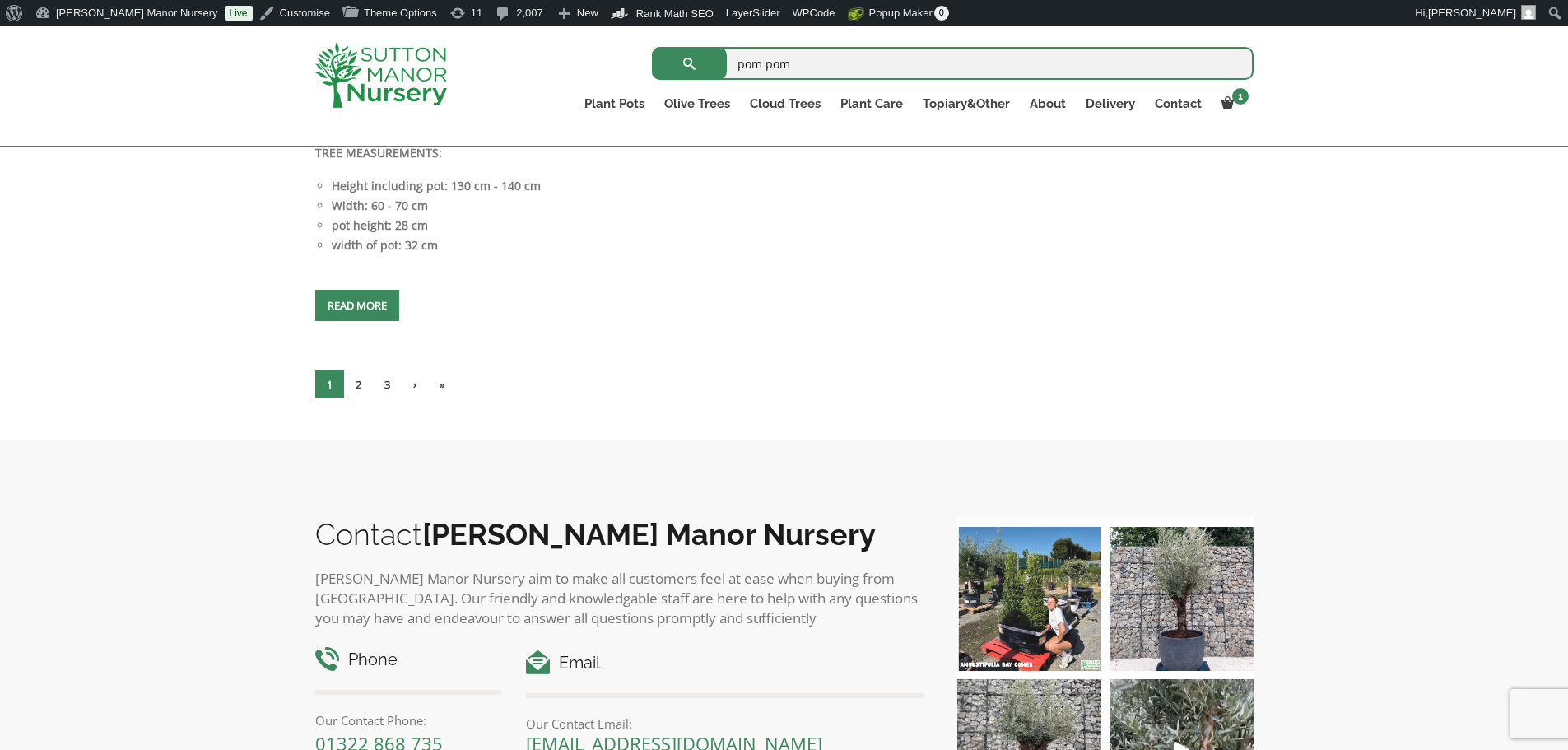
scroll to position [8313, 0]
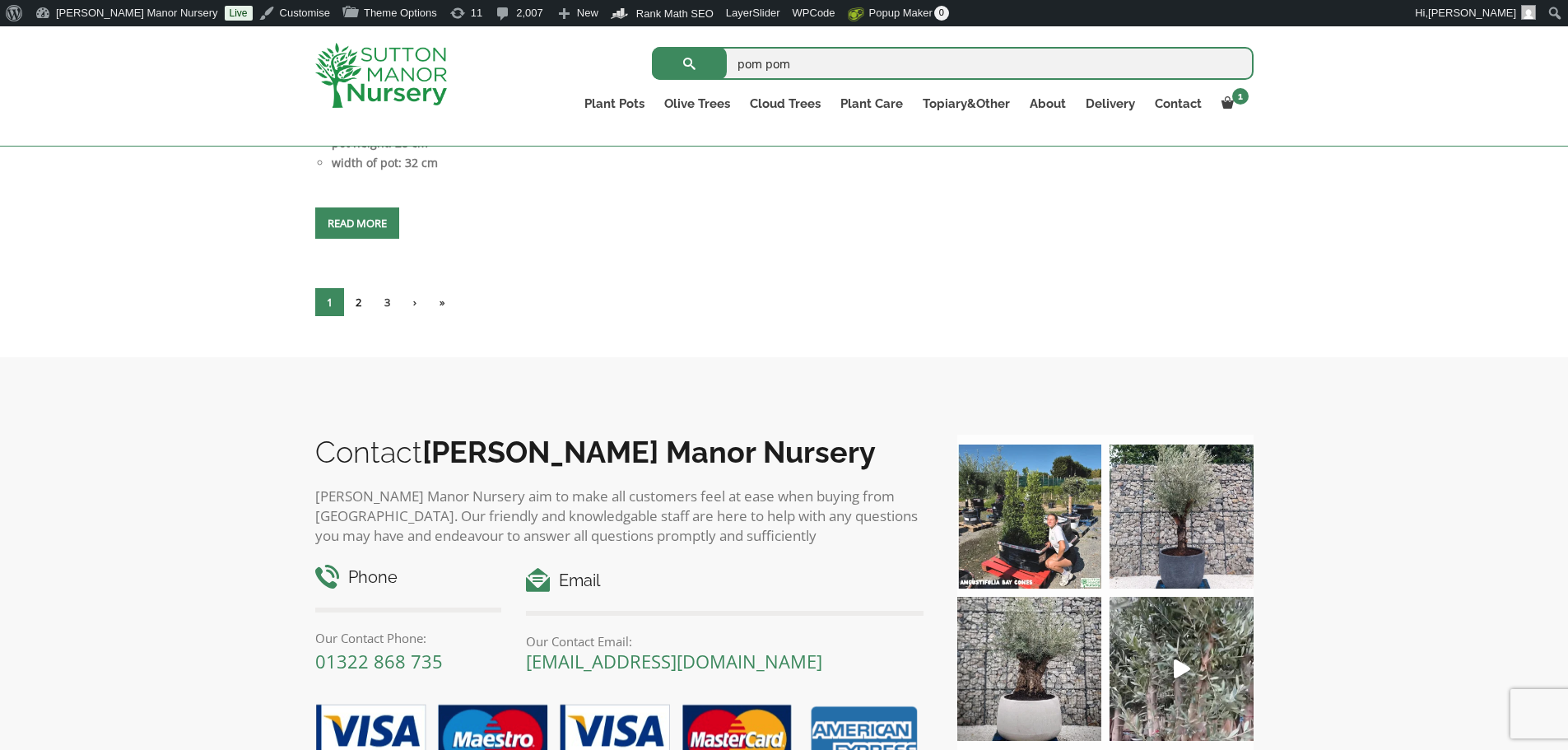
click at [359, 309] on link "2" at bounding box center [358, 302] width 28 height 28
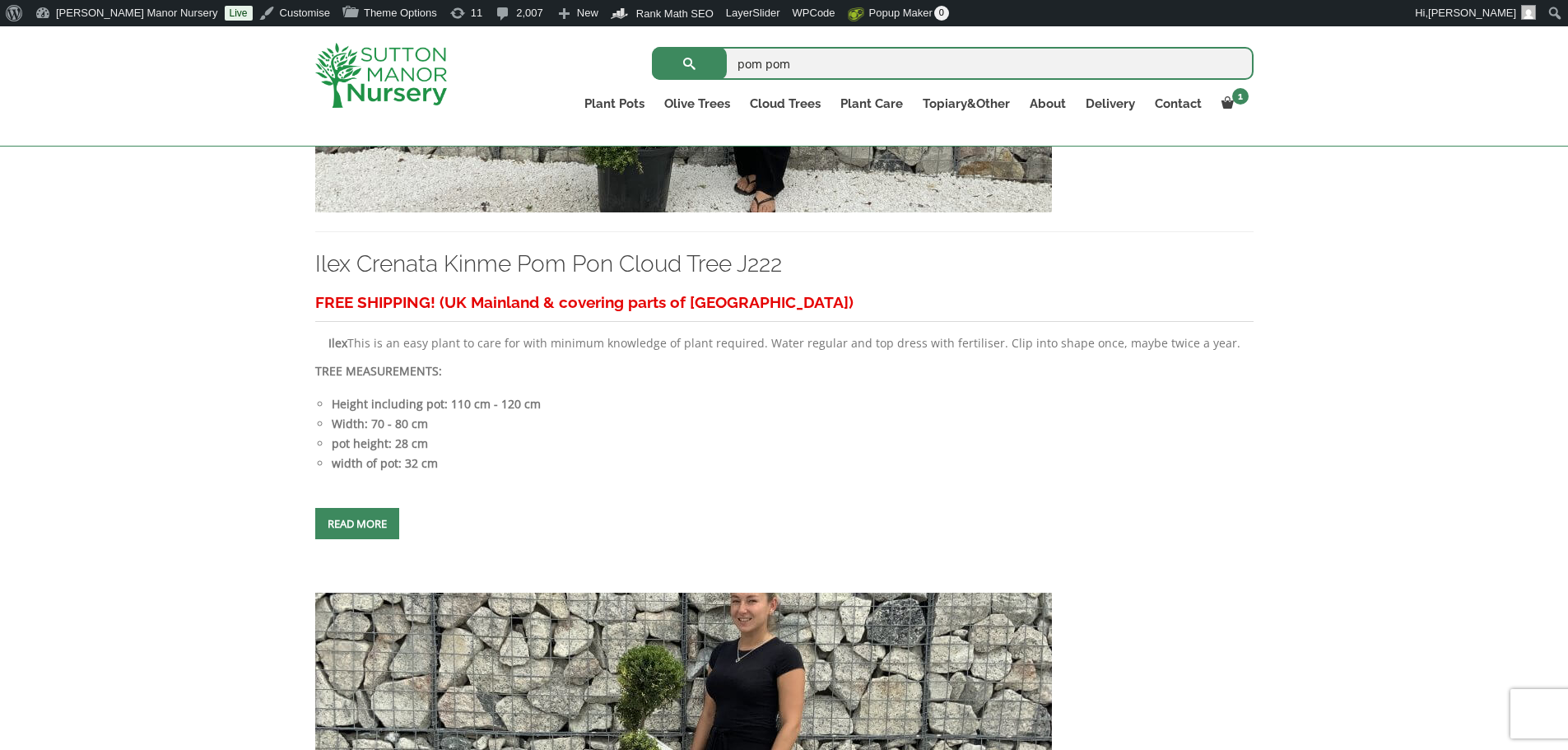
scroll to position [658, 0]
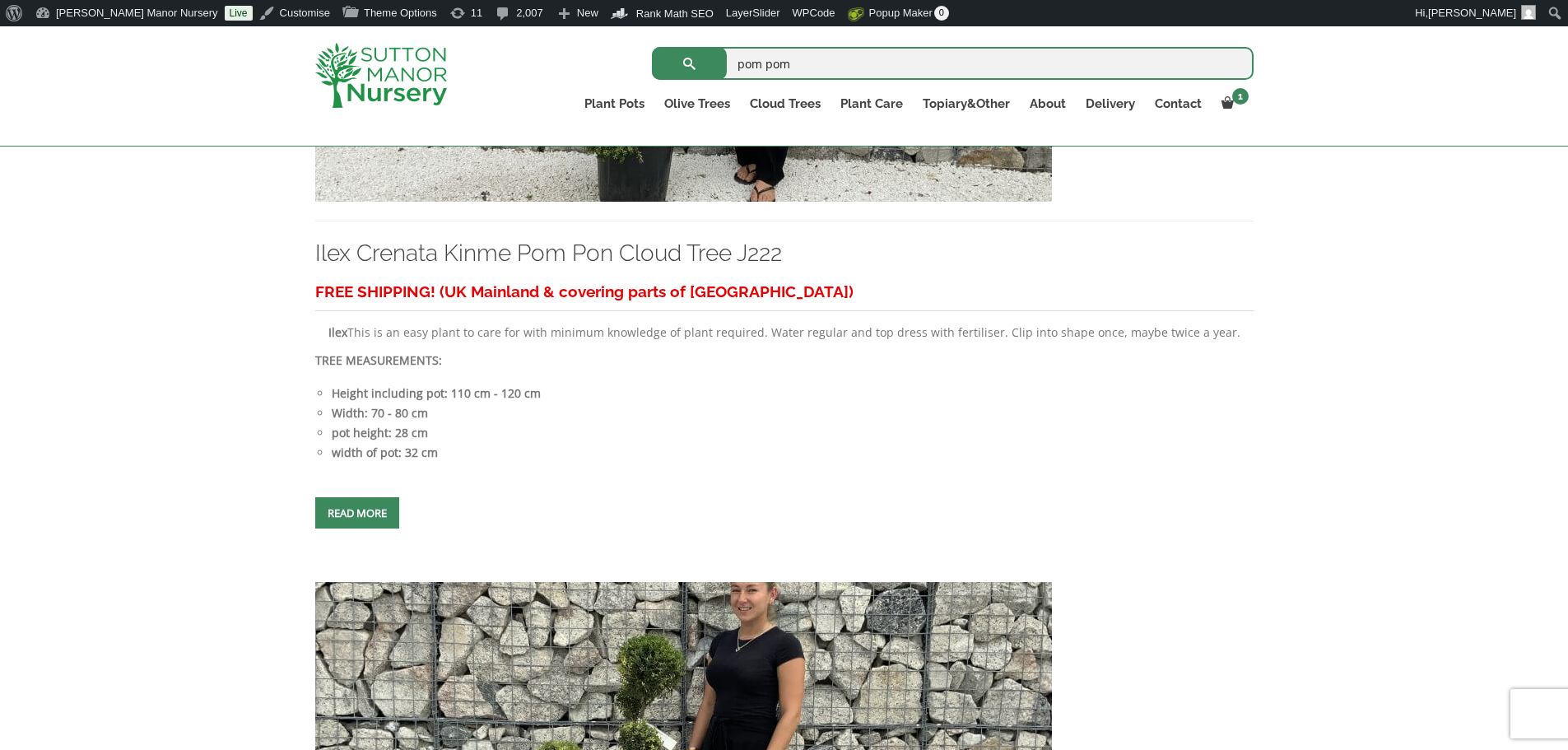
click at [812, 61] on input "pom pom" at bounding box center [953, 63] width 602 height 33
click at [652, 47] on button "submit" at bounding box center [690, 63] width 75 height 33
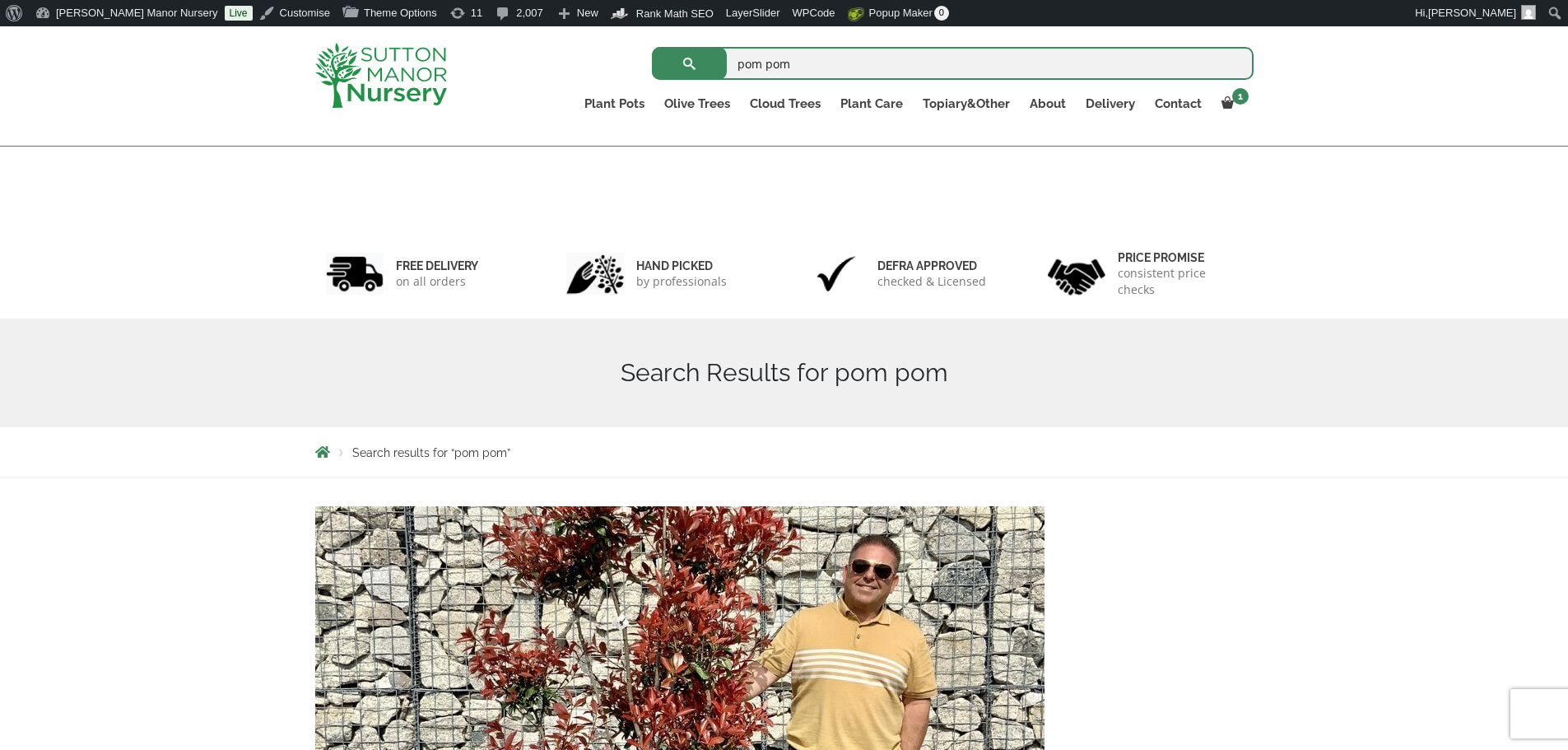
scroll to position [412, 0]
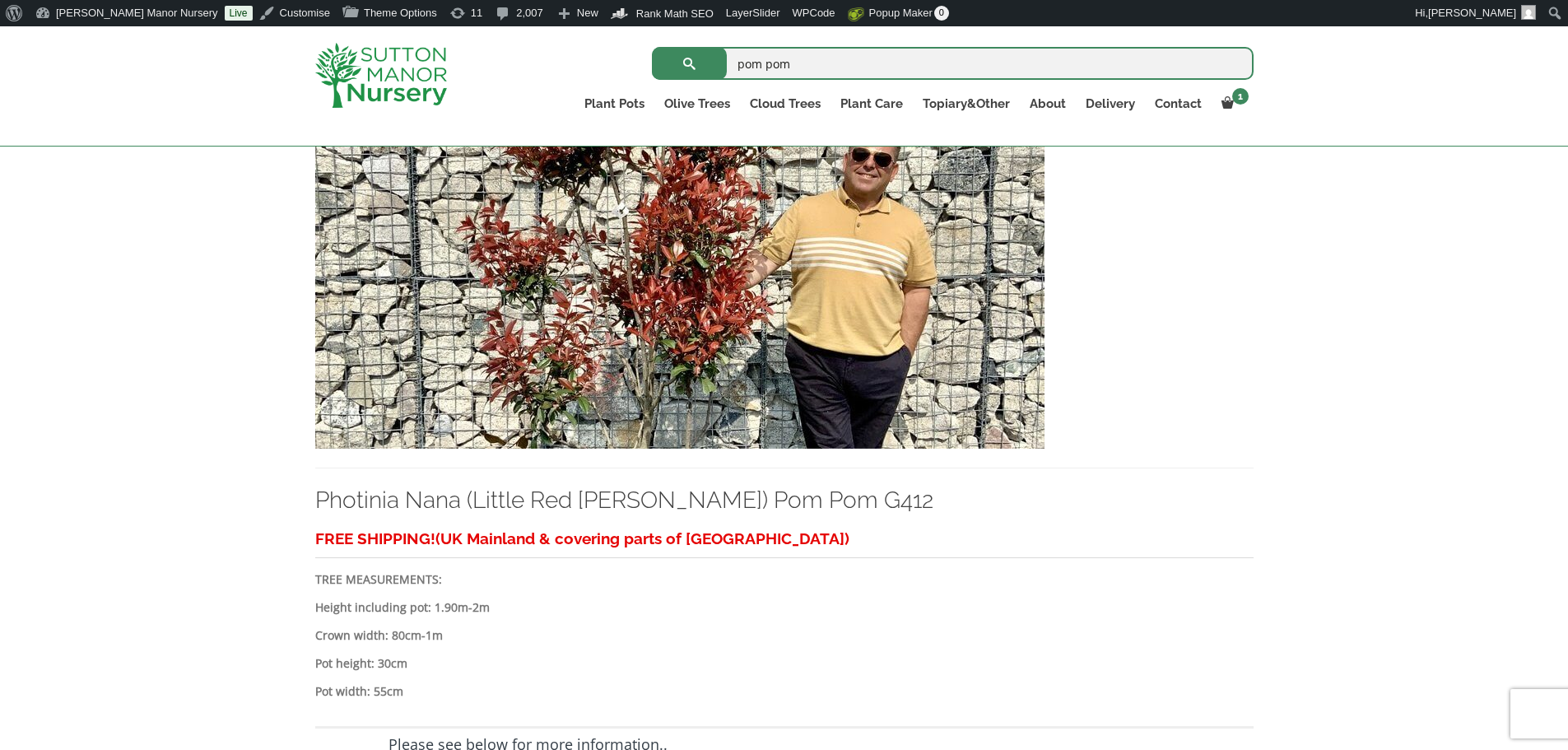
click at [671, 316] on img at bounding box center [679, 271] width 729 height 354
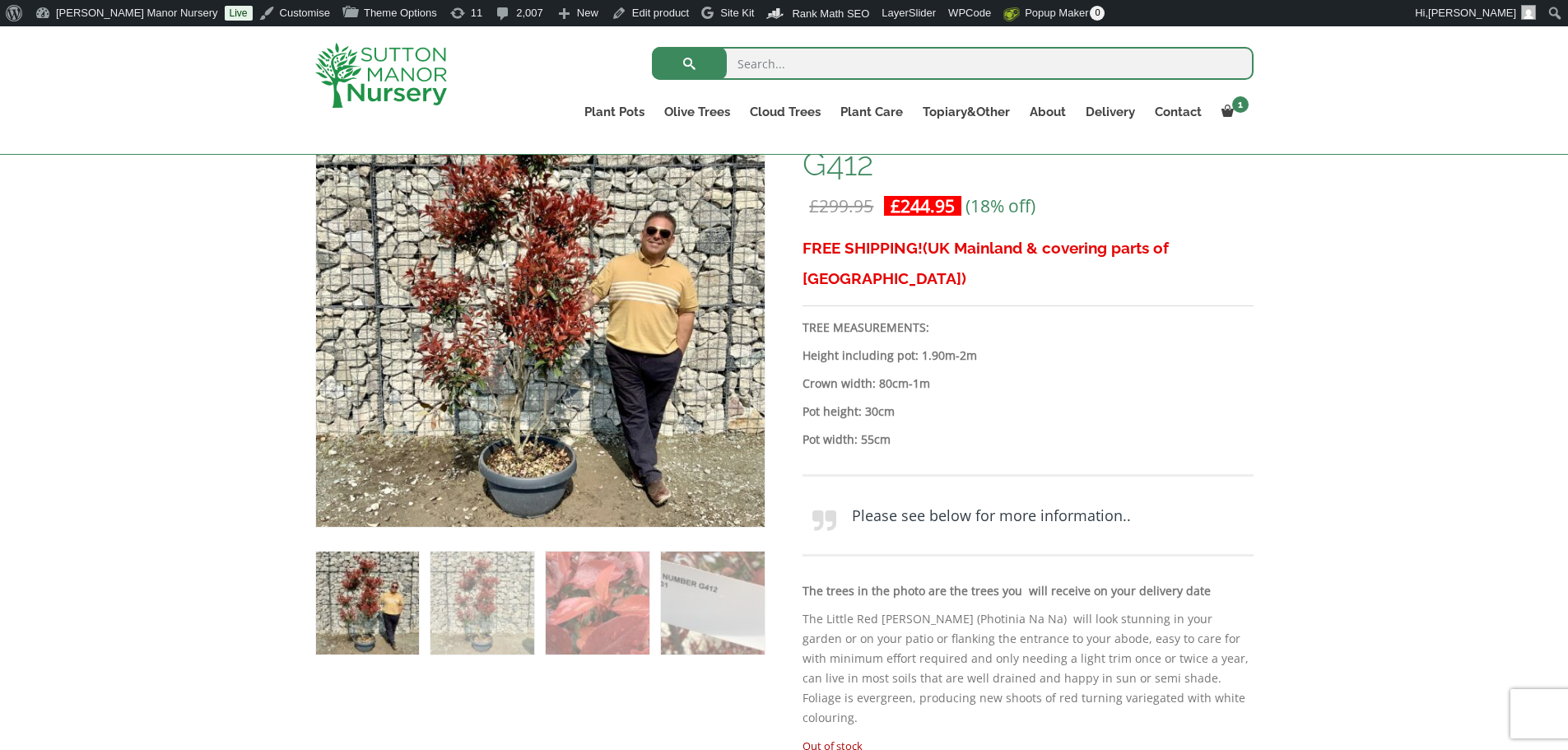
scroll to position [247, 0]
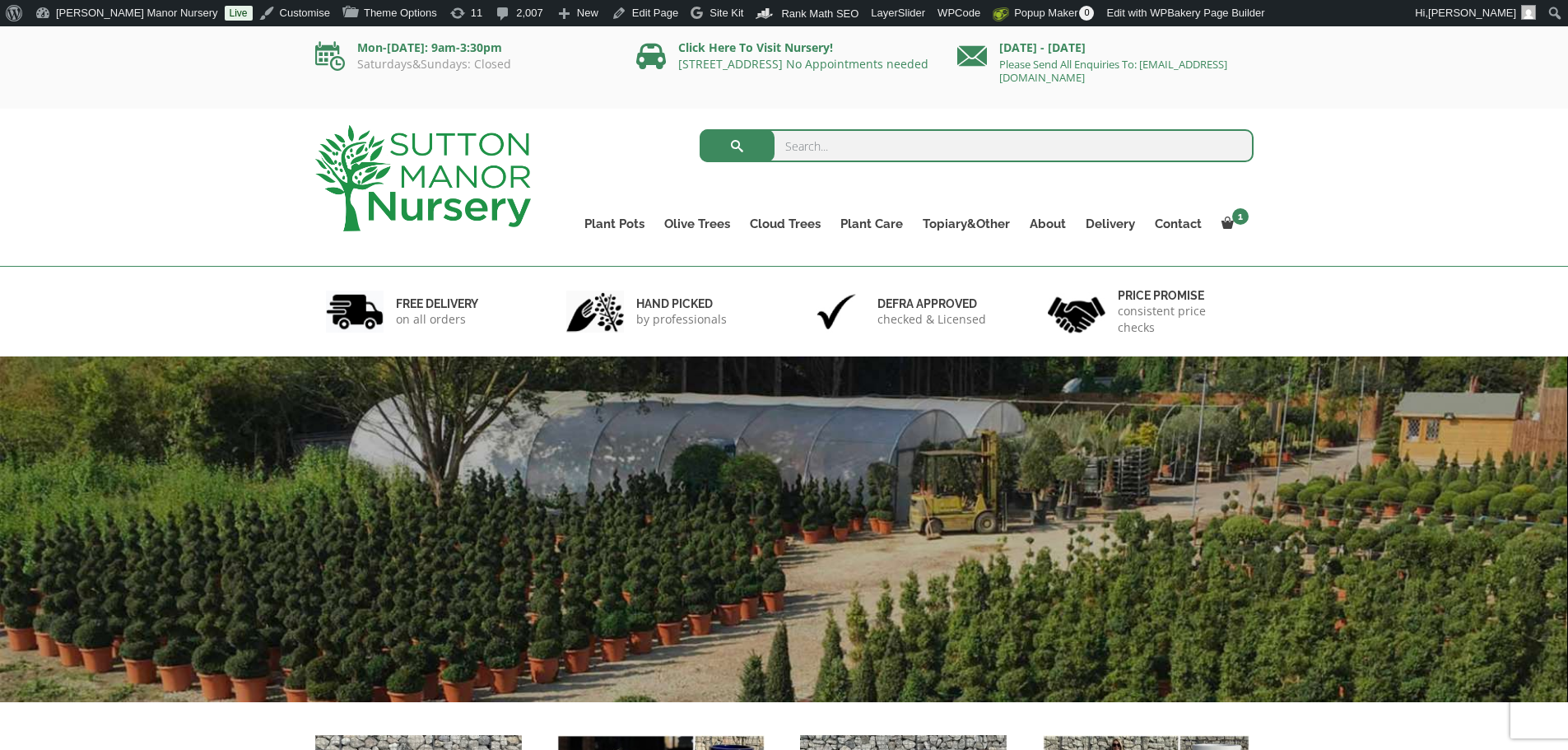
click at [809, 142] on input "search" at bounding box center [977, 146] width 554 height 33
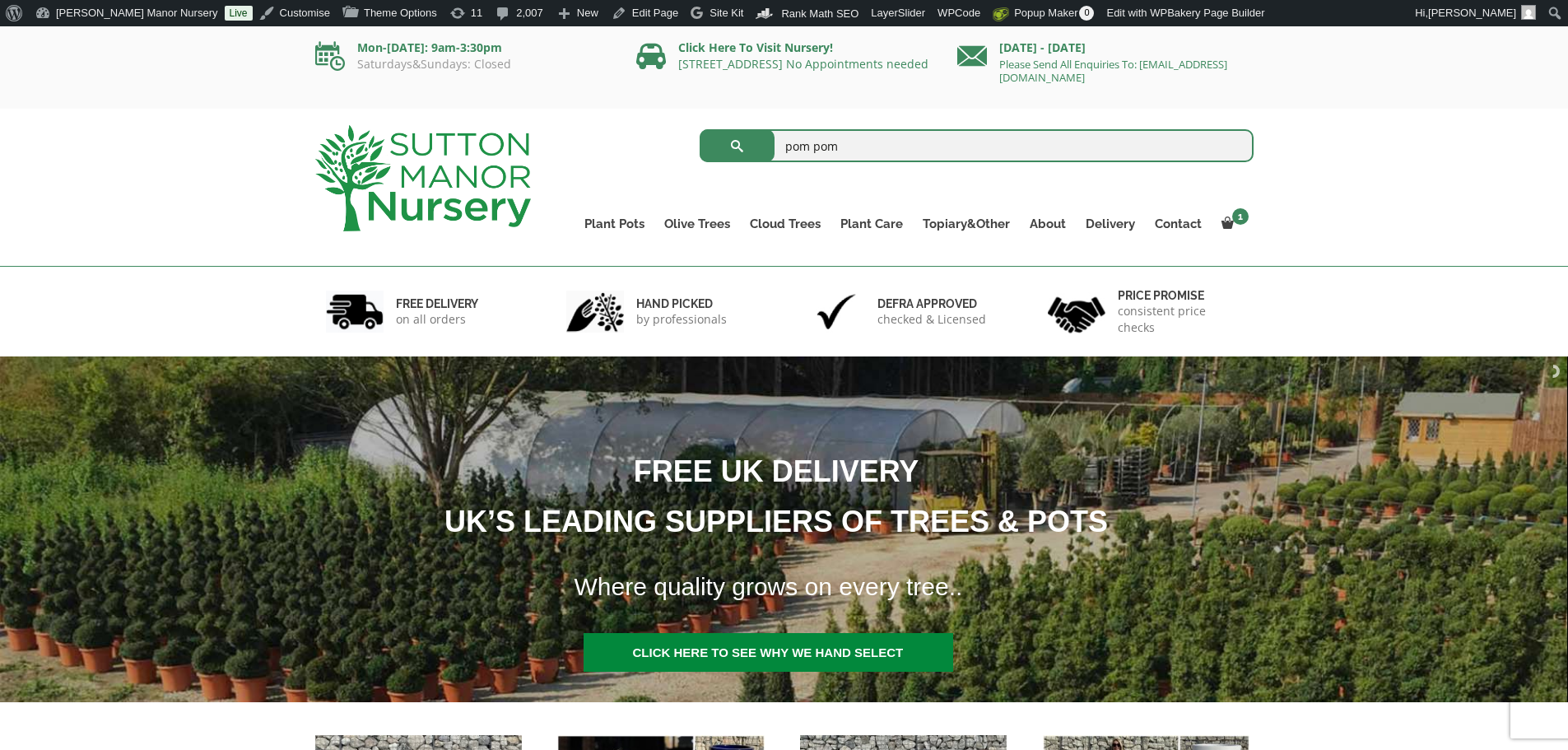
type input "pom pom"
click at [700, 129] on button "submit" at bounding box center [737, 146] width 75 height 33
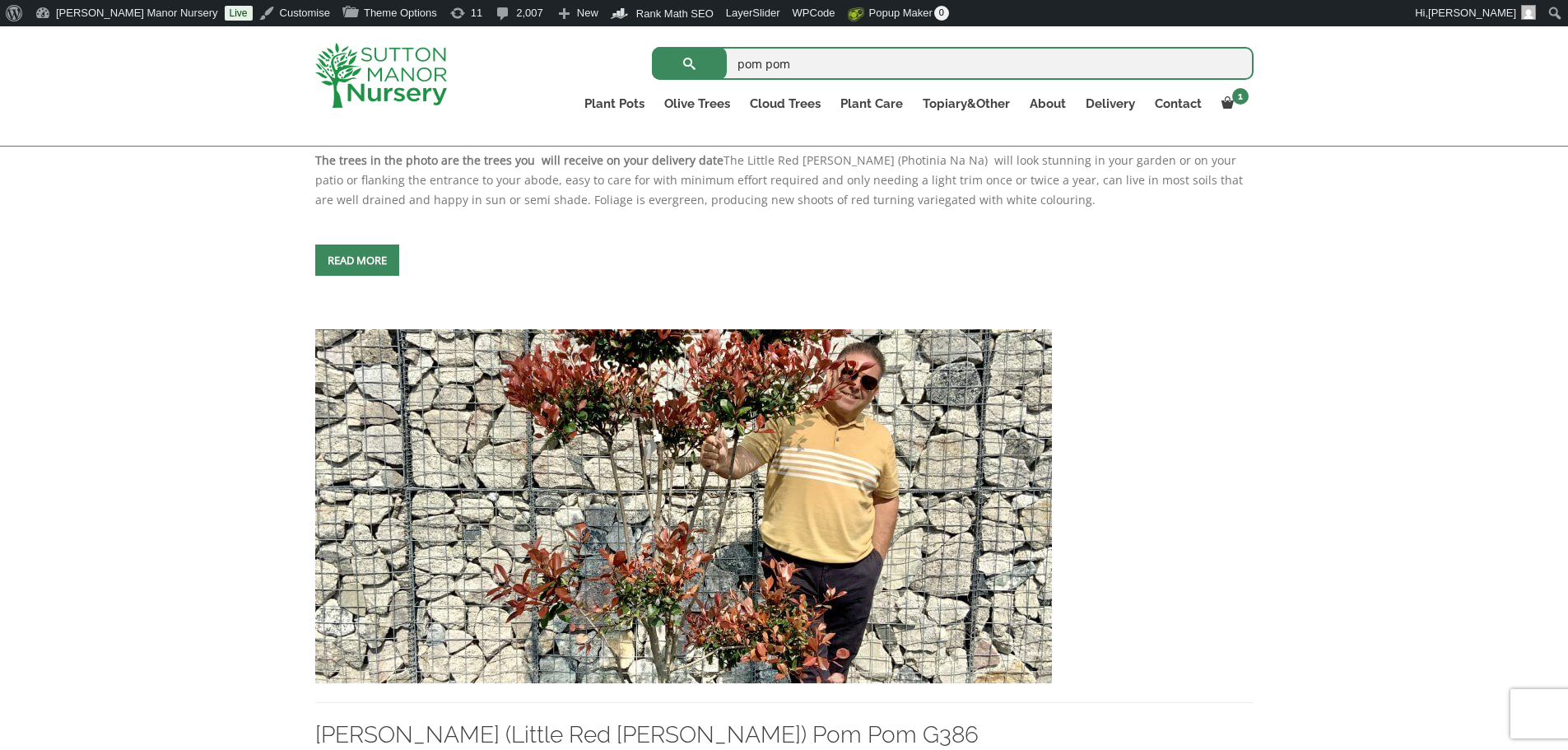
scroll to position [1070, 0]
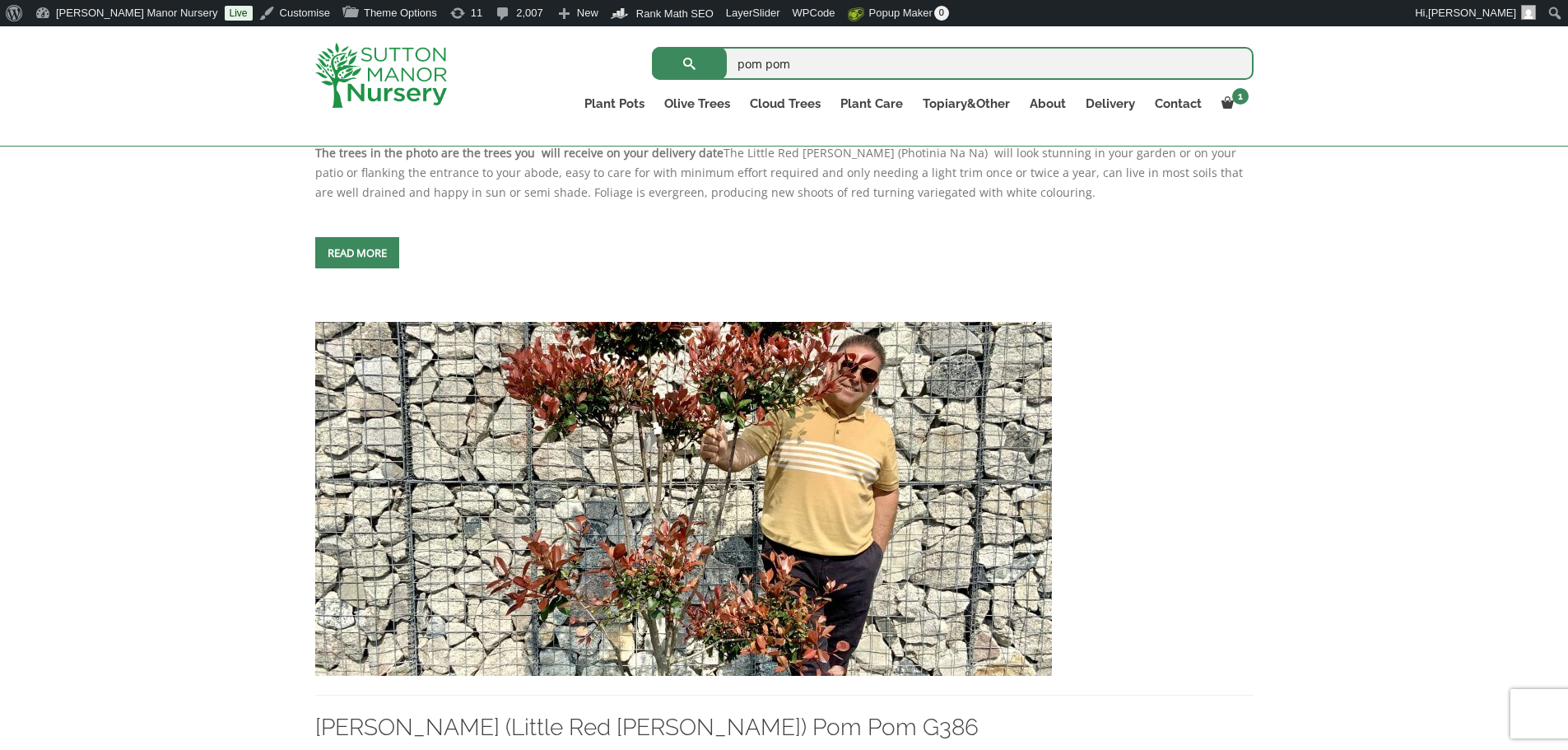
click at [728, 476] on img at bounding box center [683, 499] width 736 height 354
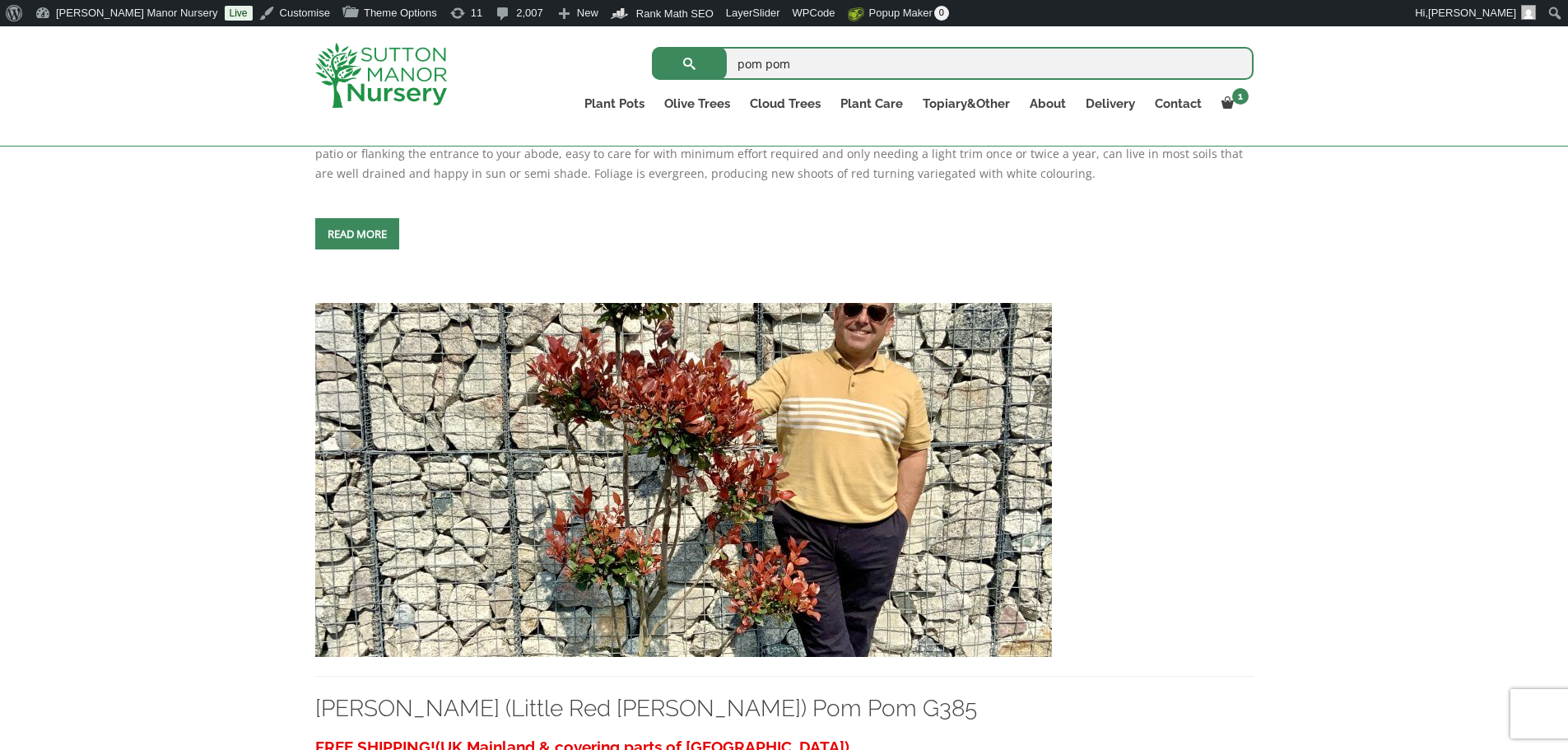
scroll to position [1975, 0]
click at [672, 357] on img at bounding box center [683, 479] width 736 height 354
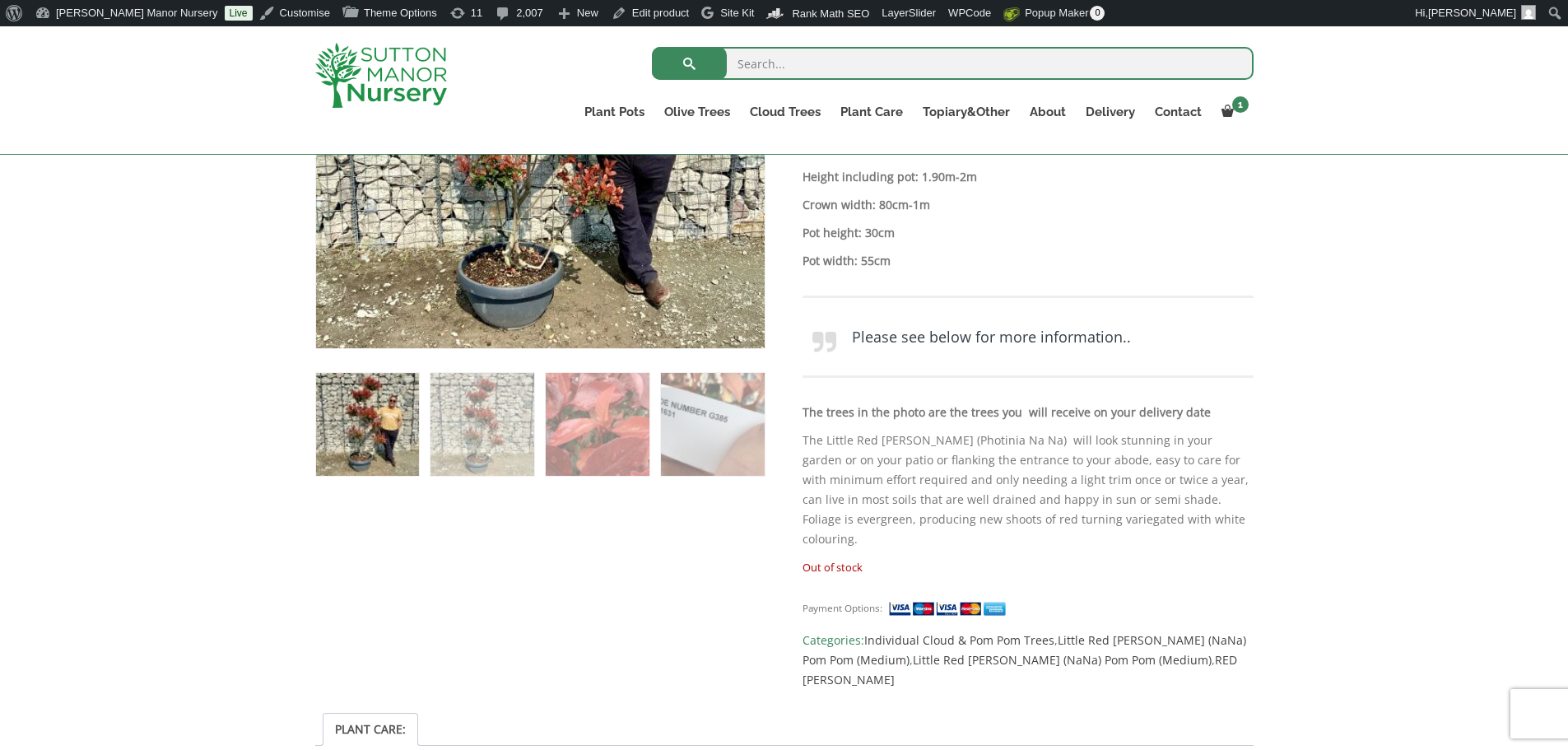
scroll to position [576, 0]
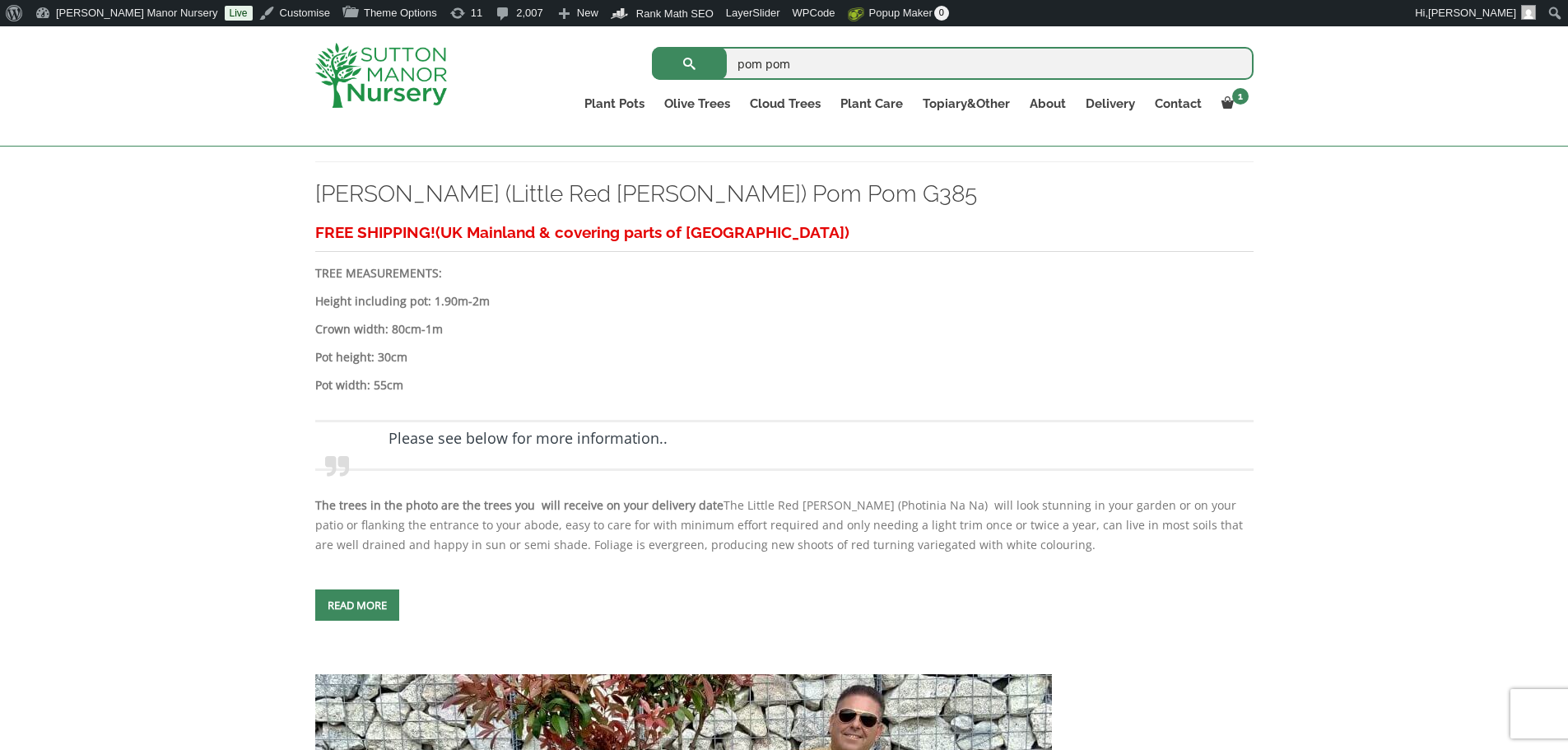
scroll to position [2798, 0]
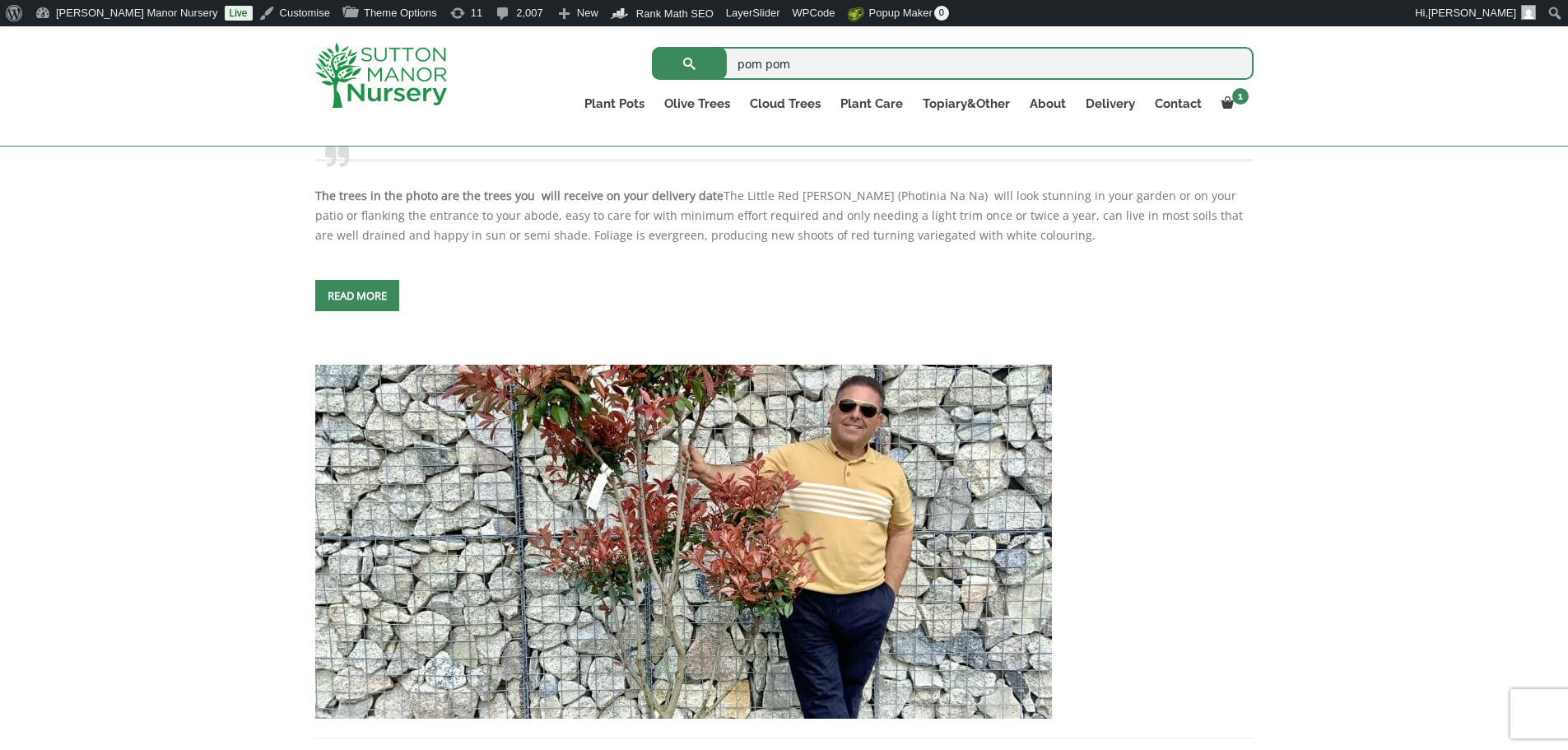
click at [866, 518] on img at bounding box center [683, 542] width 736 height 354
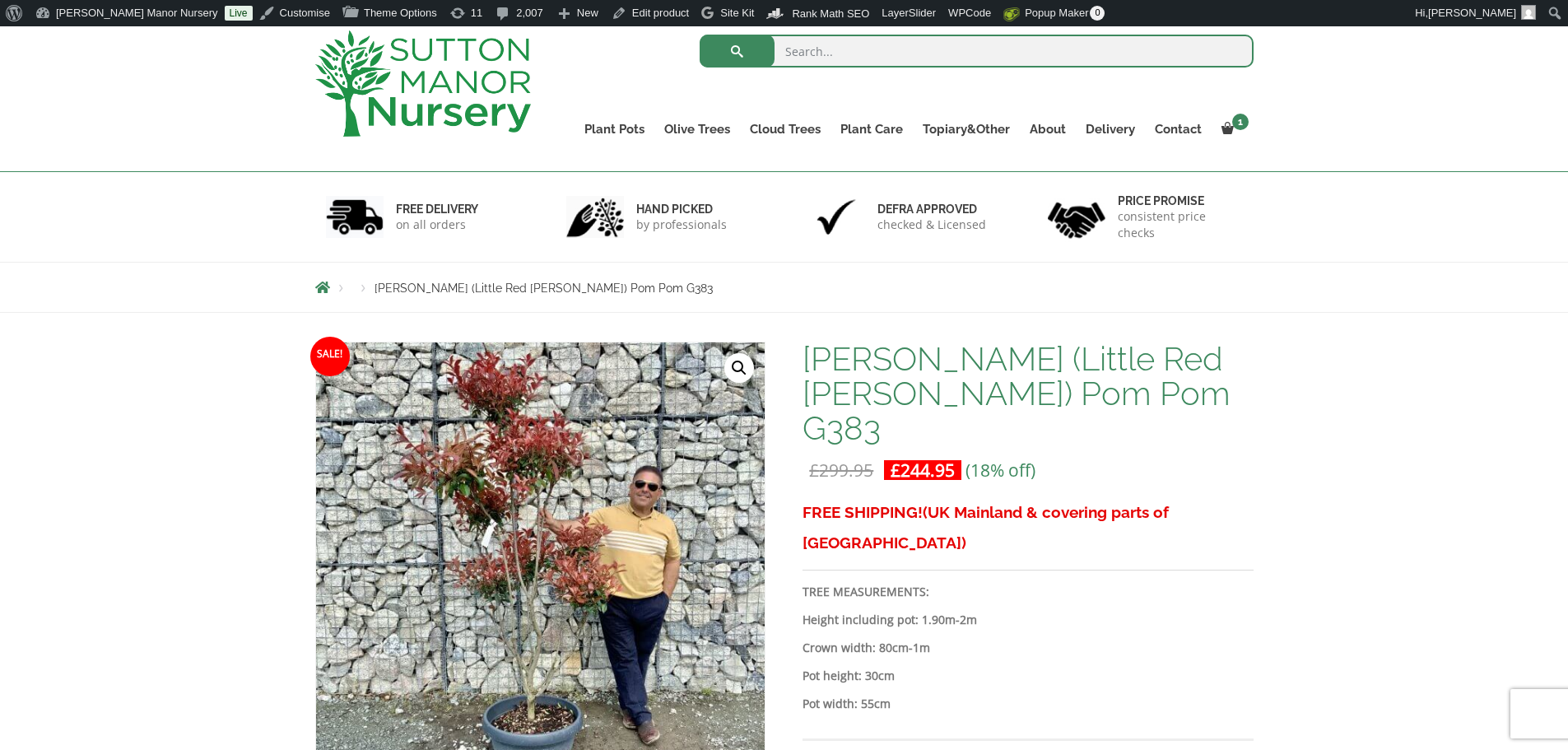
scroll to position [412, 0]
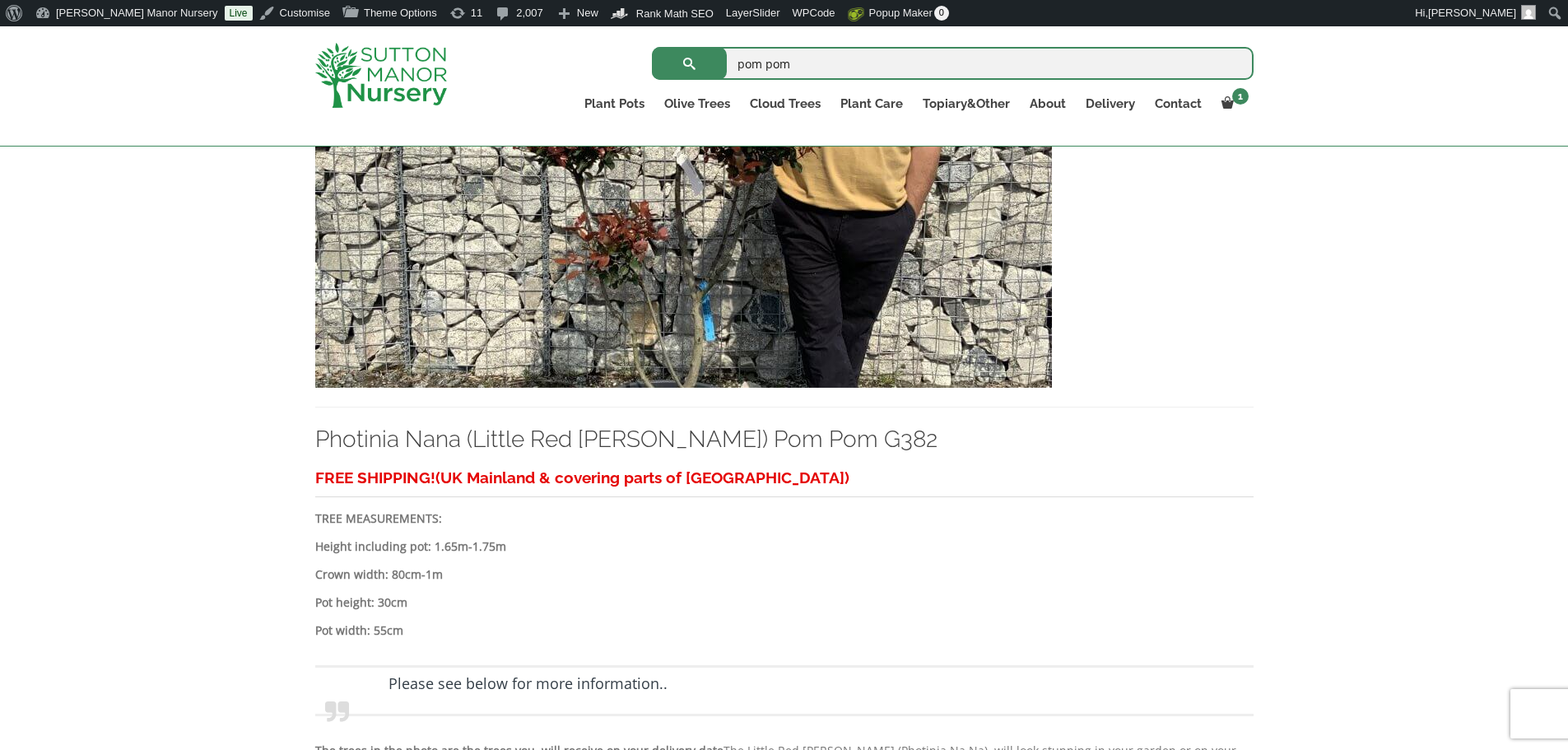
scroll to position [4035, 0]
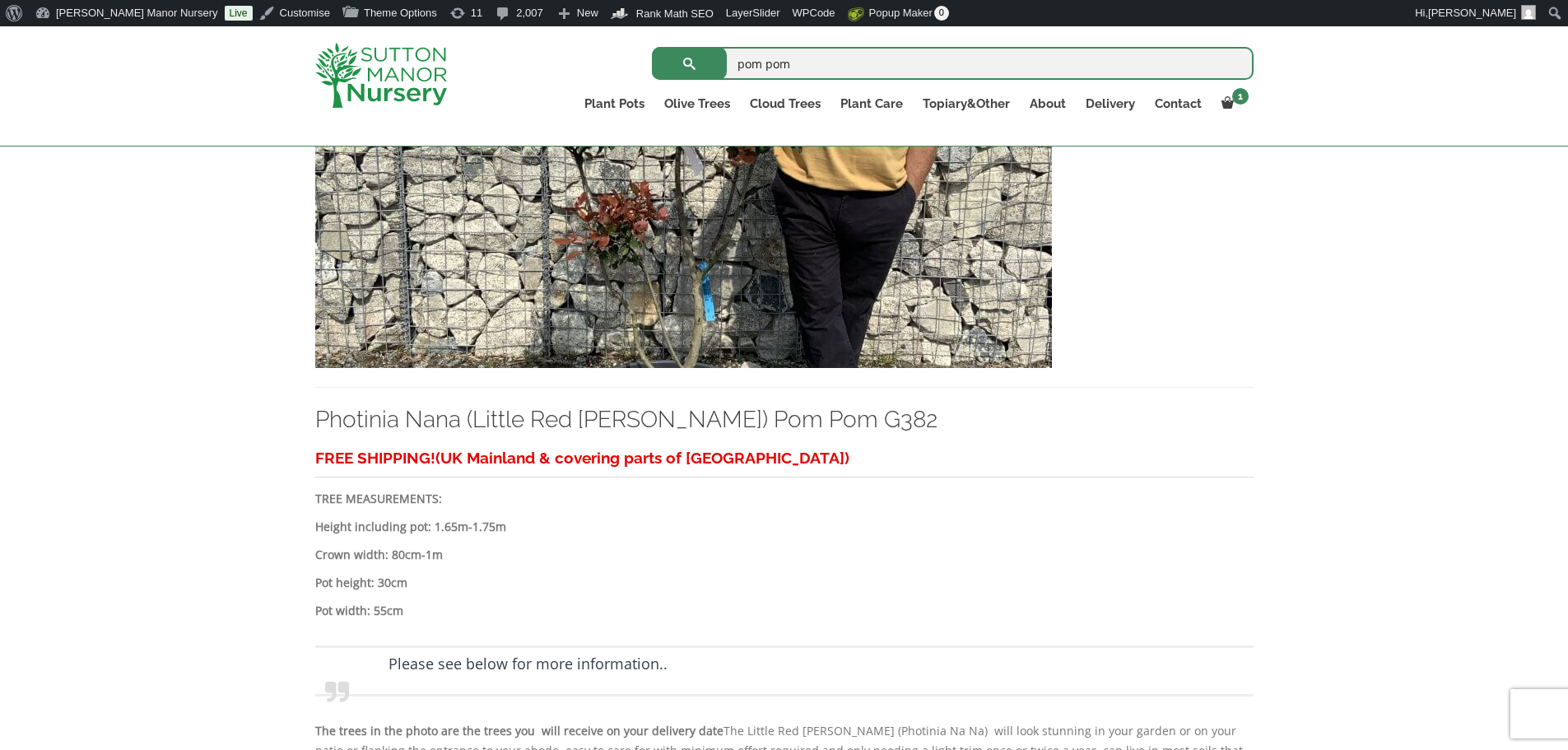
click at [736, 181] on img at bounding box center [683, 191] width 736 height 354
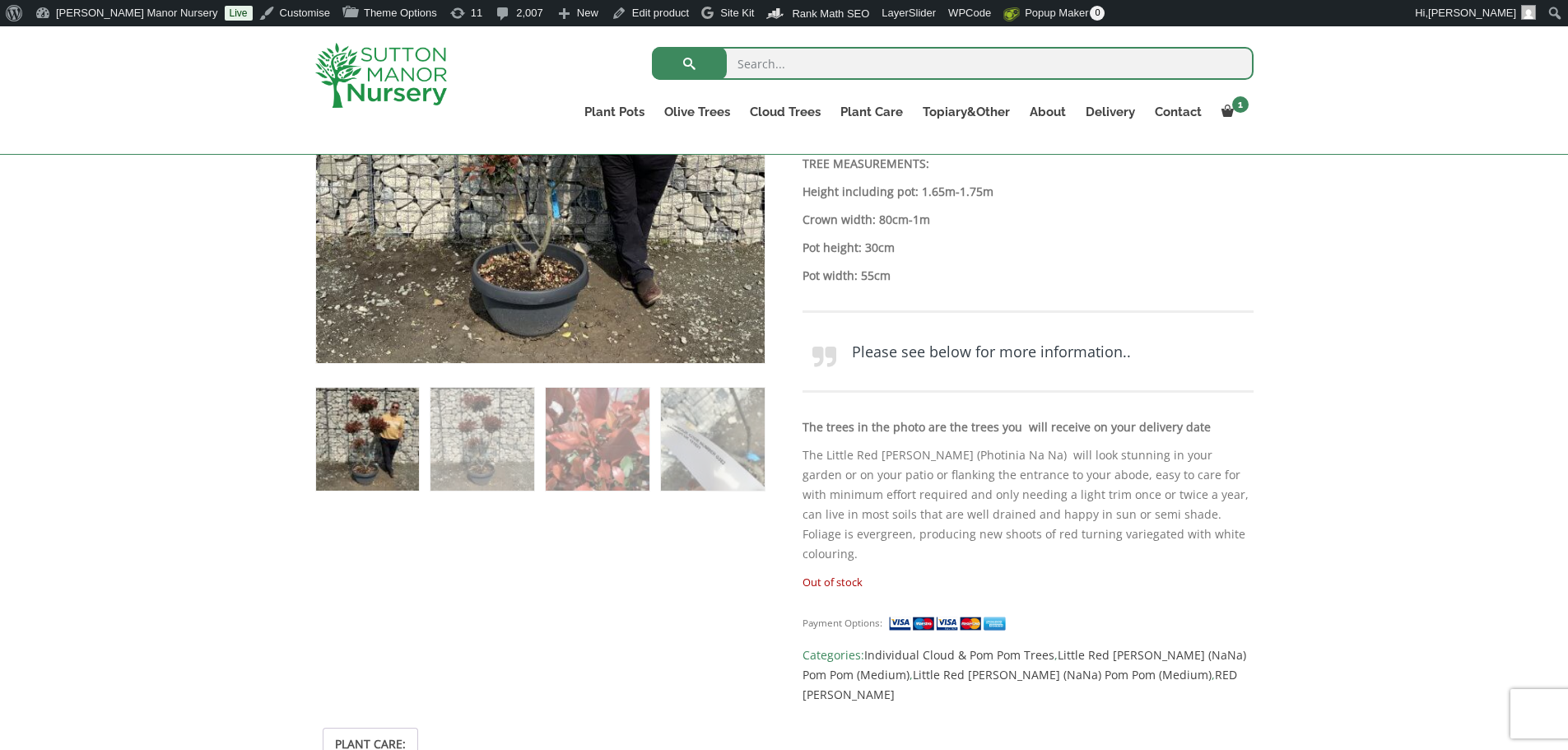
scroll to position [494, 0]
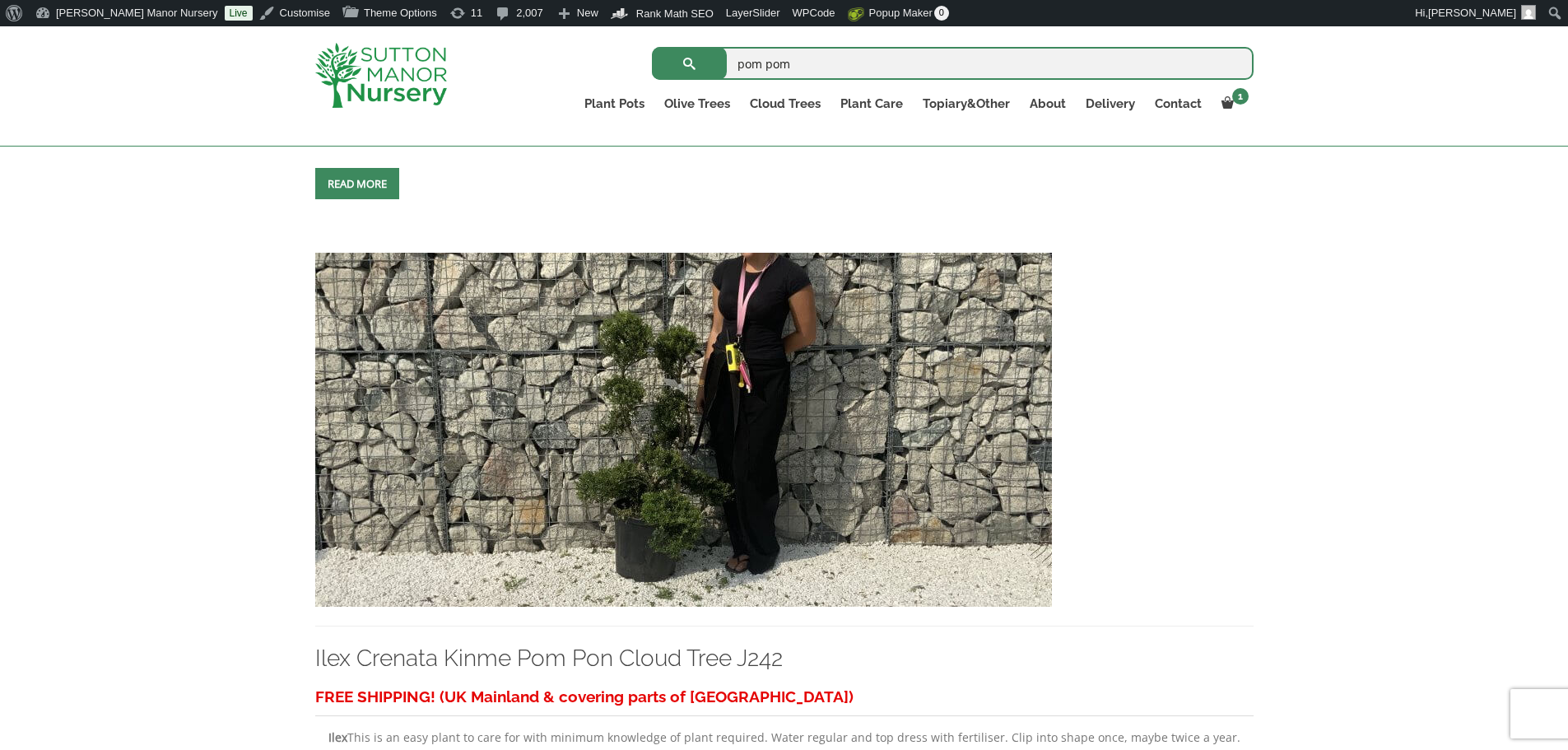
scroll to position [4941, 0]
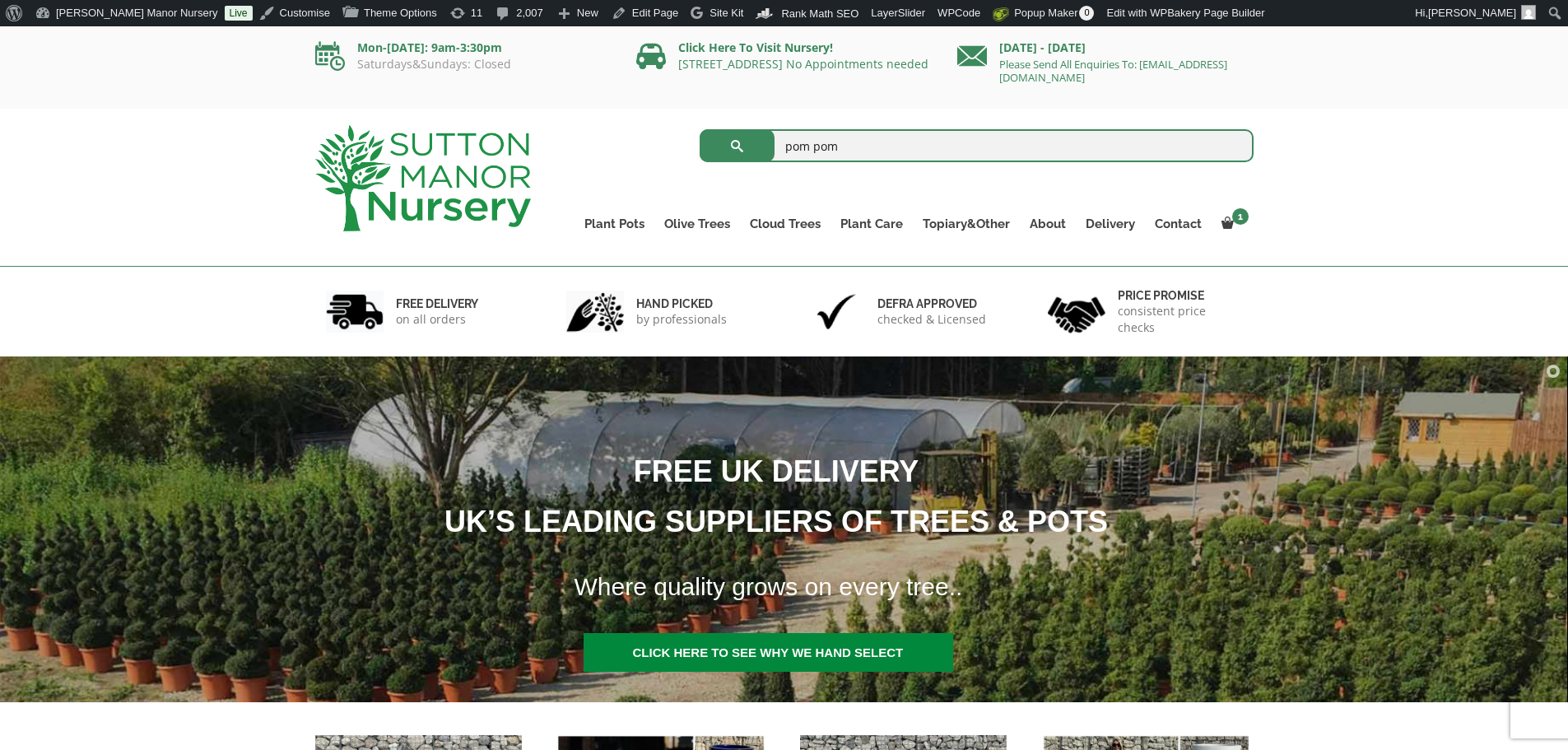
drag, startPoint x: 988, startPoint y: 663, endPoint x: 984, endPoint y: 681, distance: 18.4
click at [988, 663] on img at bounding box center [784, 529] width 1568 height 401
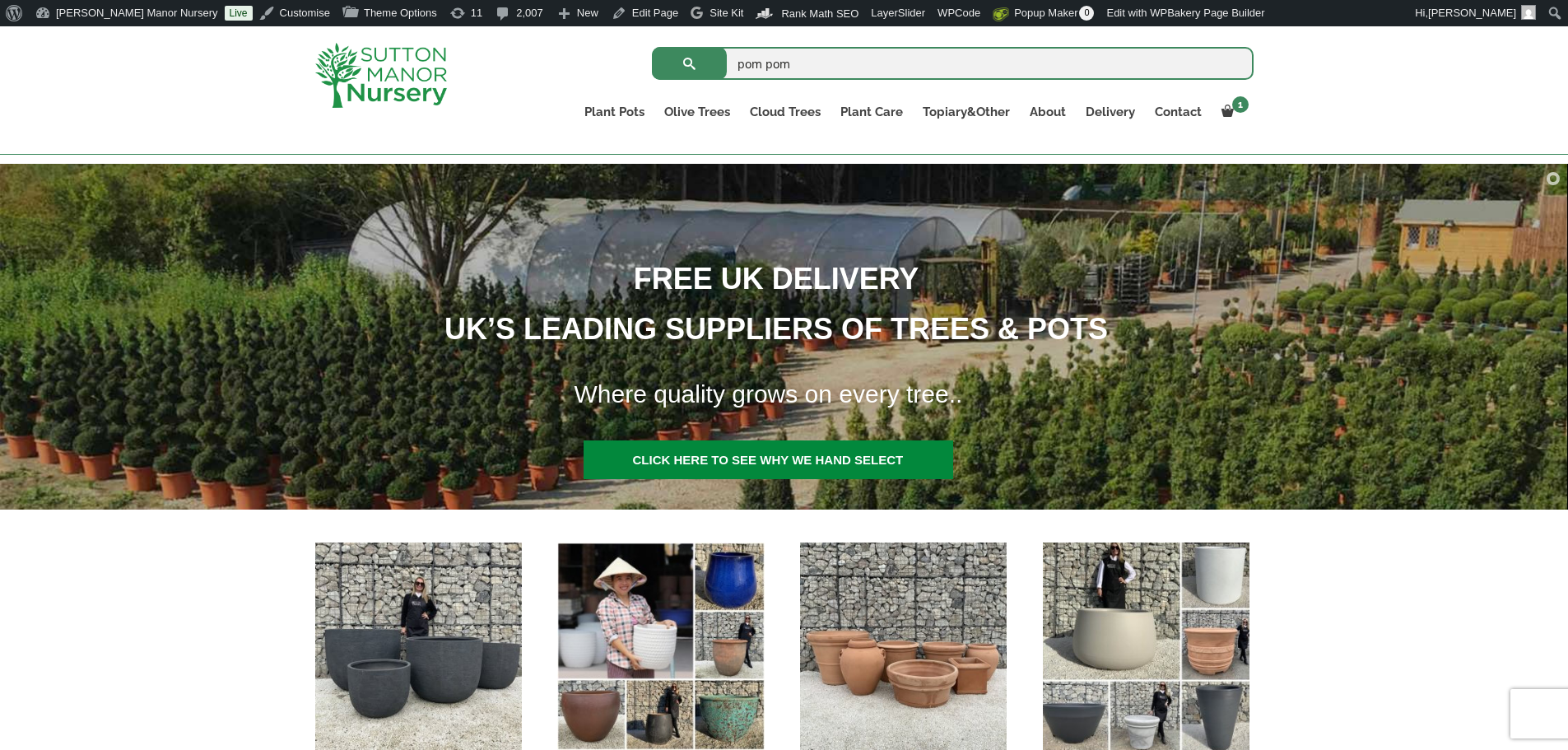
scroll to position [165, 0]
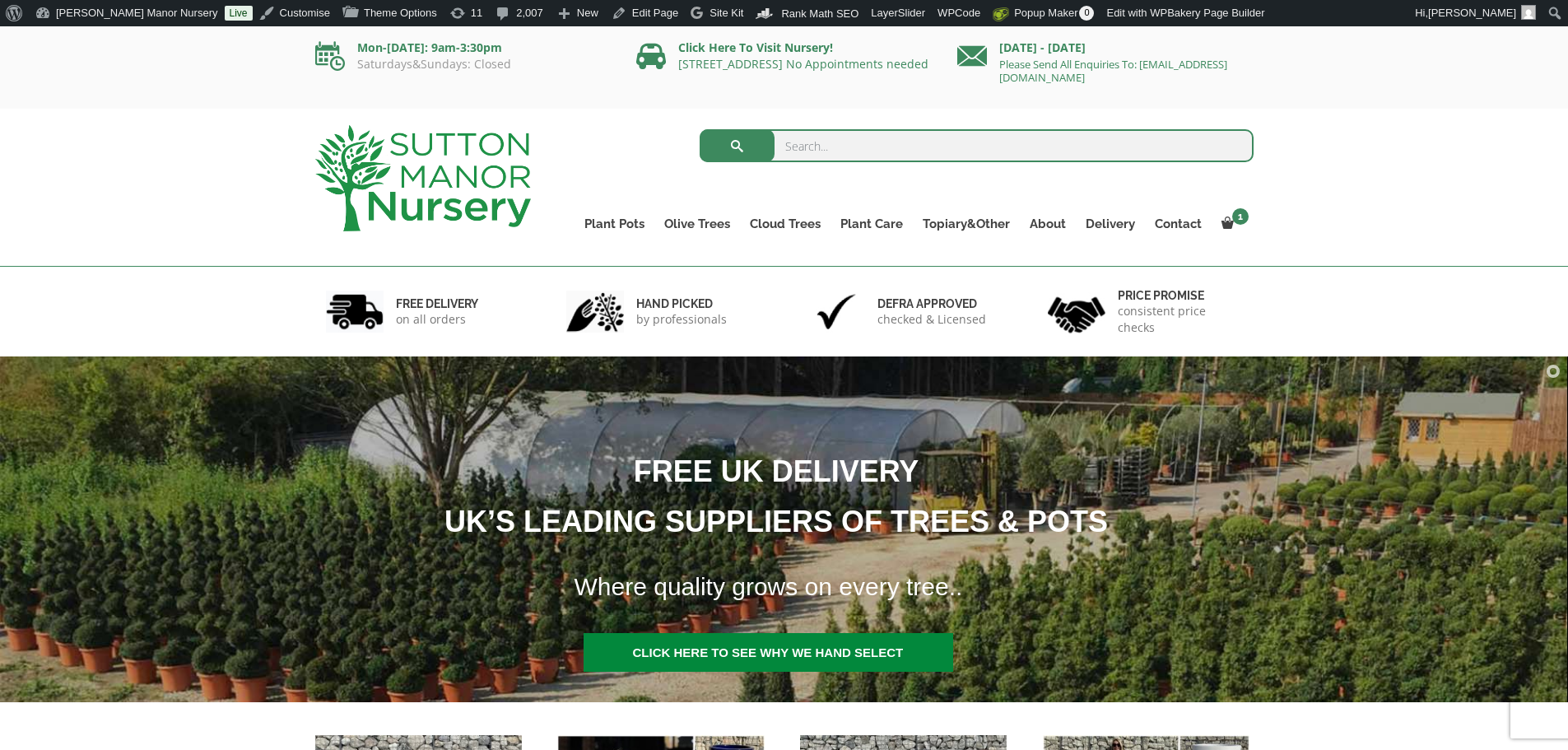
click at [895, 155] on input "search" at bounding box center [977, 146] width 554 height 33
type input "G412"
click at [700, 129] on button "submit" at bounding box center [737, 146] width 75 height 33
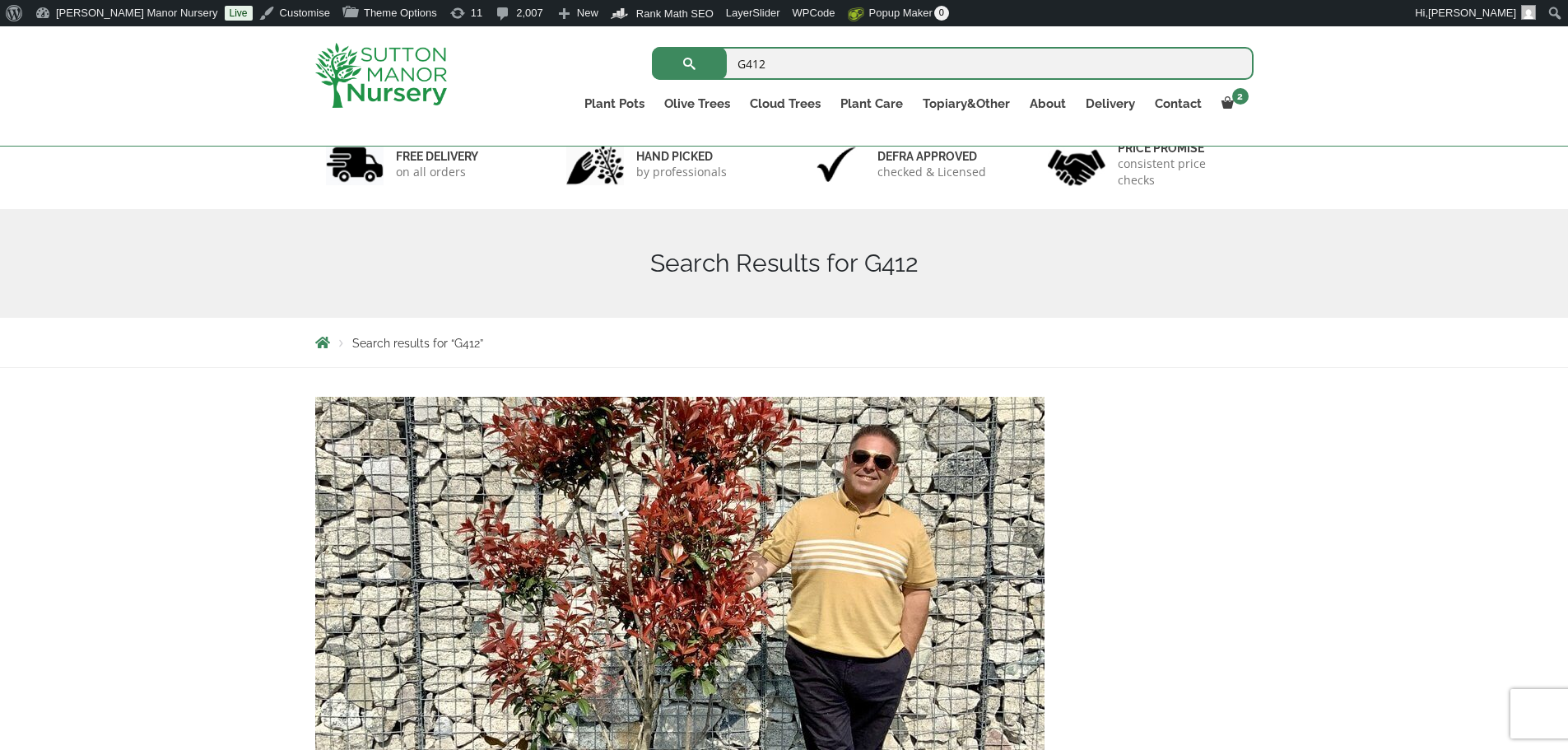
scroll to position [247, 0]
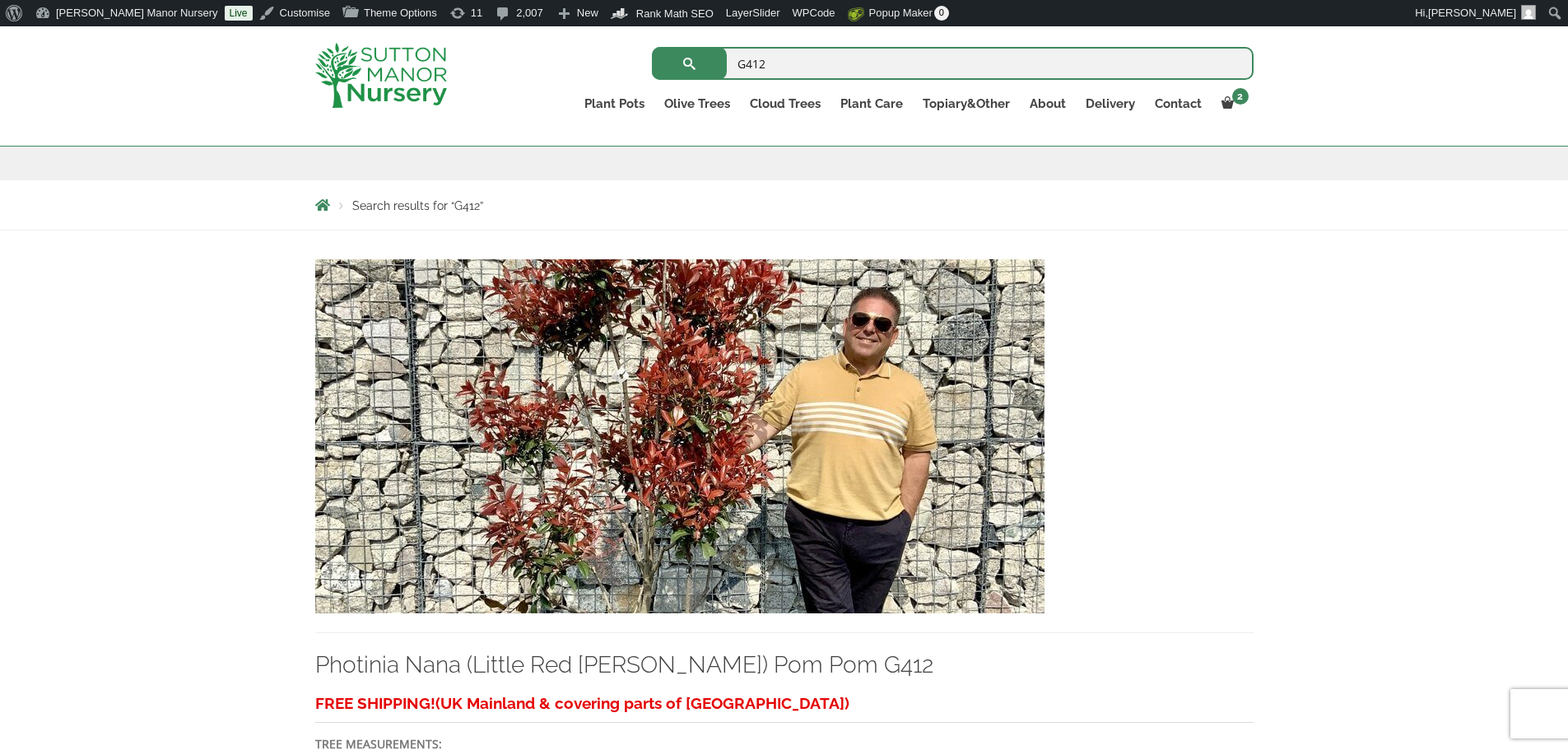
click at [631, 404] on img at bounding box center [679, 436] width 729 height 354
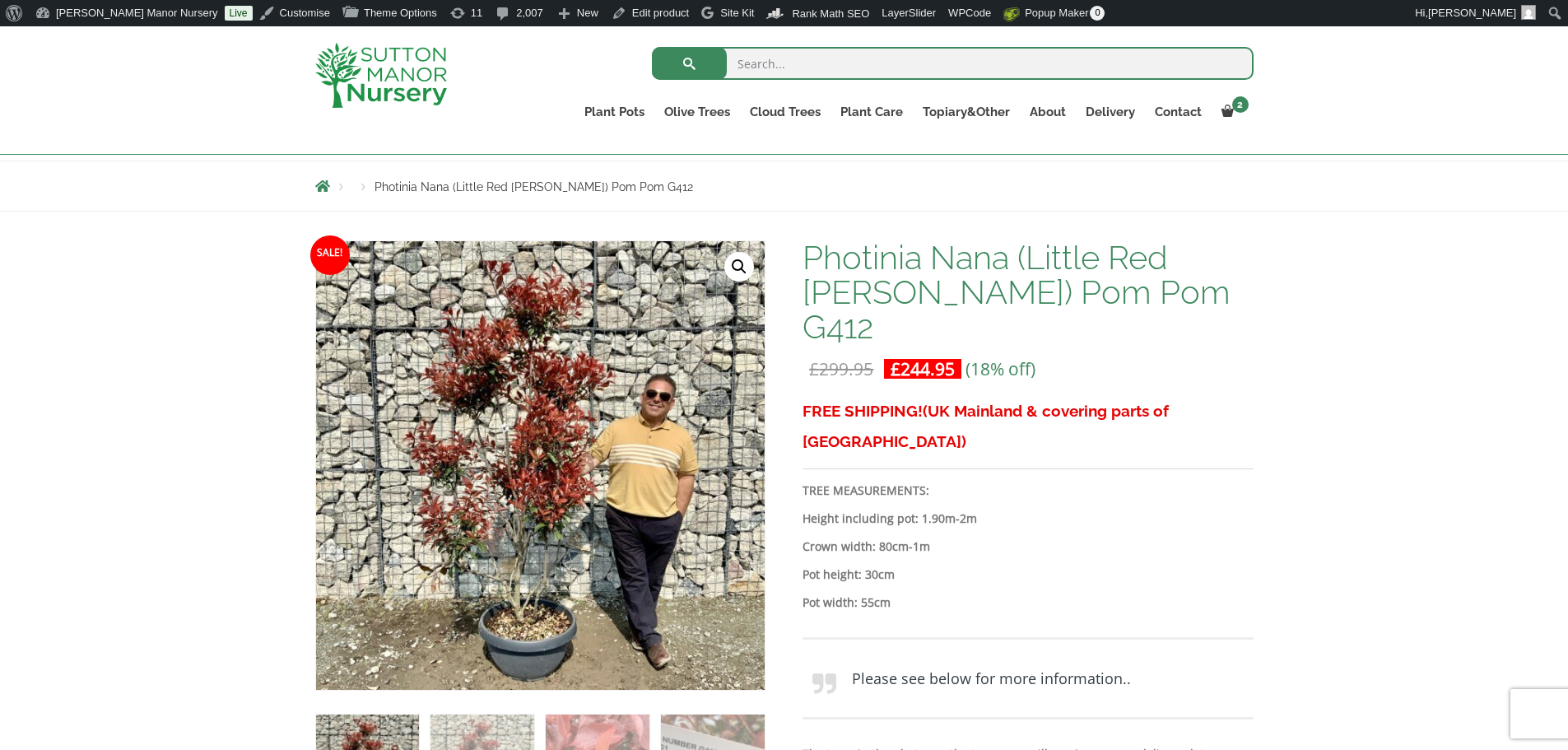
scroll to position [165, 0]
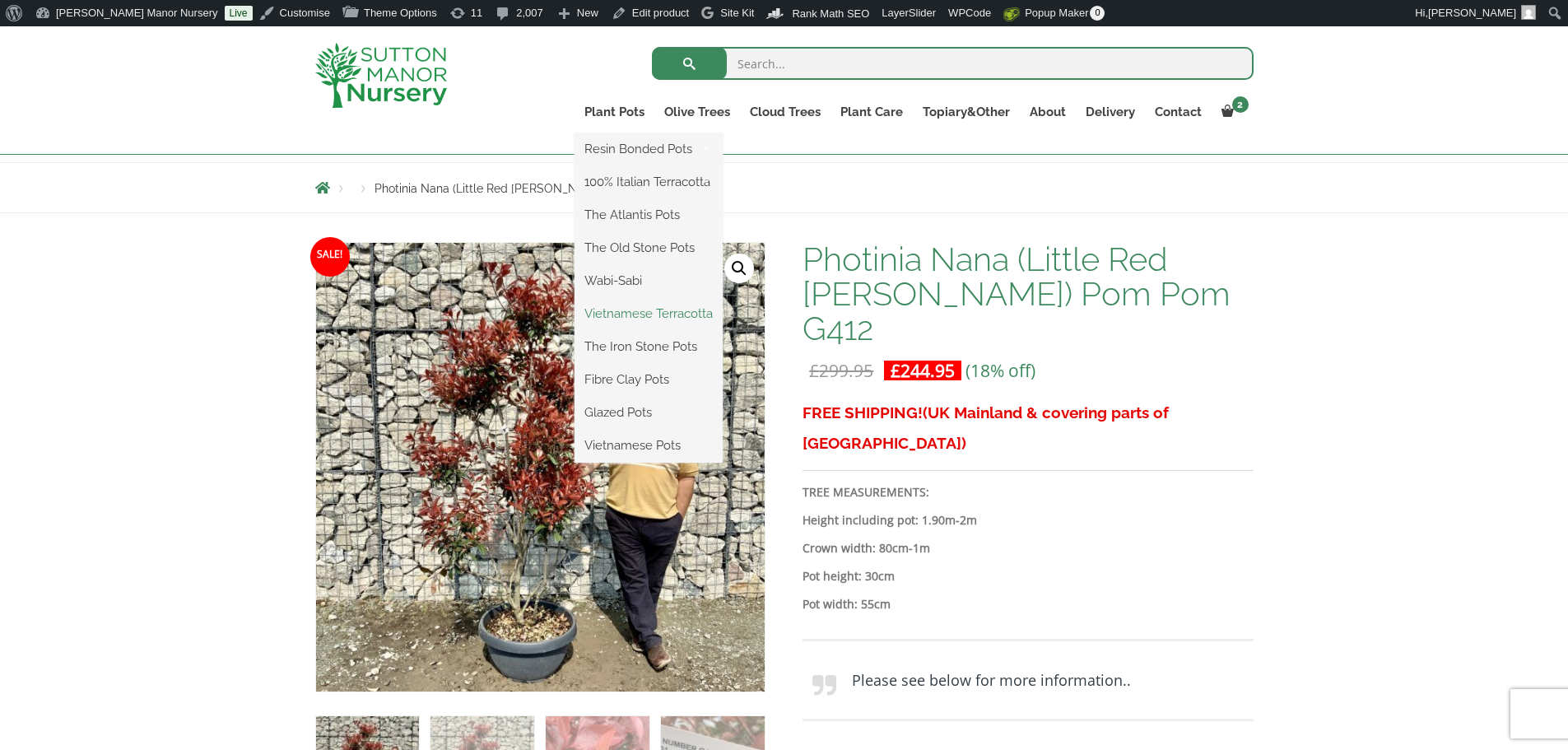
click at [645, 310] on link "Vietnamese Terracotta" at bounding box center [649, 314] width 149 height 25
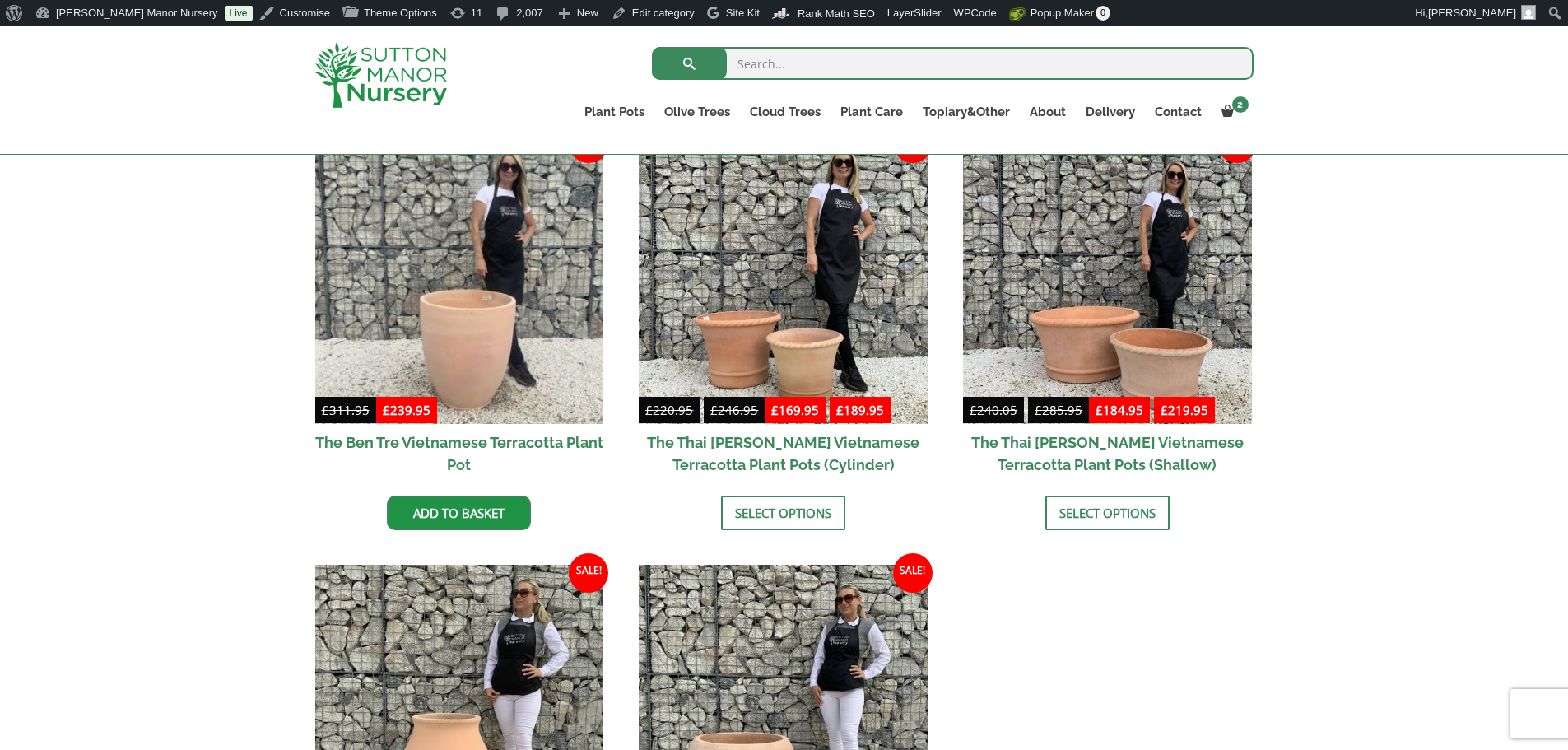
scroll to position [412, 0]
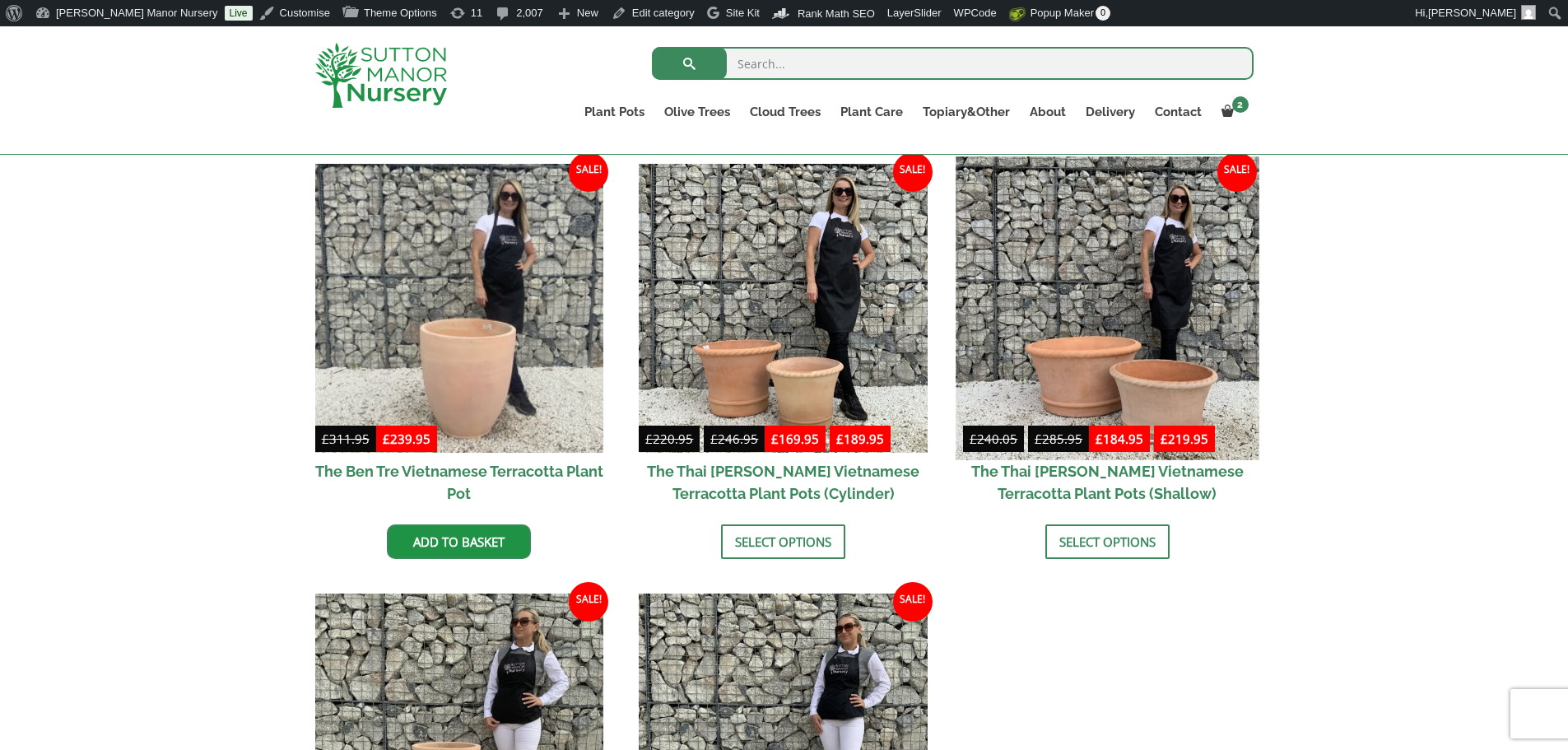
click at [1102, 366] on img at bounding box center [1107, 308] width 303 height 303
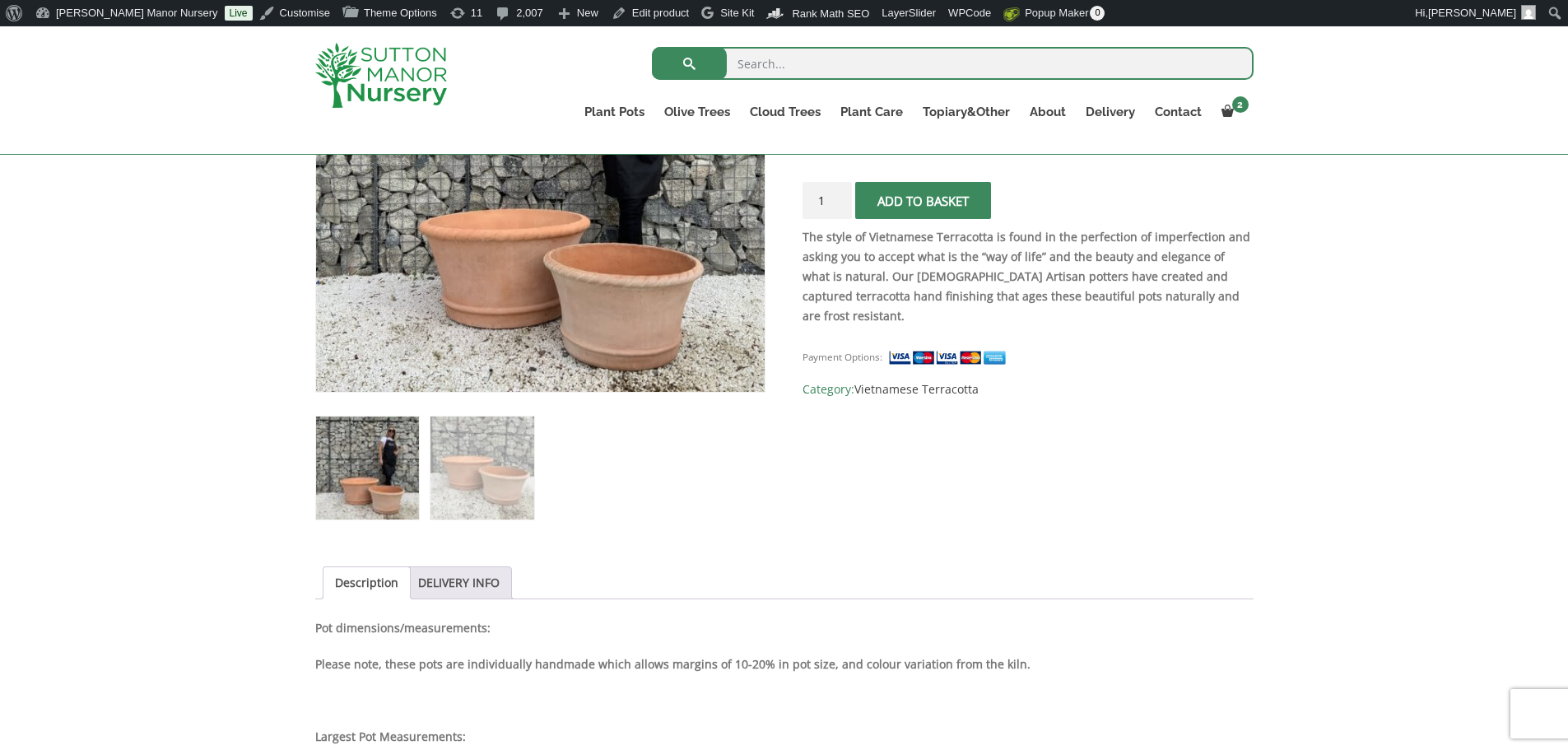
scroll to position [494, 0]
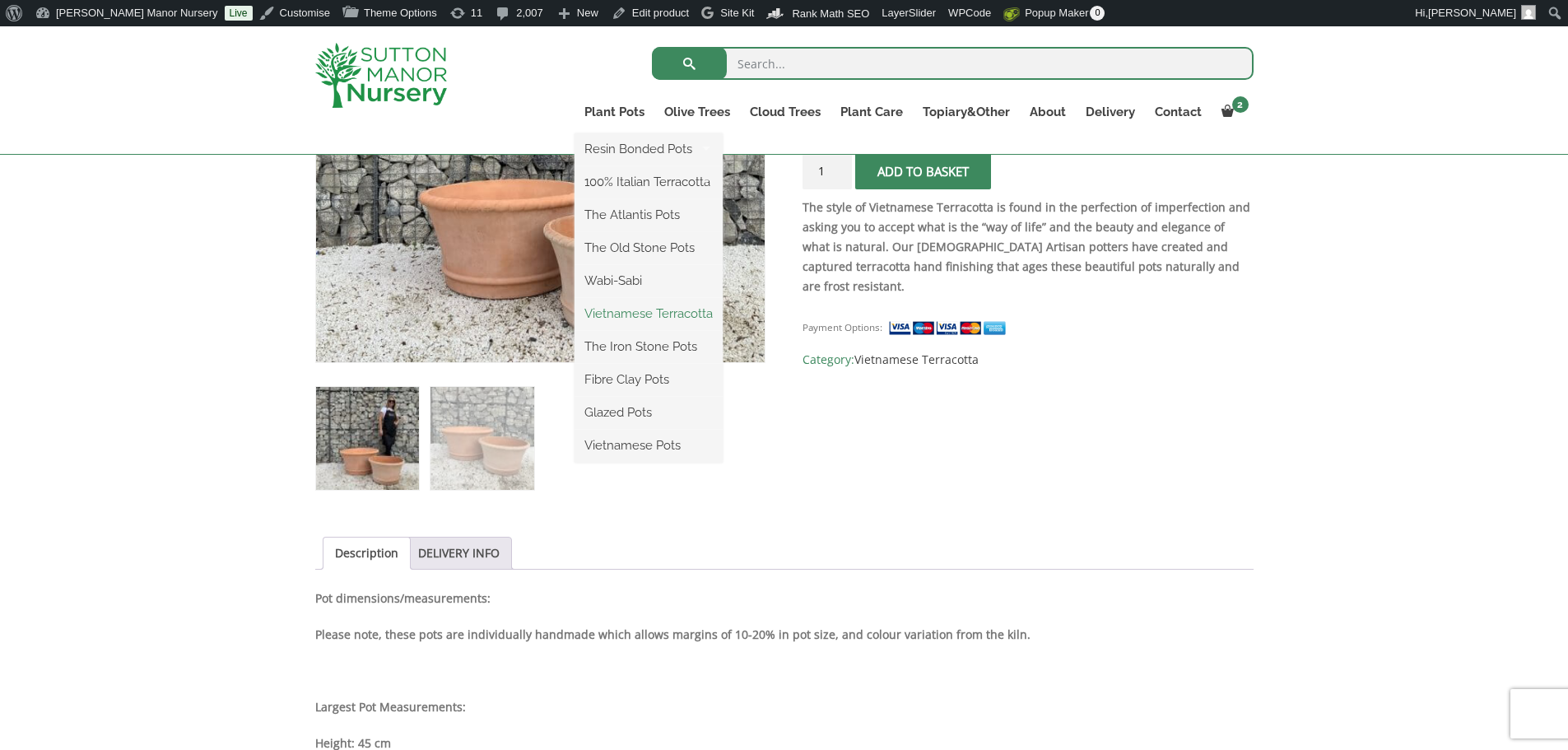
click at [626, 313] on link "Vietnamese Terracotta" at bounding box center [649, 314] width 149 height 25
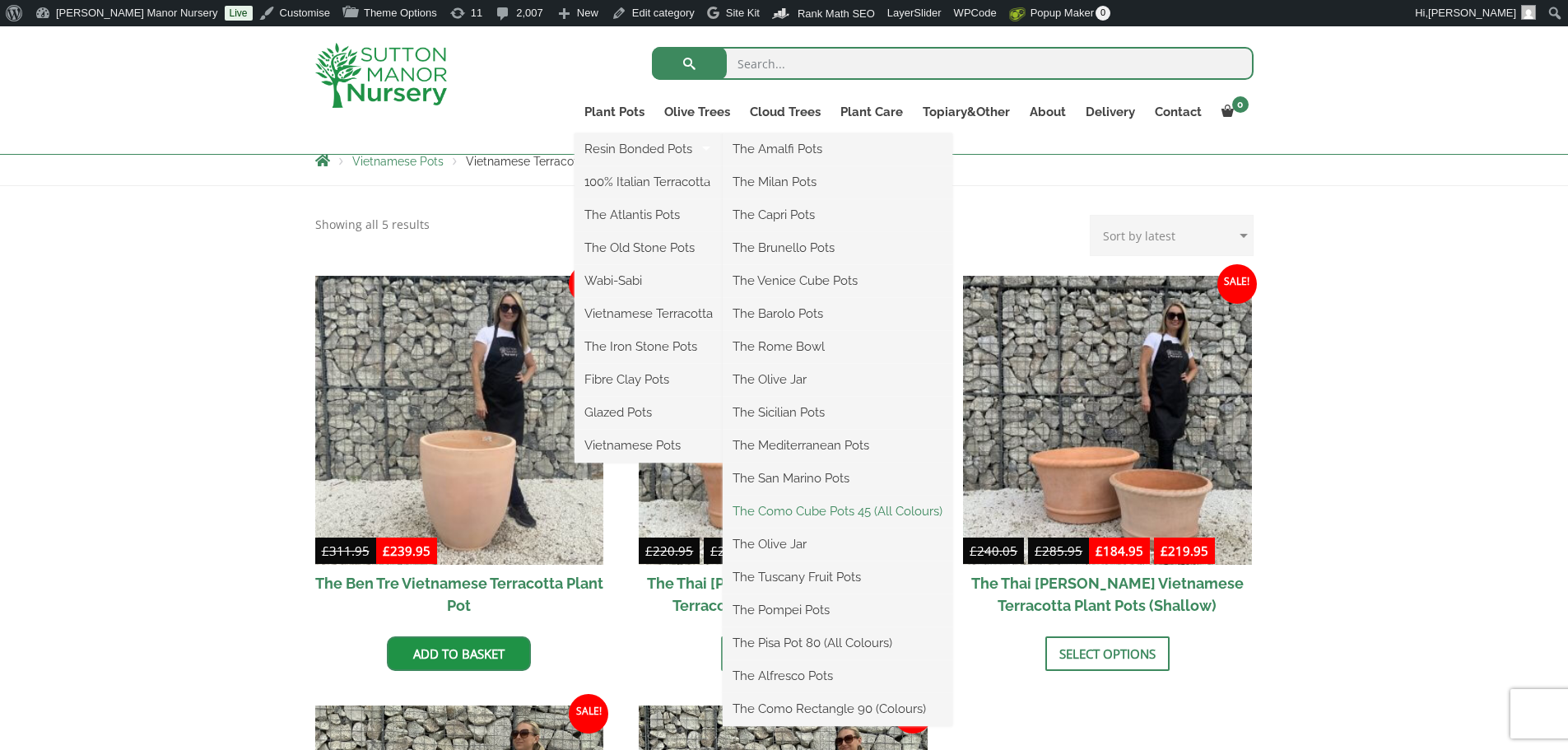
scroll to position [329, 0]
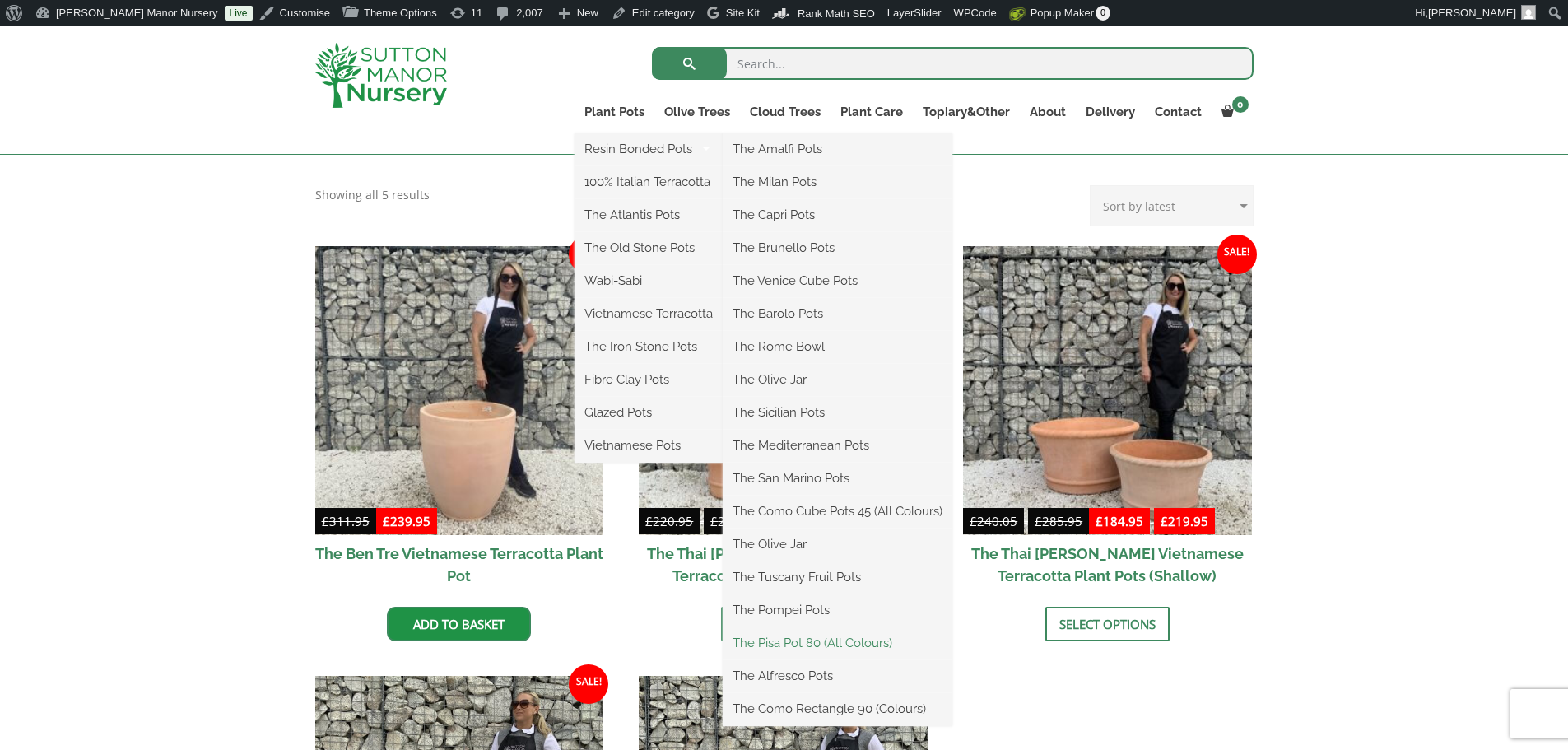
click at [799, 641] on link "The Pisa Pot 80 (All Colours)" at bounding box center [837, 643] width 229 height 25
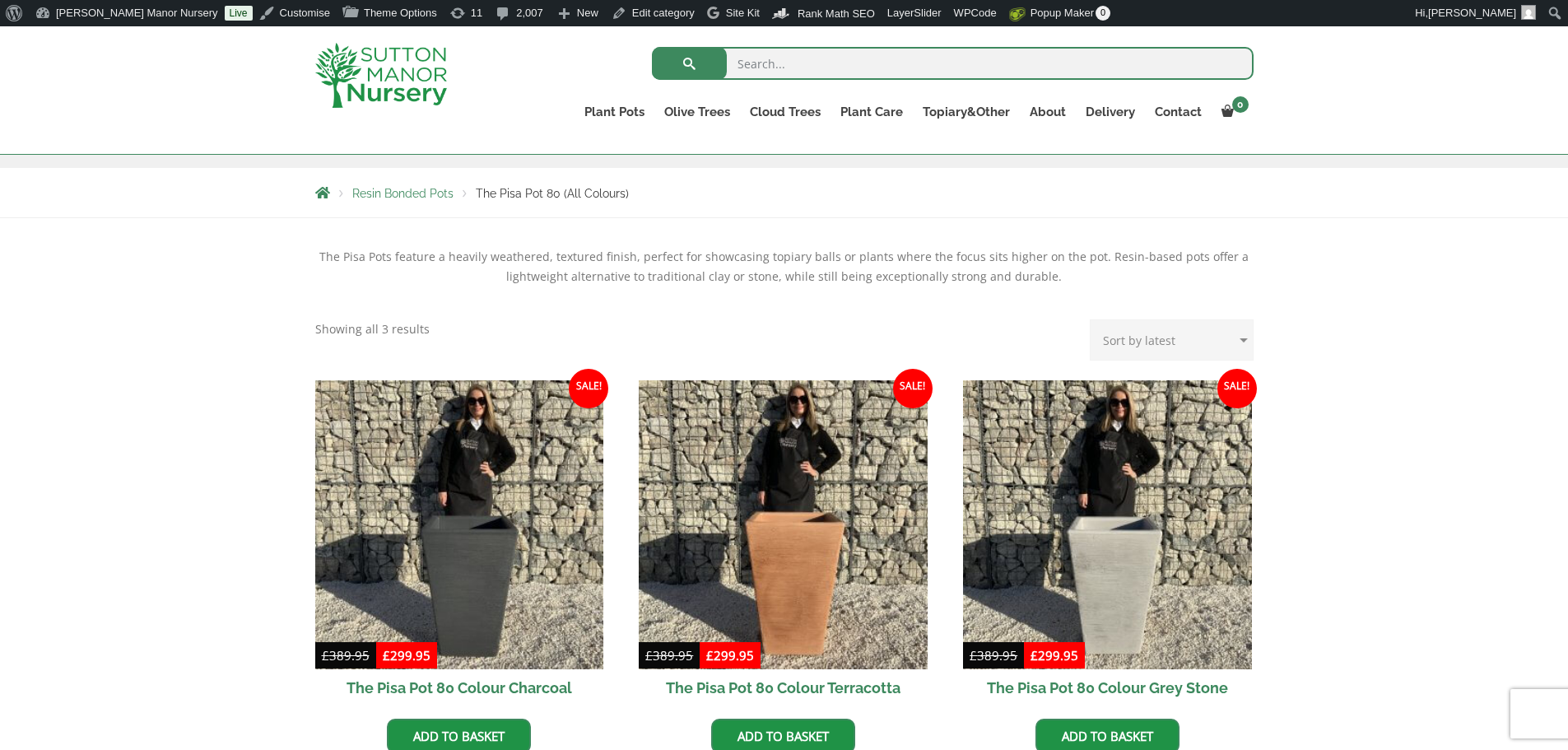
scroll to position [329, 0]
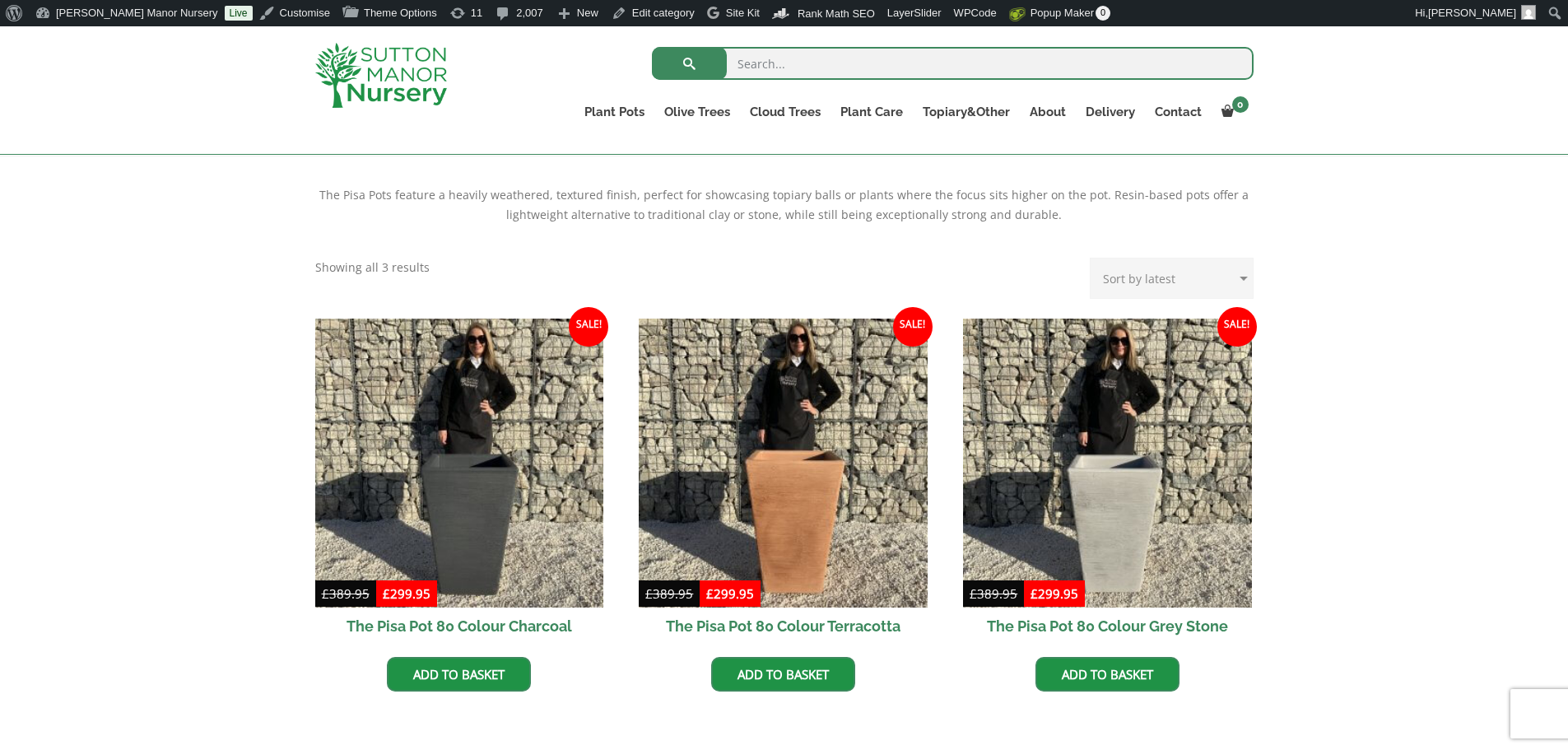
drag, startPoint x: 1343, startPoint y: 700, endPoint x: 1360, endPoint y: 699, distance: 17.0
click at [1343, 700] on div "The Pisa Pots feature a heavily weathered, textured finish, perfect for showcas…" at bounding box center [784, 461] width 1568 height 609
